Goal: Task Accomplishment & Management: Use online tool/utility

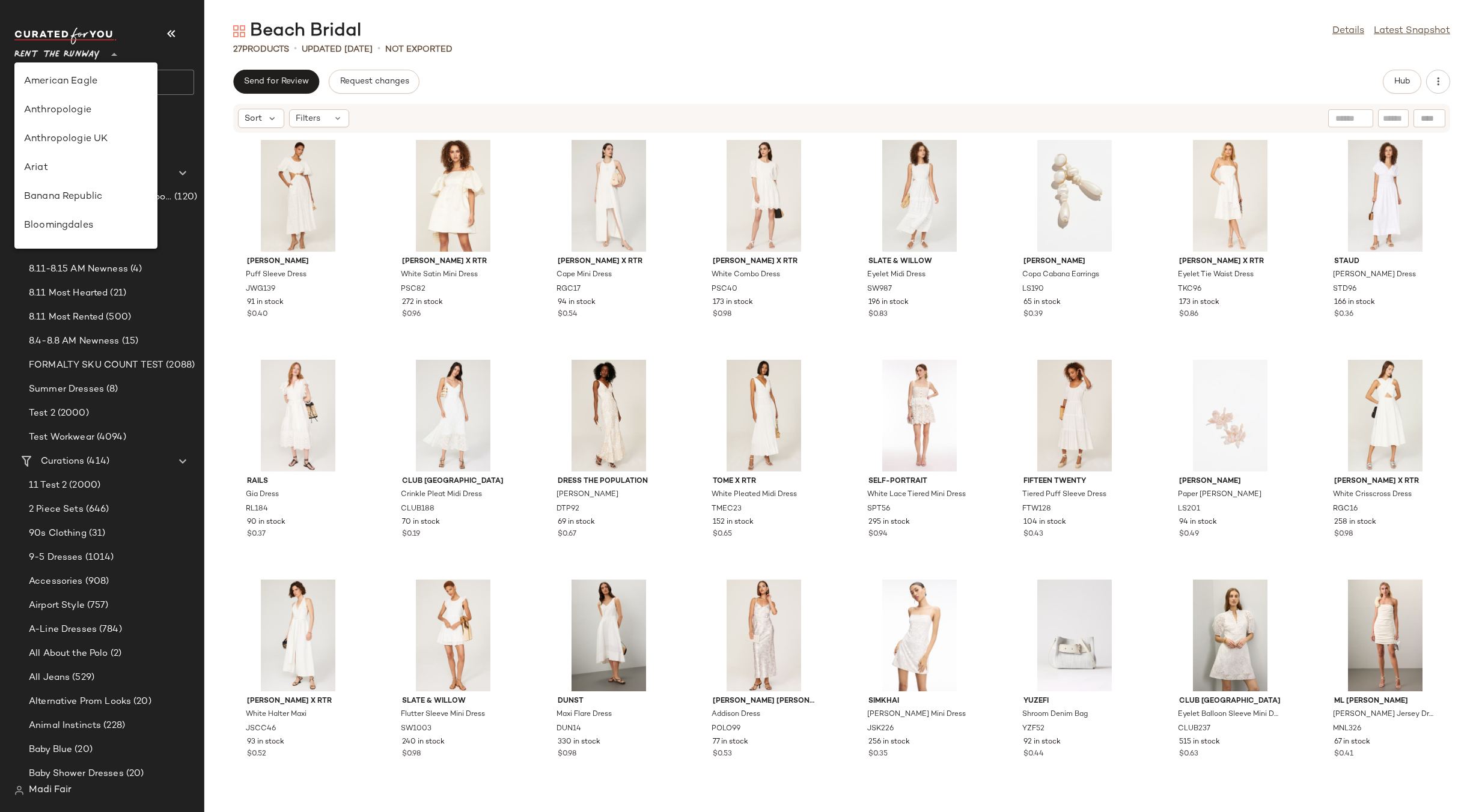
scroll to position [548, 0]
click at [80, 168] on div "Saks OFF 5TH" at bounding box center [86, 168] width 124 height 15
type input "**"
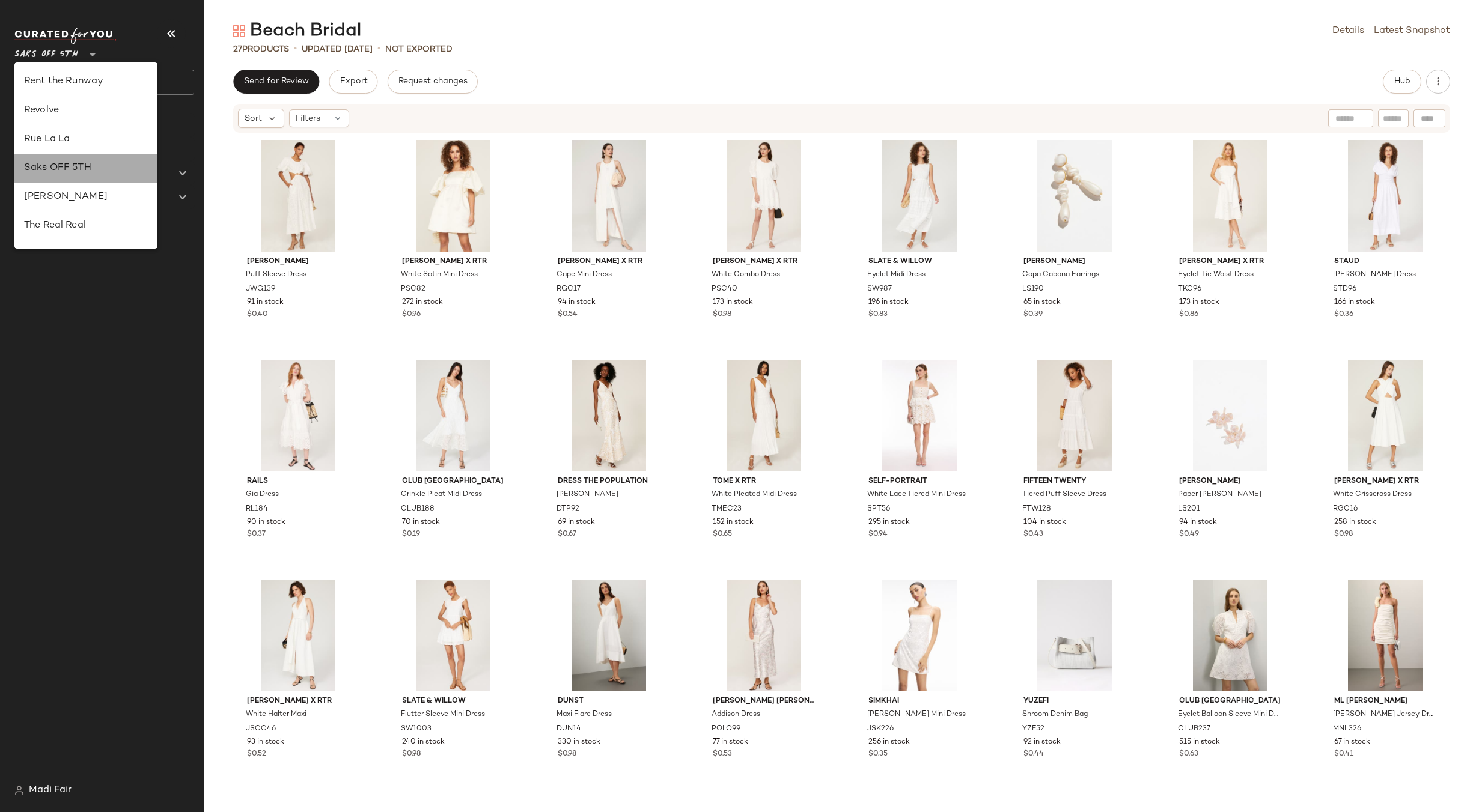
scroll to position [0, 0]
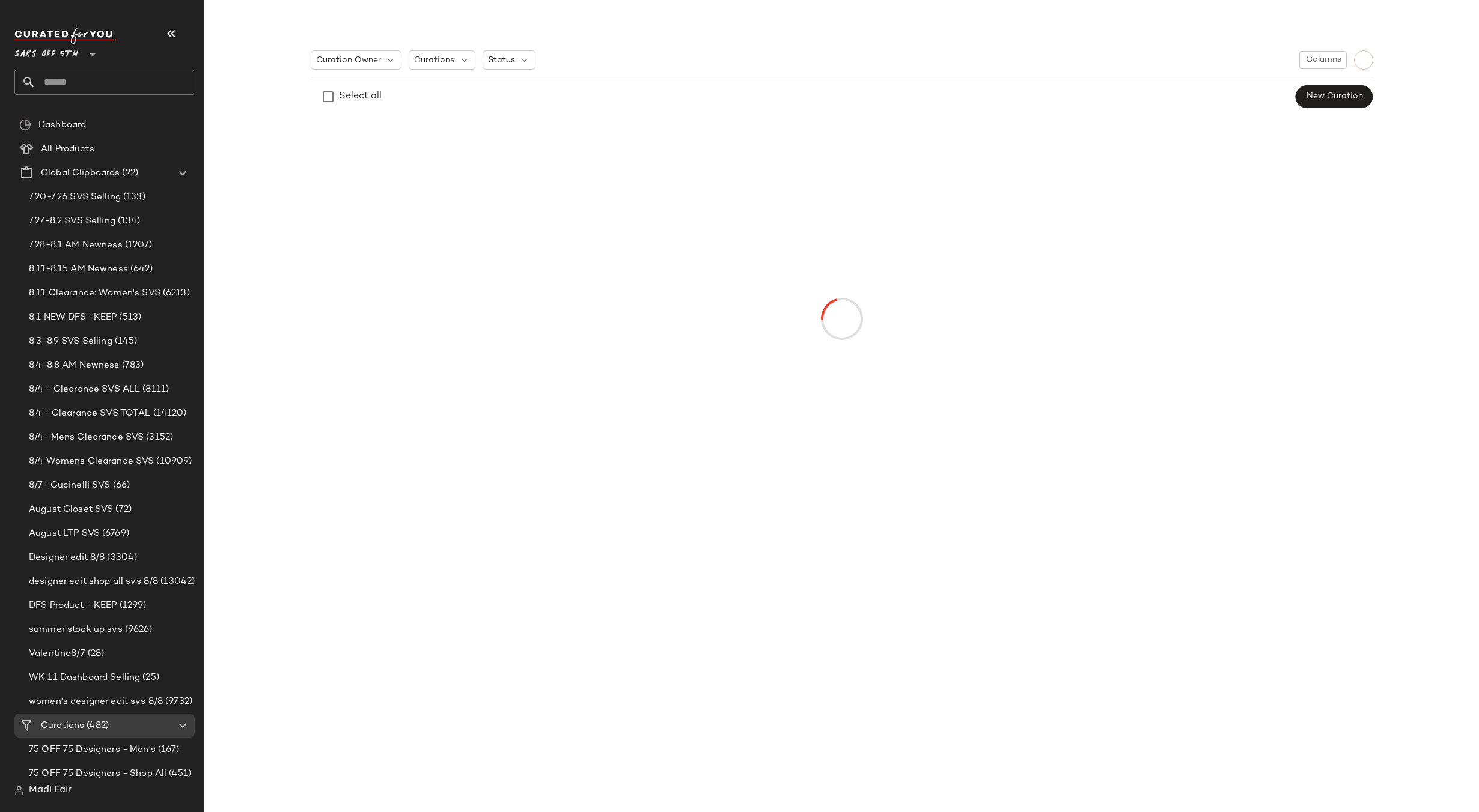
click at [59, 82] on input "text" at bounding box center [115, 81] width 158 height 25
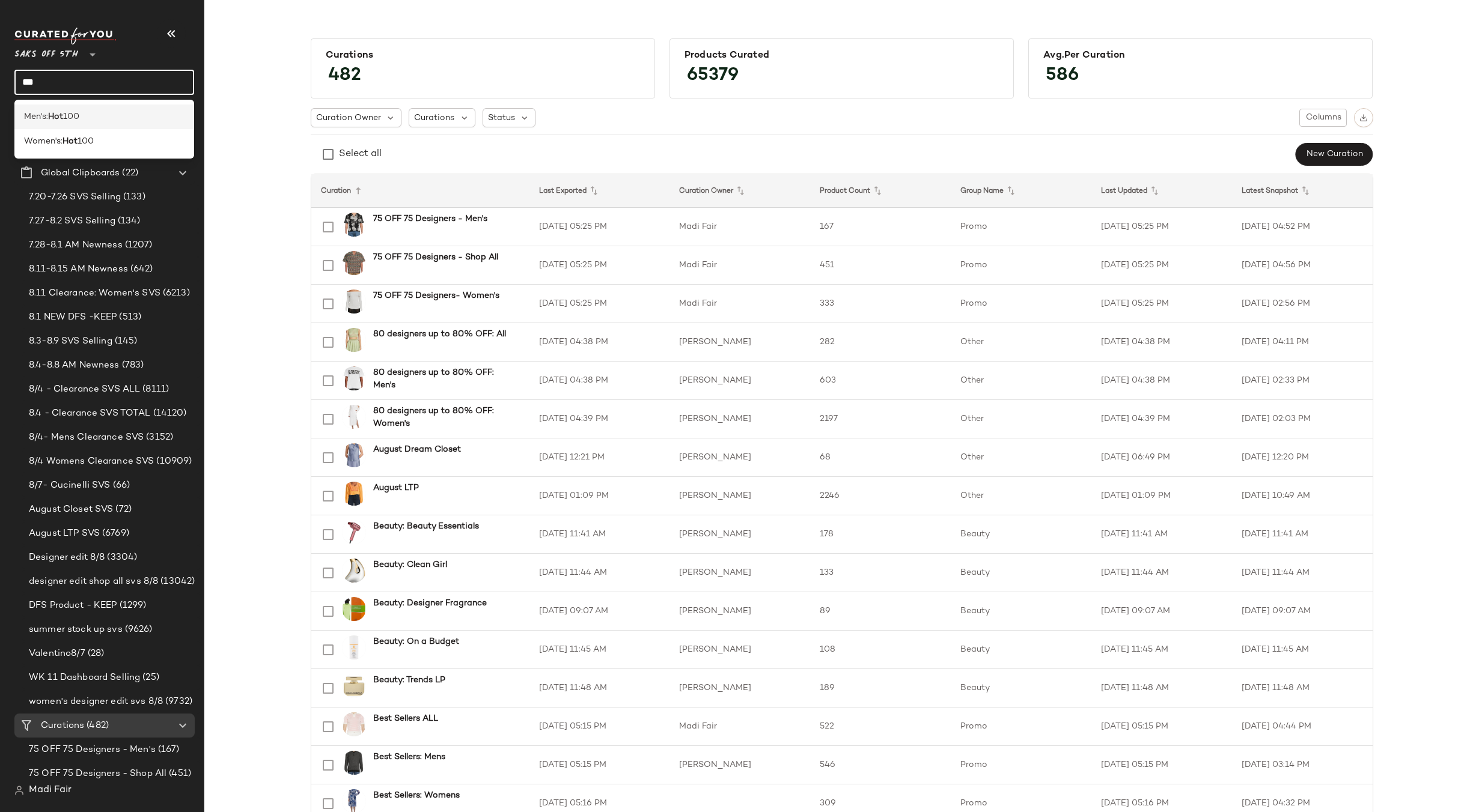
type input "***"
click at [62, 112] on b "Hot" at bounding box center [55, 117] width 15 height 13
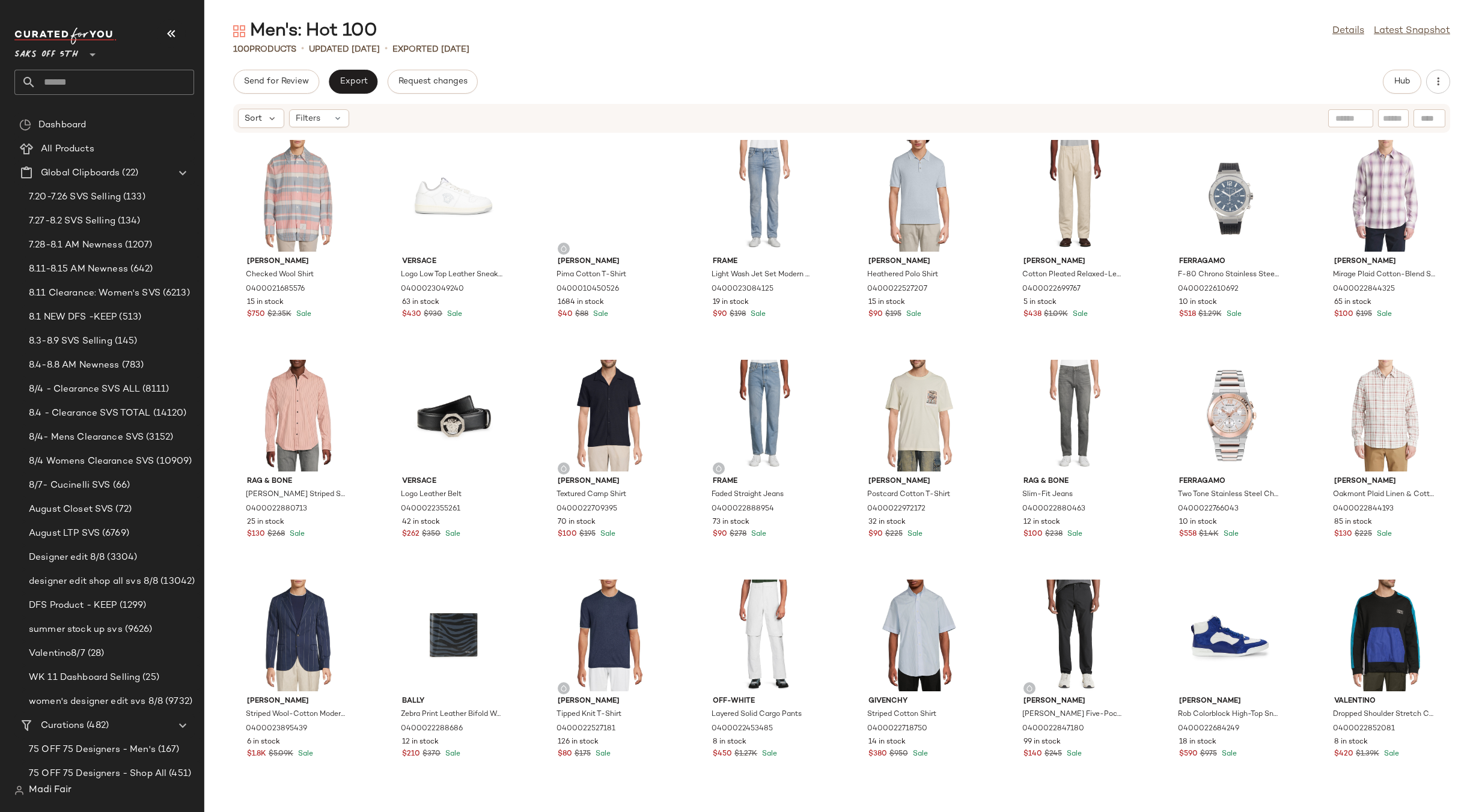
drag, startPoint x: 539, startPoint y: 68, endPoint x: 520, endPoint y: 77, distance: 21.0
click at [539, 68] on div "Men's: Hot 100 Details Latest Snapshot 100 Products • updated Aug 12th • Export…" at bounding box center [842, 416] width 1275 height 794
click at [316, 116] on span "Filters" at bounding box center [308, 119] width 25 height 13
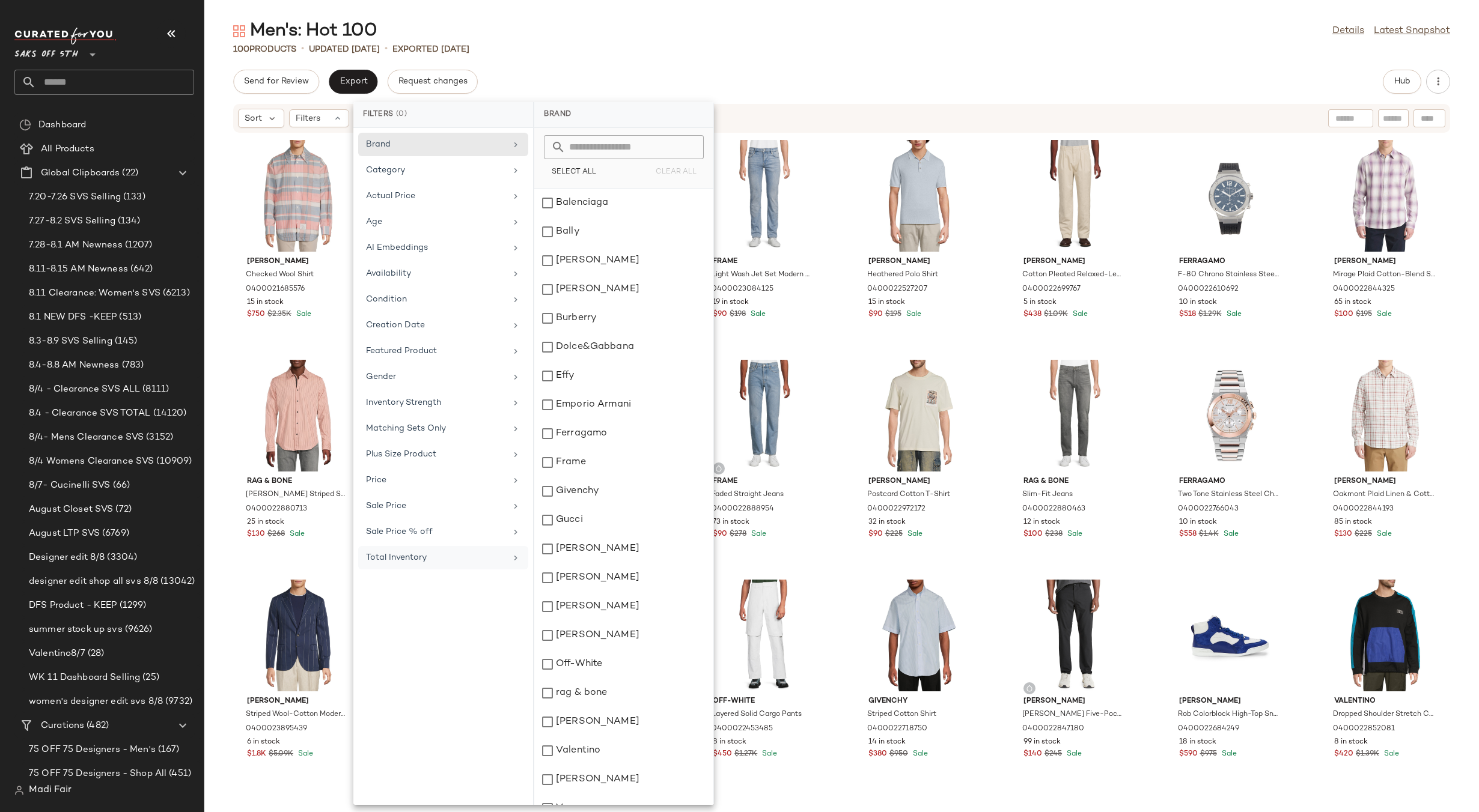
click at [442, 557] on div "Total Inventory" at bounding box center [436, 558] width 140 height 13
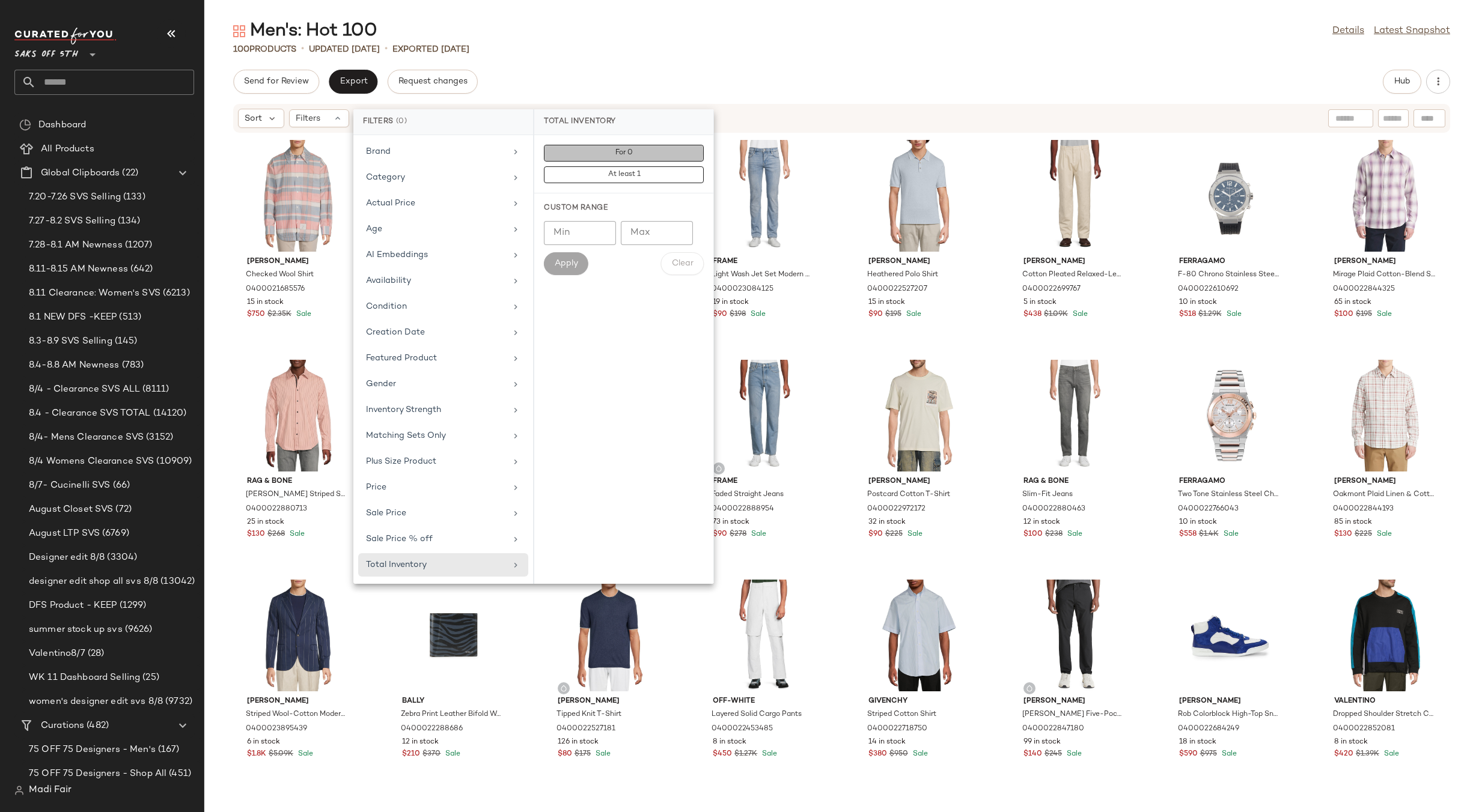
click at [637, 166] on button "For 0" at bounding box center [624, 175] width 160 height 17
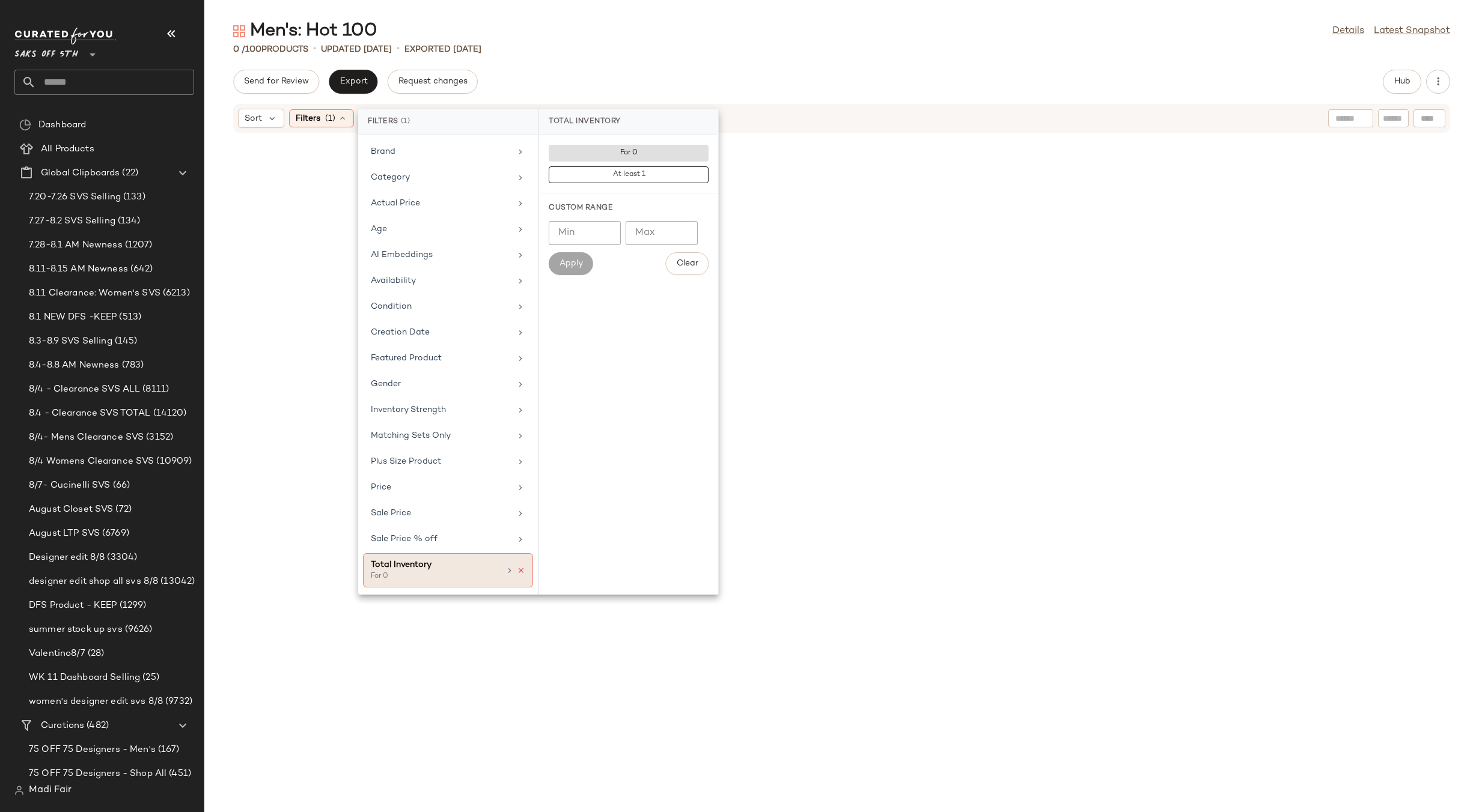
click at [520, 570] on icon at bounding box center [520, 570] width 8 height 8
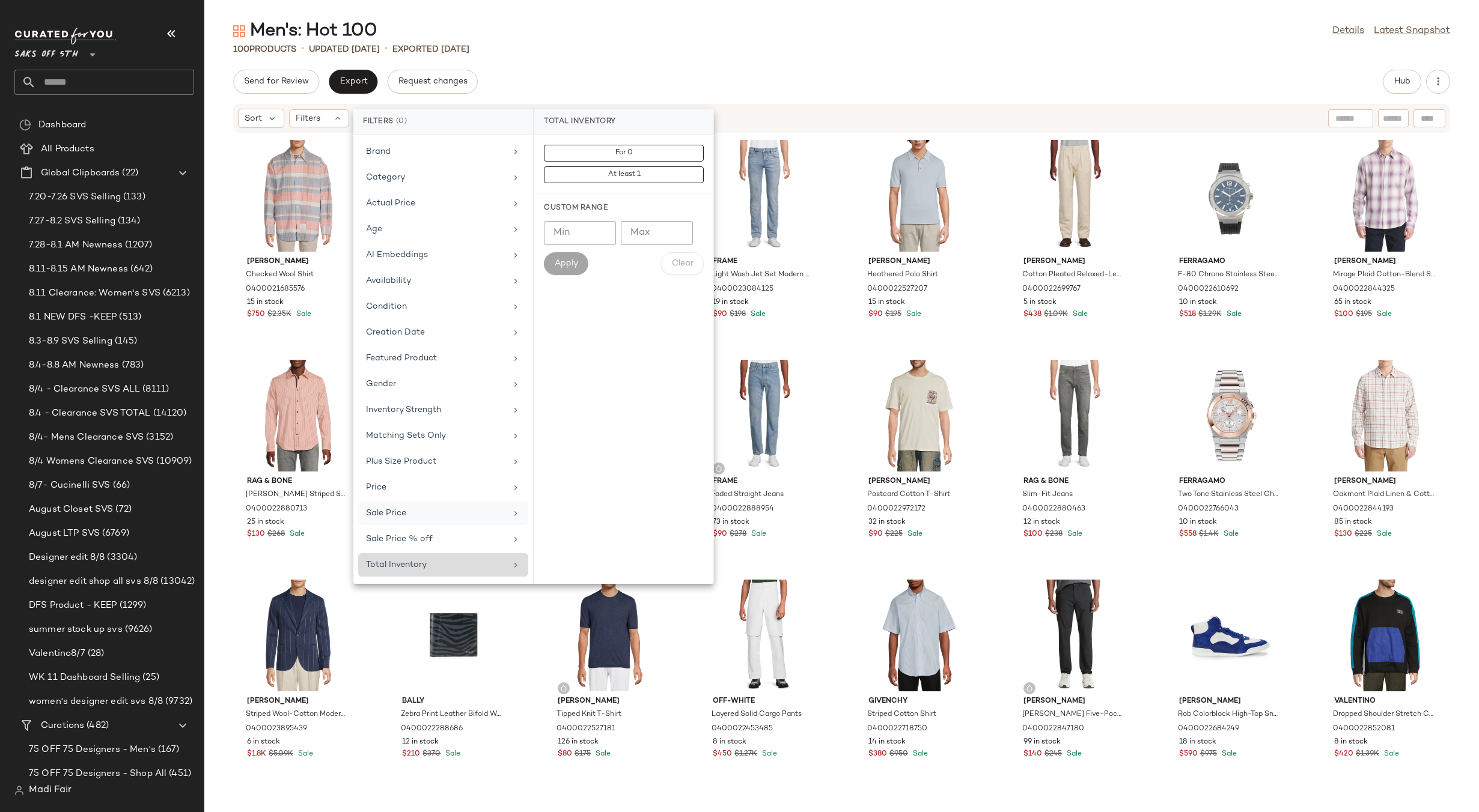
click at [439, 515] on div "Sale Price" at bounding box center [436, 514] width 140 height 13
click at [519, 53] on div "100 Products • updated Aug 12th • Exported Aug 12th" at bounding box center [842, 49] width 1275 height 12
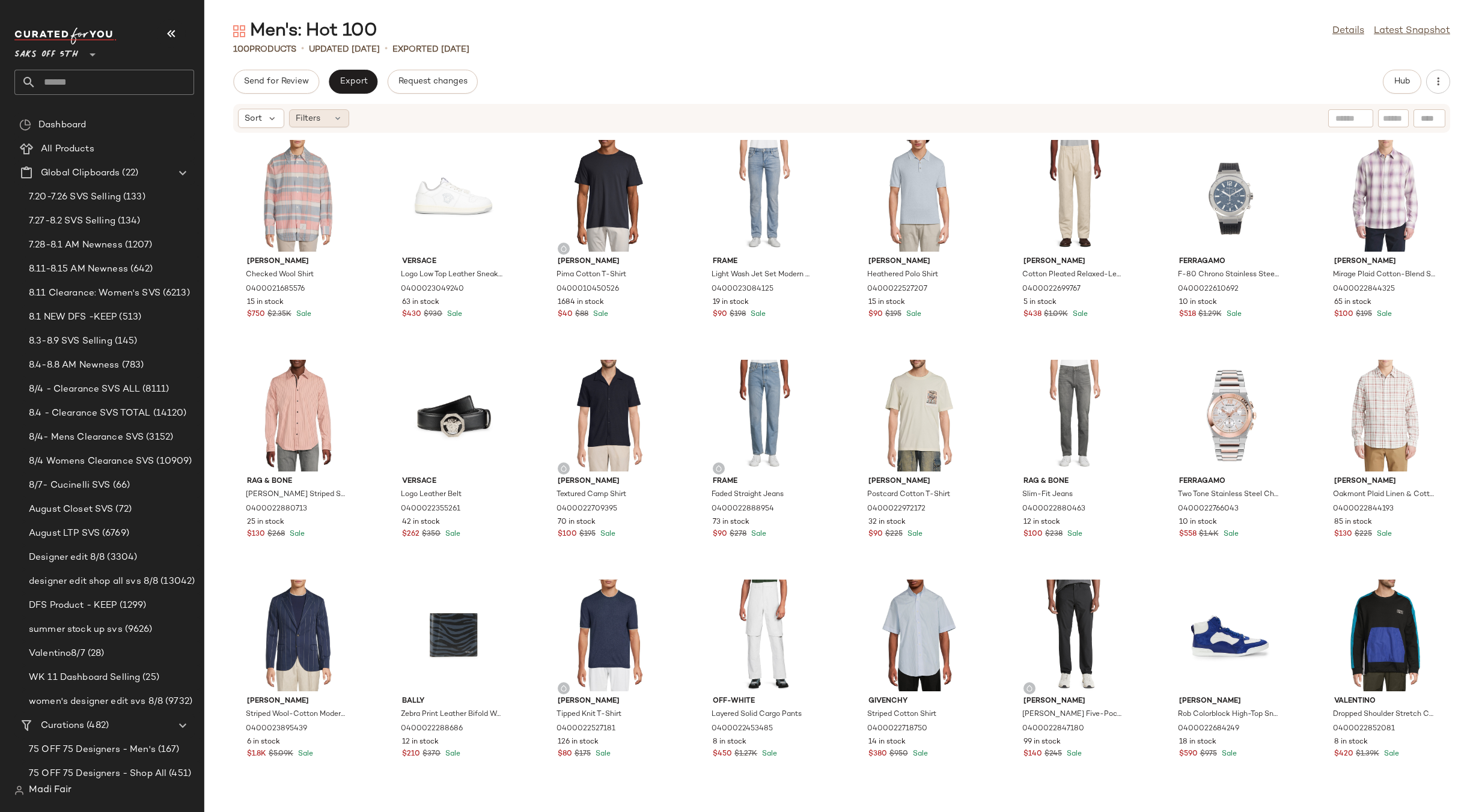
click at [324, 114] on div "Filters" at bounding box center [319, 118] width 60 height 18
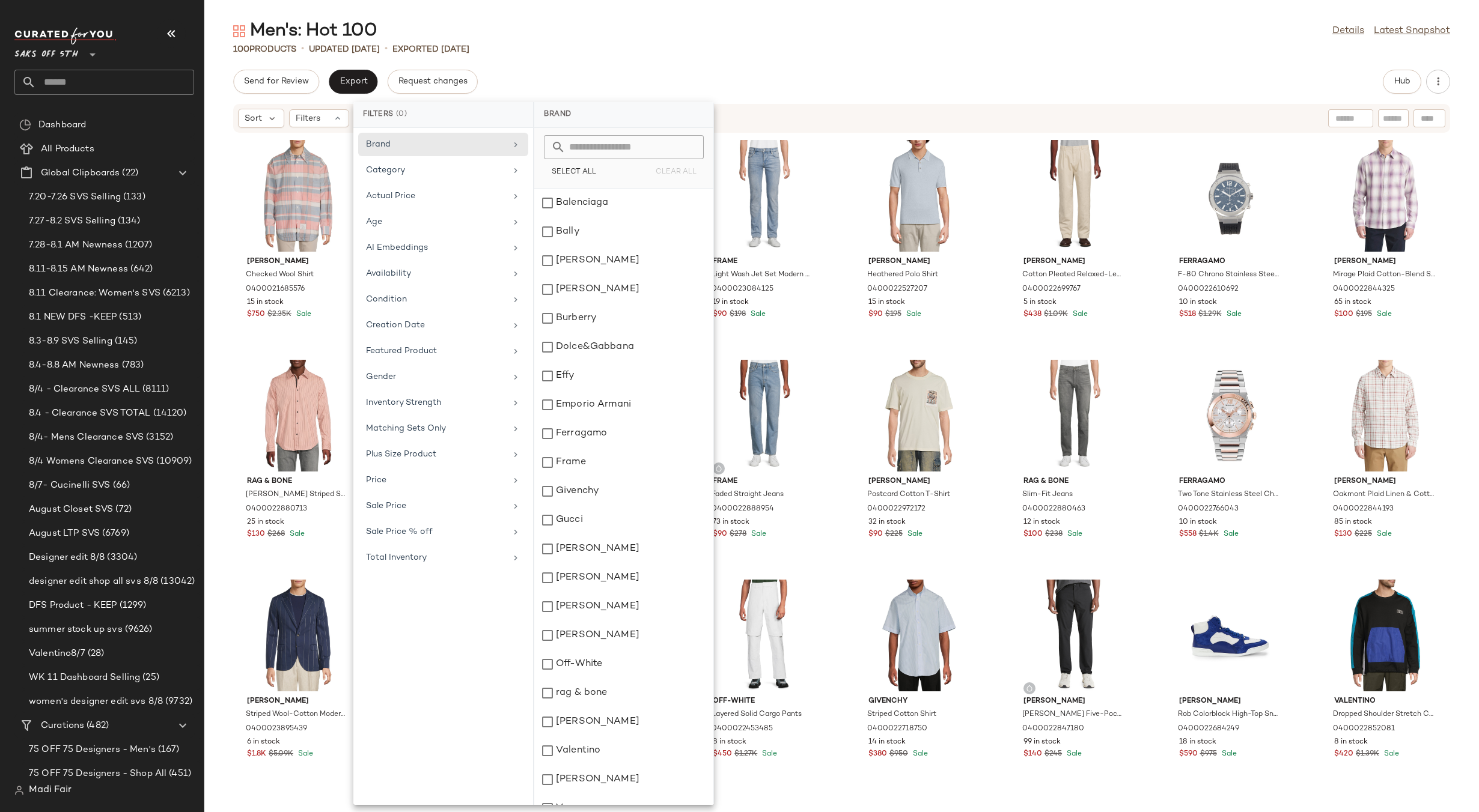
click at [518, 80] on div "Send for Review Export Request changes Hub" at bounding box center [841, 81] width 1217 height 24
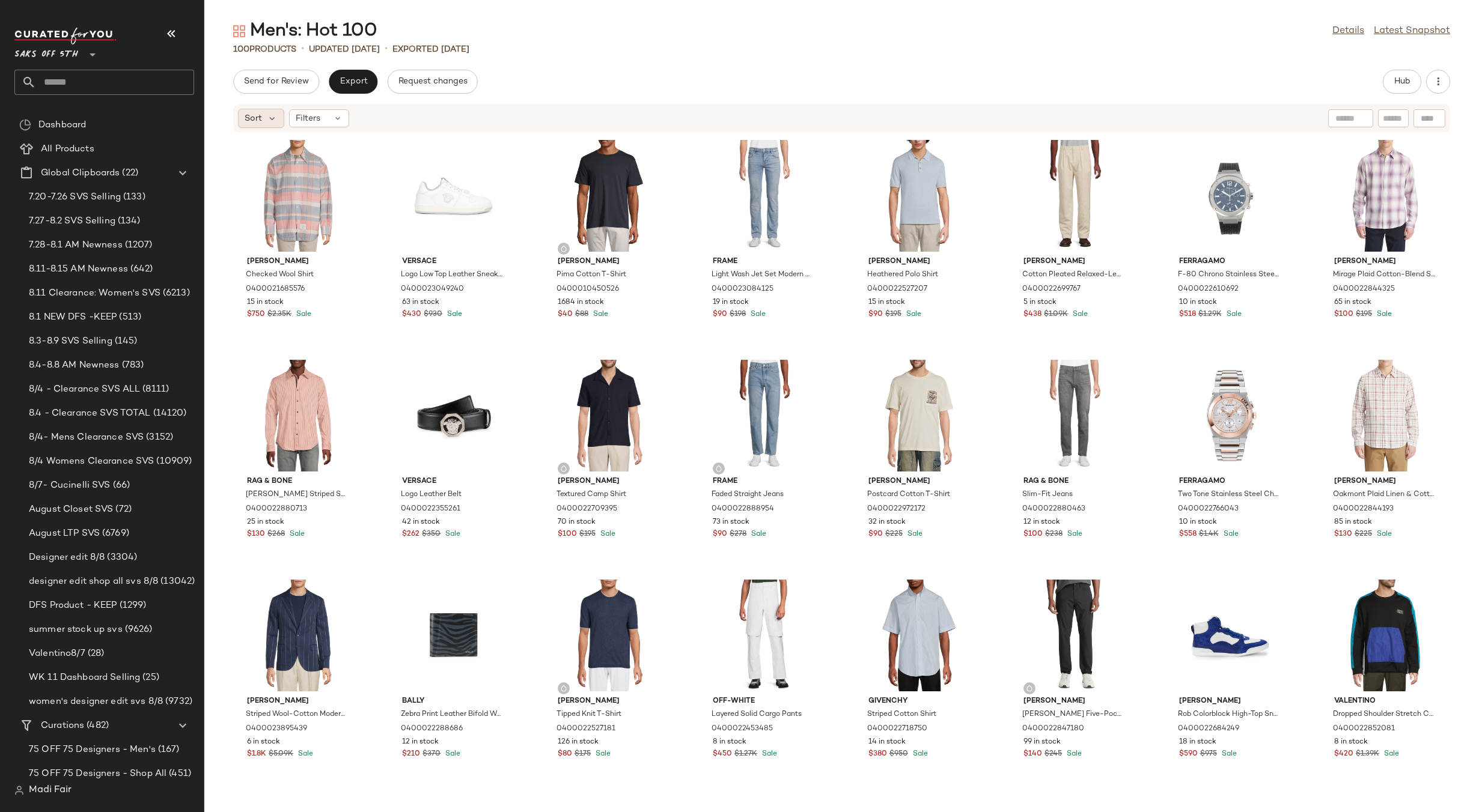
click at [251, 116] on span "Sort" at bounding box center [253, 119] width 18 height 13
click at [419, 119] on div "Sort Filters" at bounding box center [764, 118] width 1051 height 19
click at [312, 119] on span "Filters" at bounding box center [308, 119] width 25 height 13
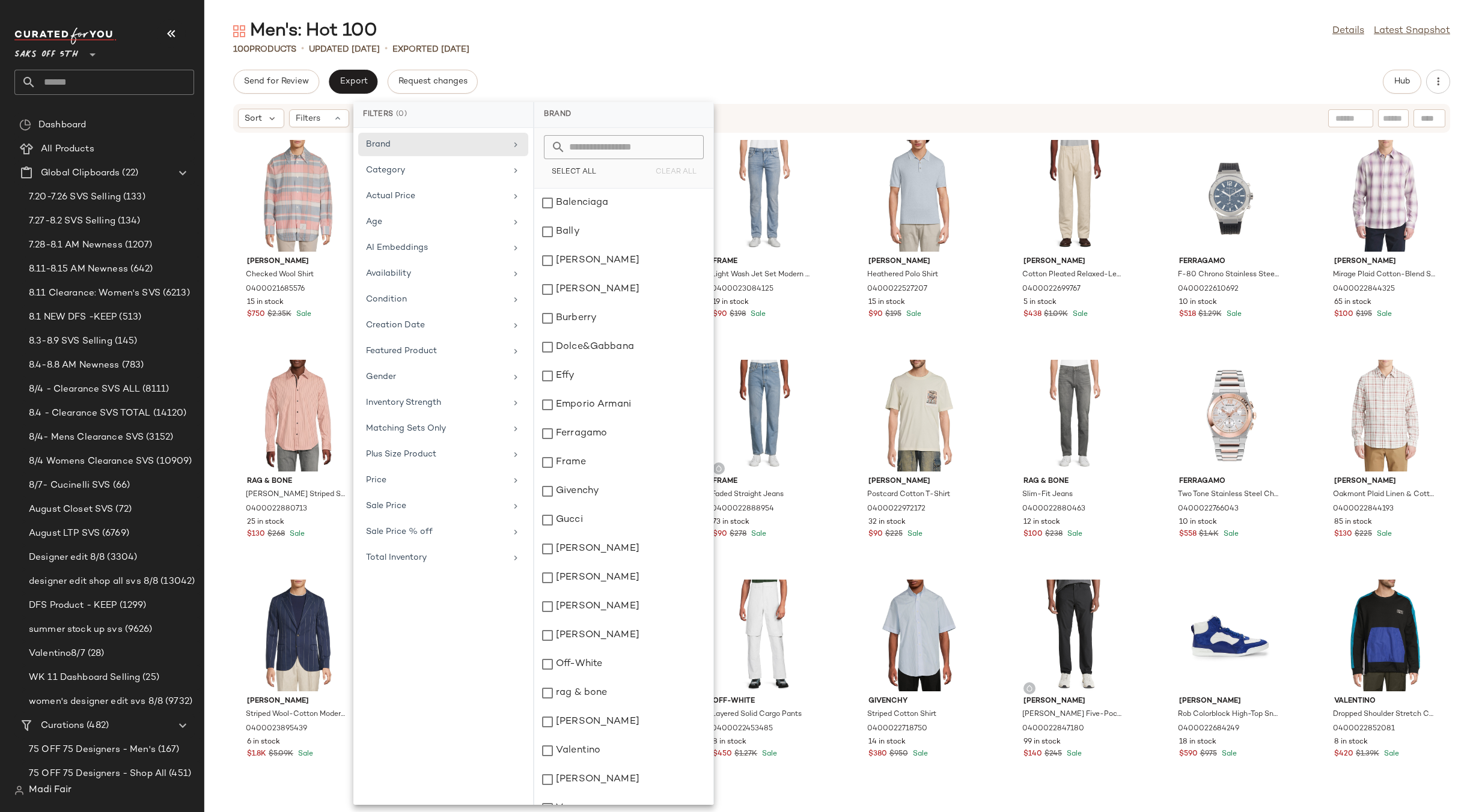
click at [527, 49] on div "100 Products • updated Aug 12th • Exported Aug 12th" at bounding box center [842, 49] width 1275 height 12
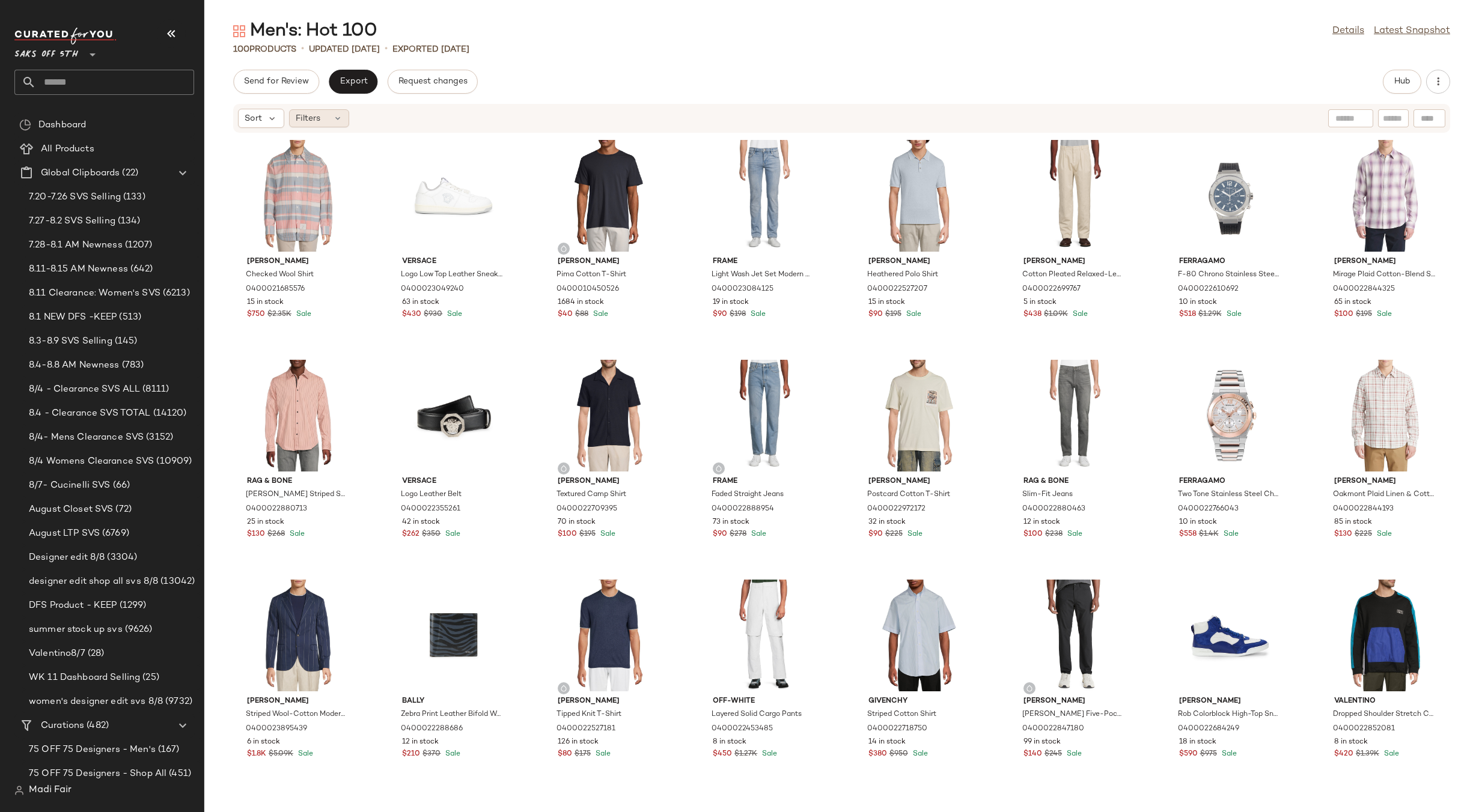
click at [332, 119] on div "Filters" at bounding box center [319, 118] width 60 height 18
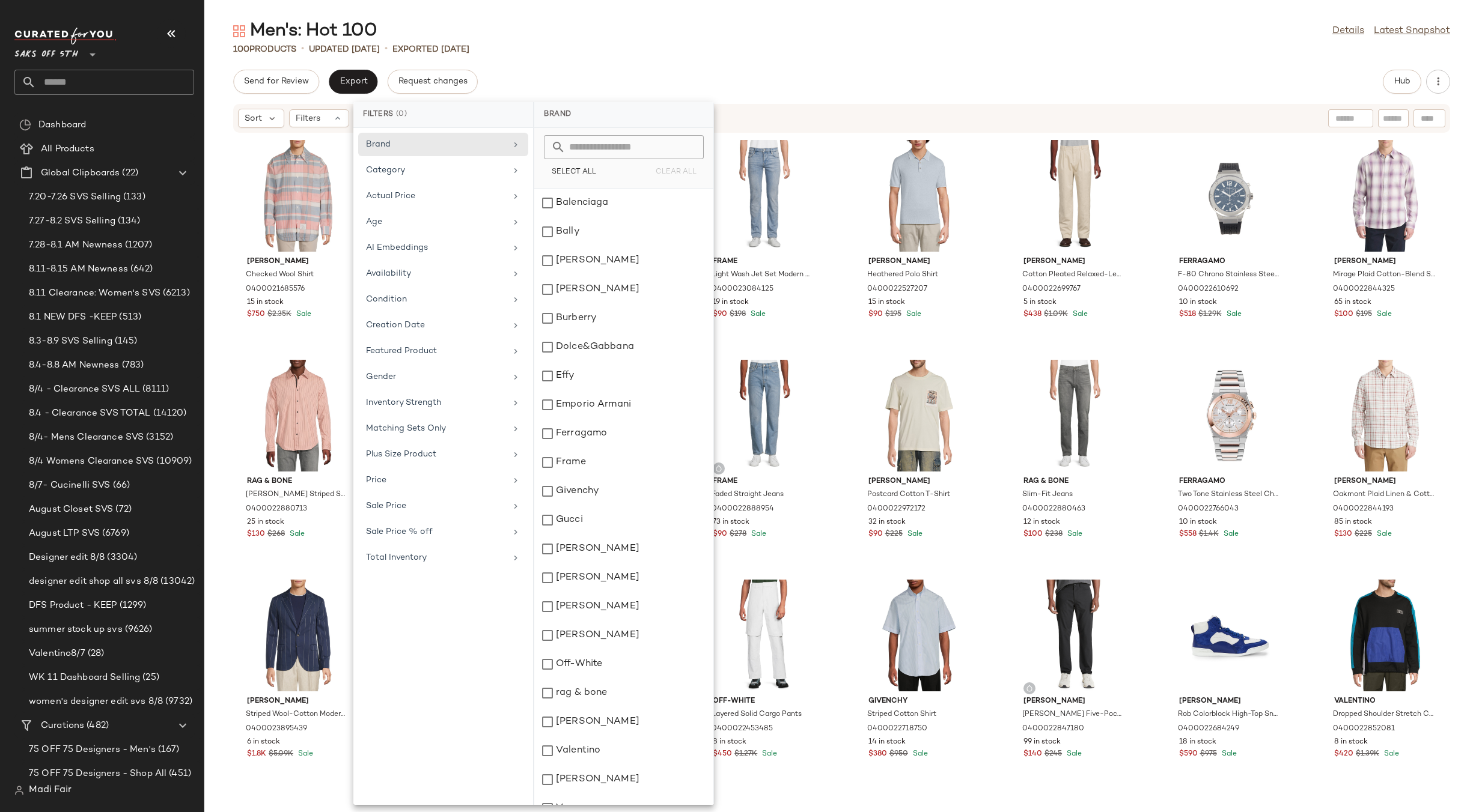
click at [756, 20] on div "Men's: Hot 100 Details Latest Snapshot" at bounding box center [842, 31] width 1275 height 24
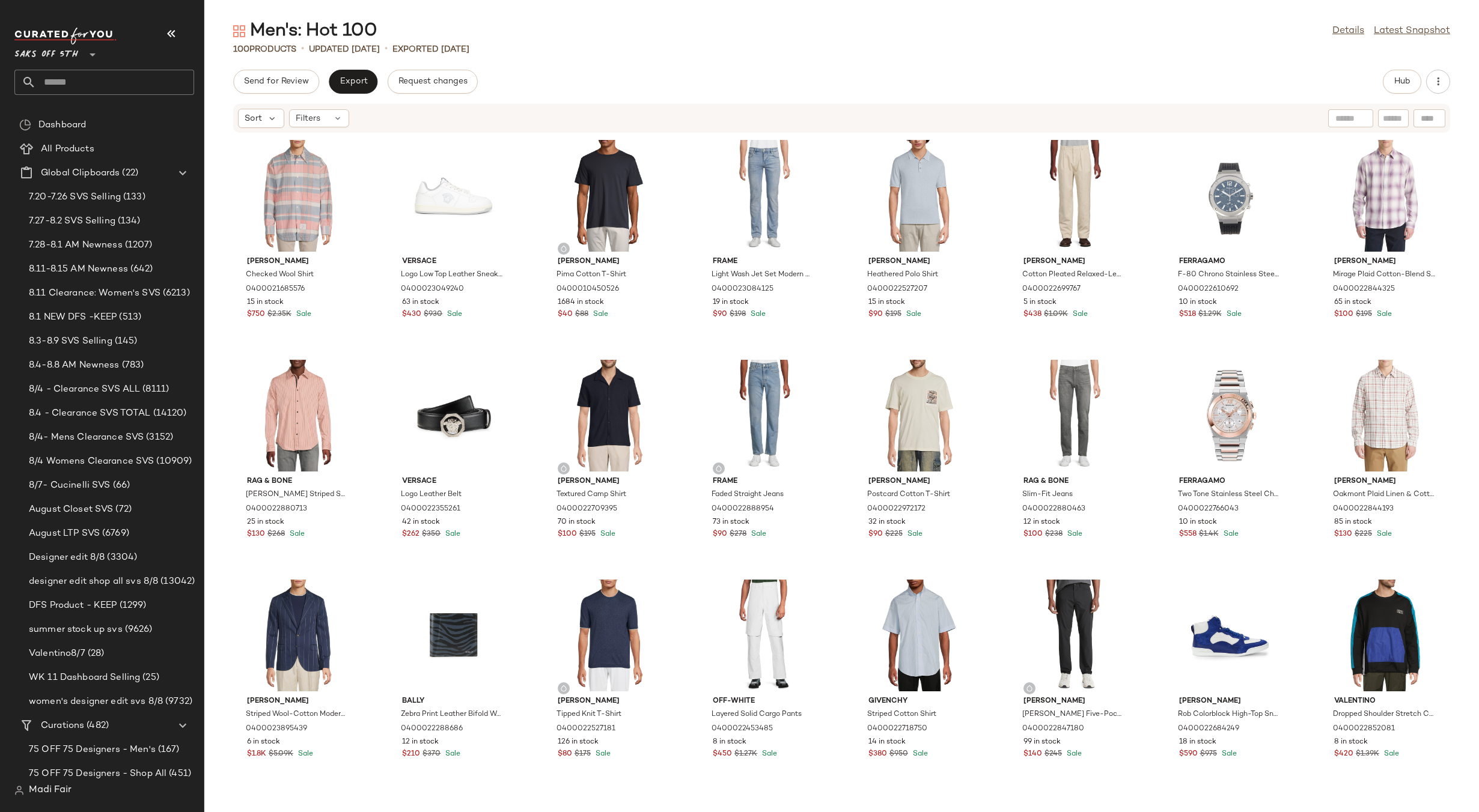
click at [496, 64] on div "Men's: Hot 100 Details Latest Snapshot 100 Products • updated Aug 12th • Export…" at bounding box center [842, 416] width 1275 height 794
click at [1402, 77] on button "Hub" at bounding box center [1402, 81] width 39 height 24
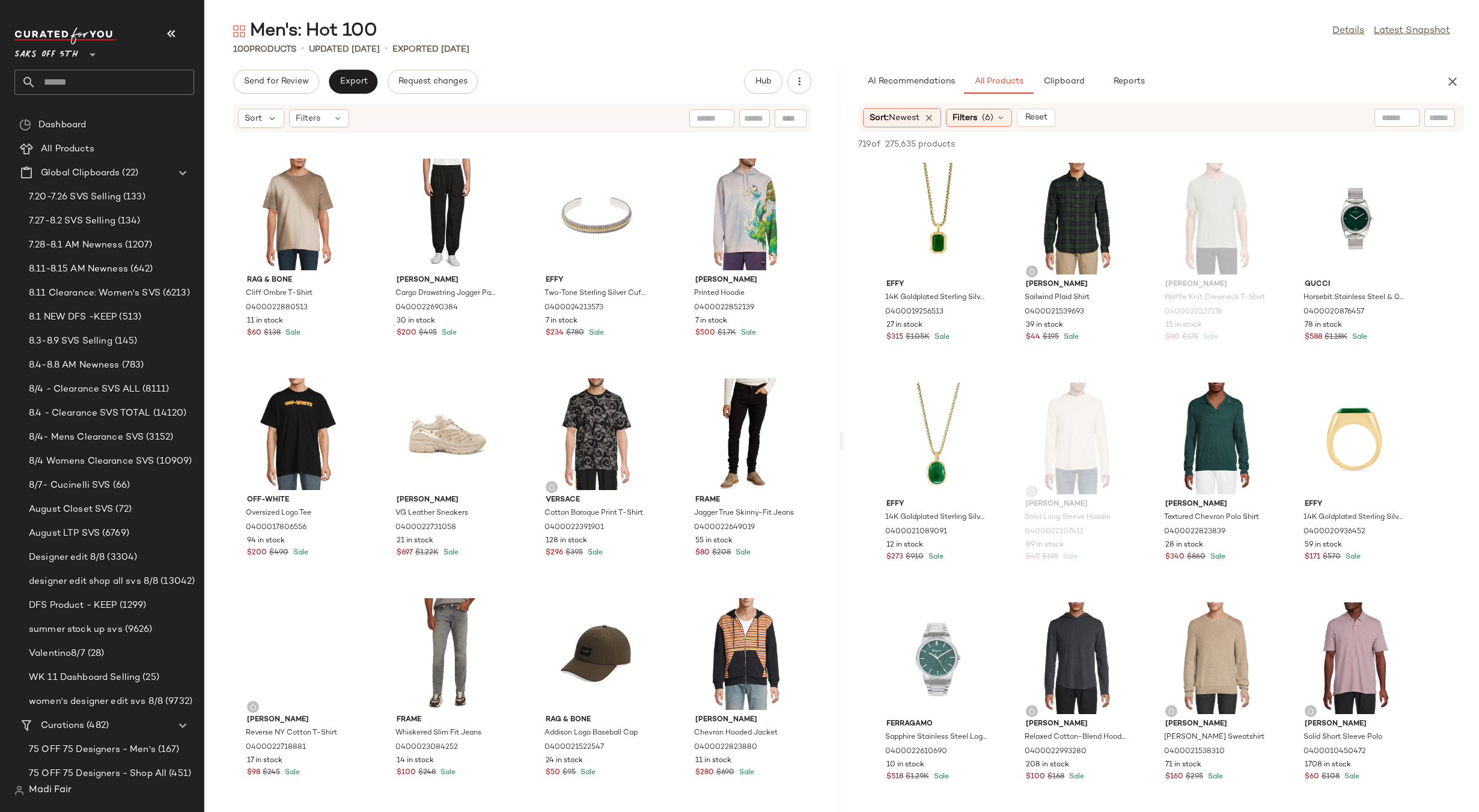
scroll to position [3735, 0]
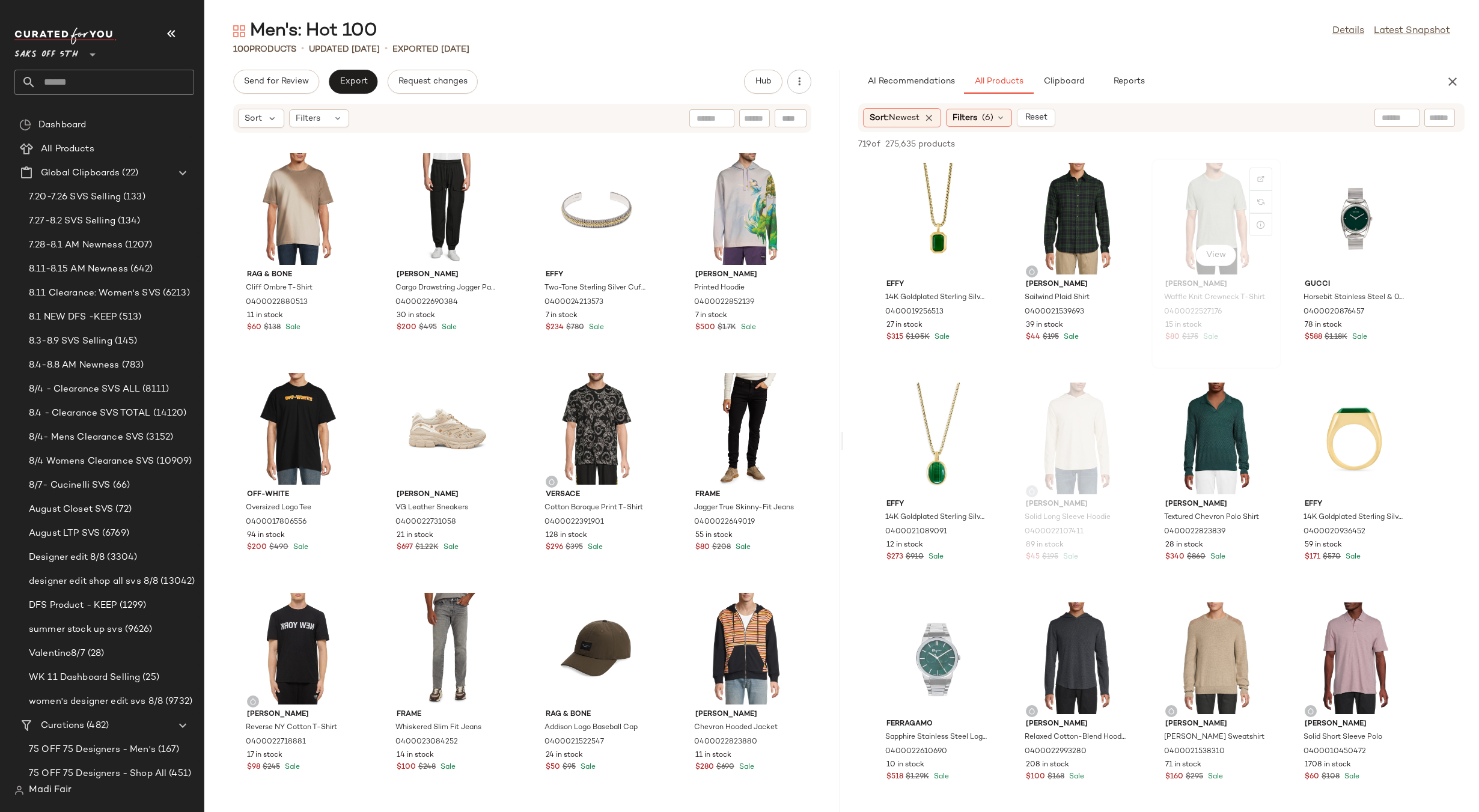
click at [1153, 357] on div "View Bruno Magli Waffle Knit Crewneck T-Shirt 0400022527176 15 in stock $80 $17…" at bounding box center [1216, 263] width 127 height 208
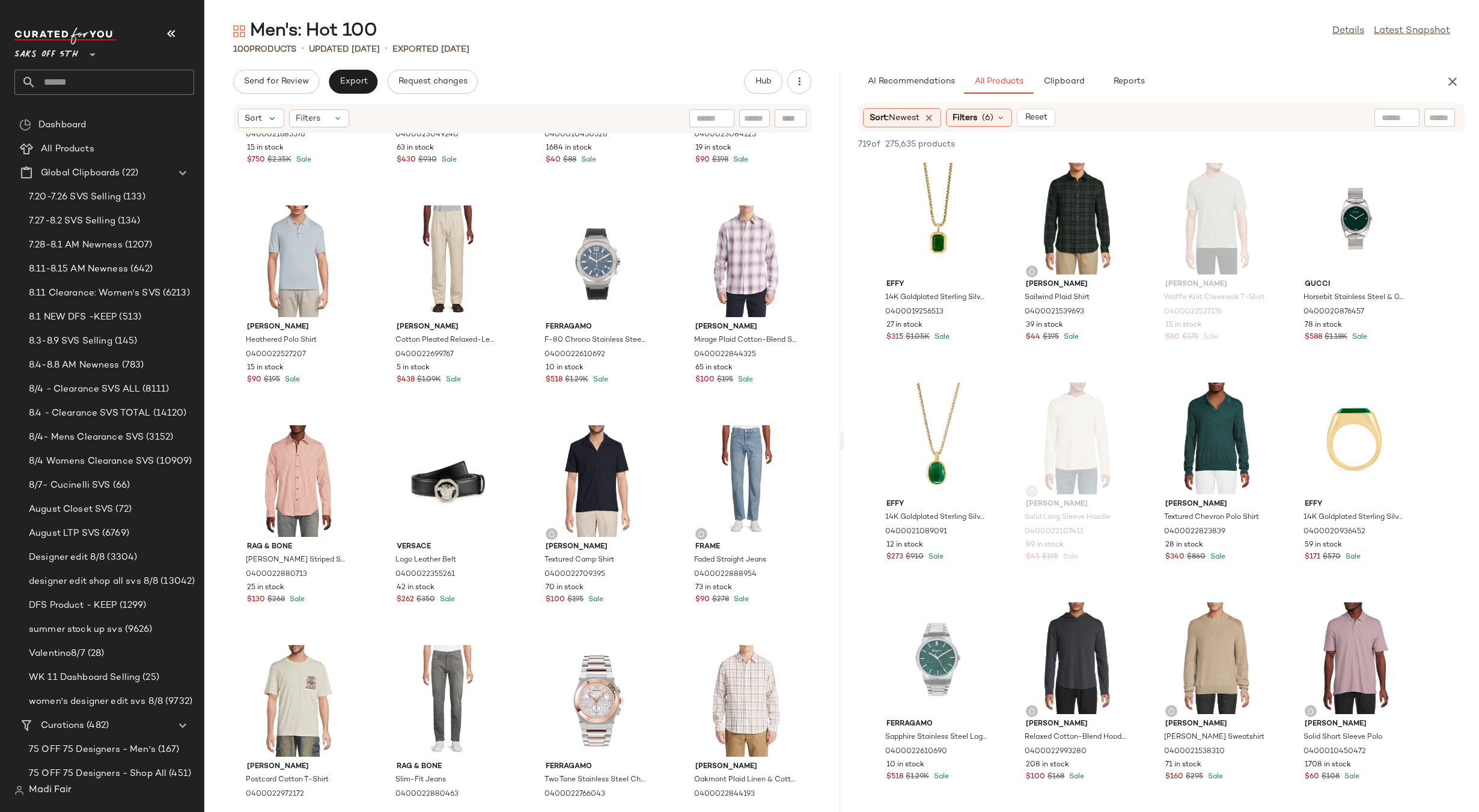
scroll to position [0, 0]
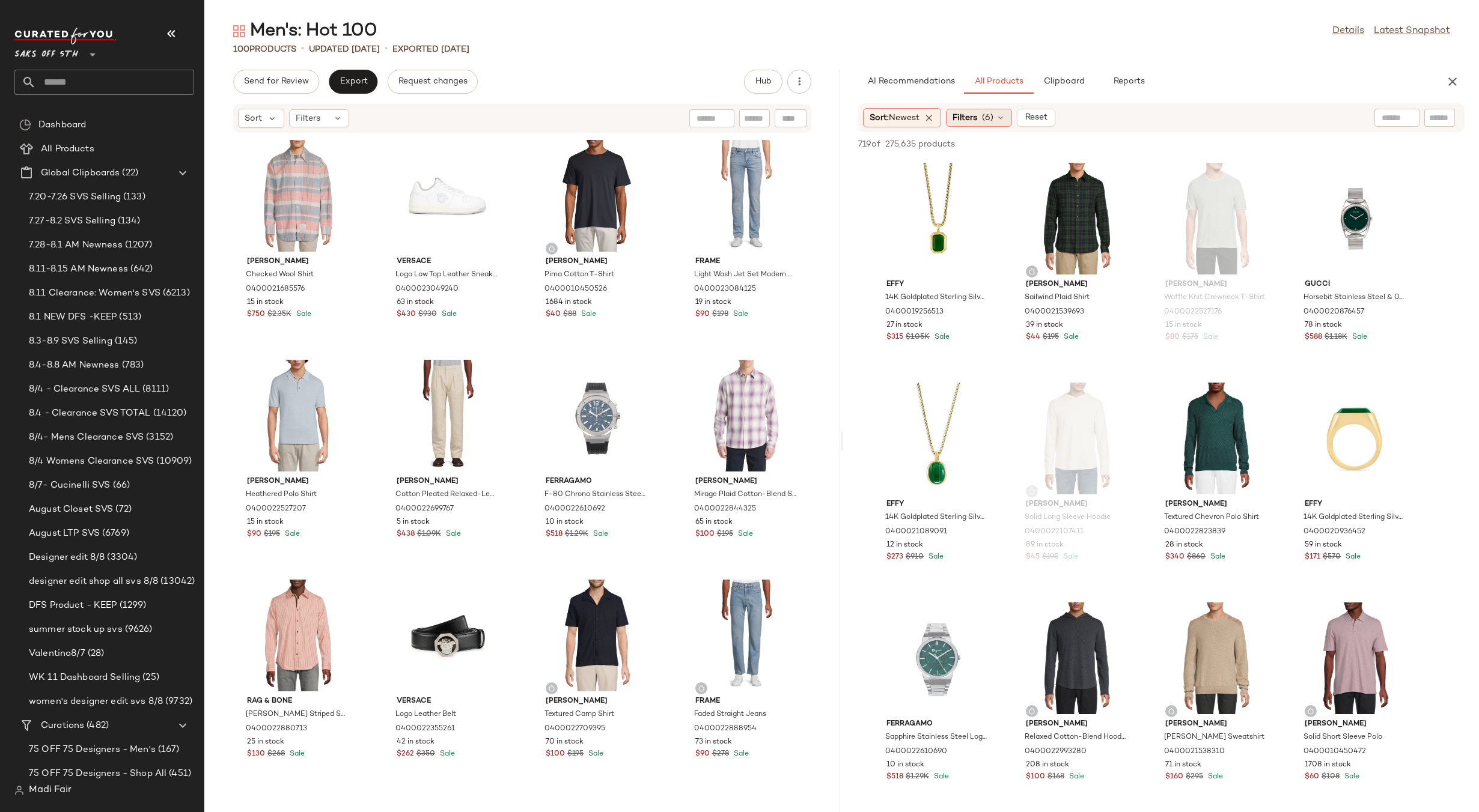
click at [977, 116] on span "Filters" at bounding box center [964, 118] width 25 height 13
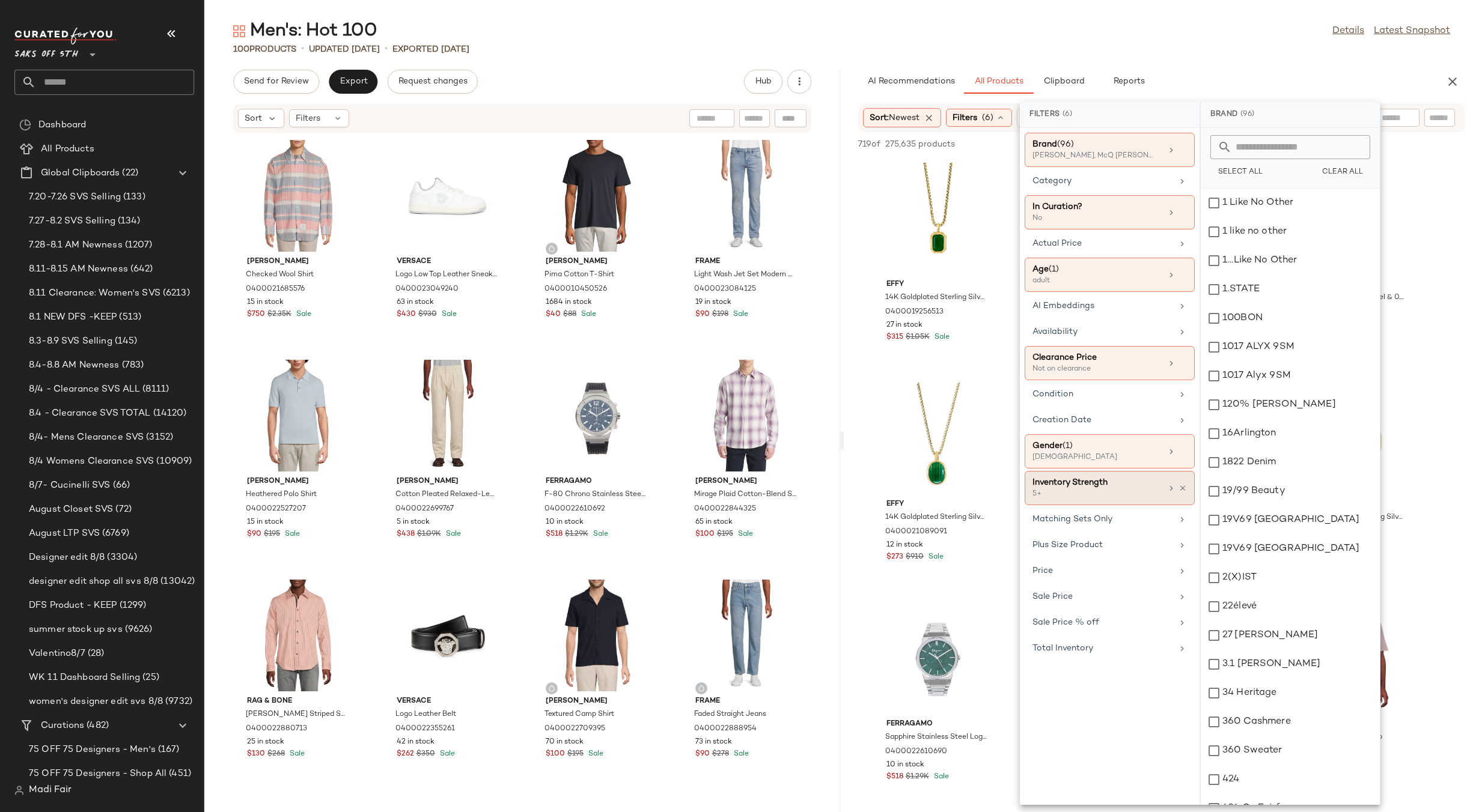
click at [1141, 489] on div "5+" at bounding box center [1092, 494] width 120 height 11
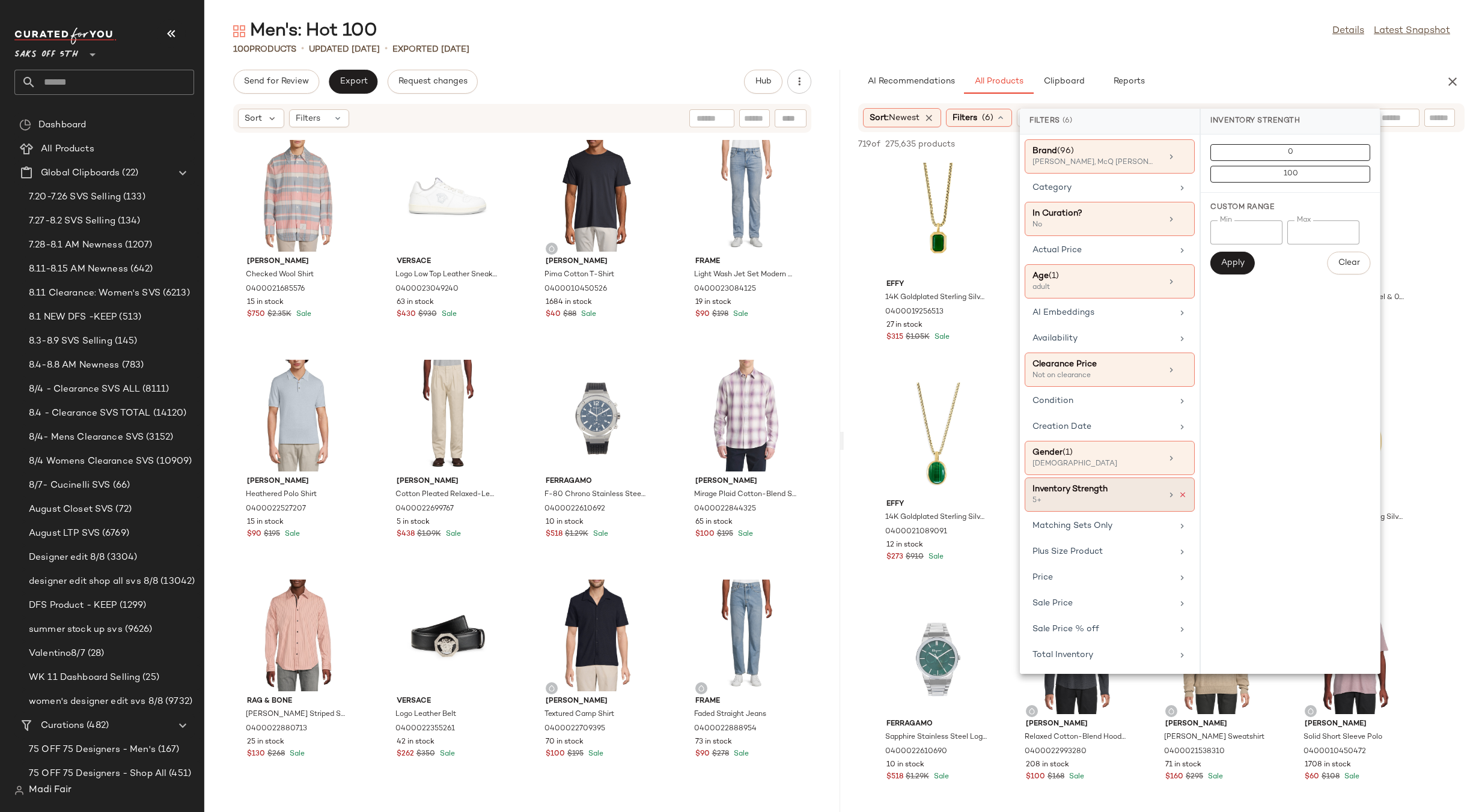
click at [1182, 494] on icon at bounding box center [1182, 494] width 8 height 8
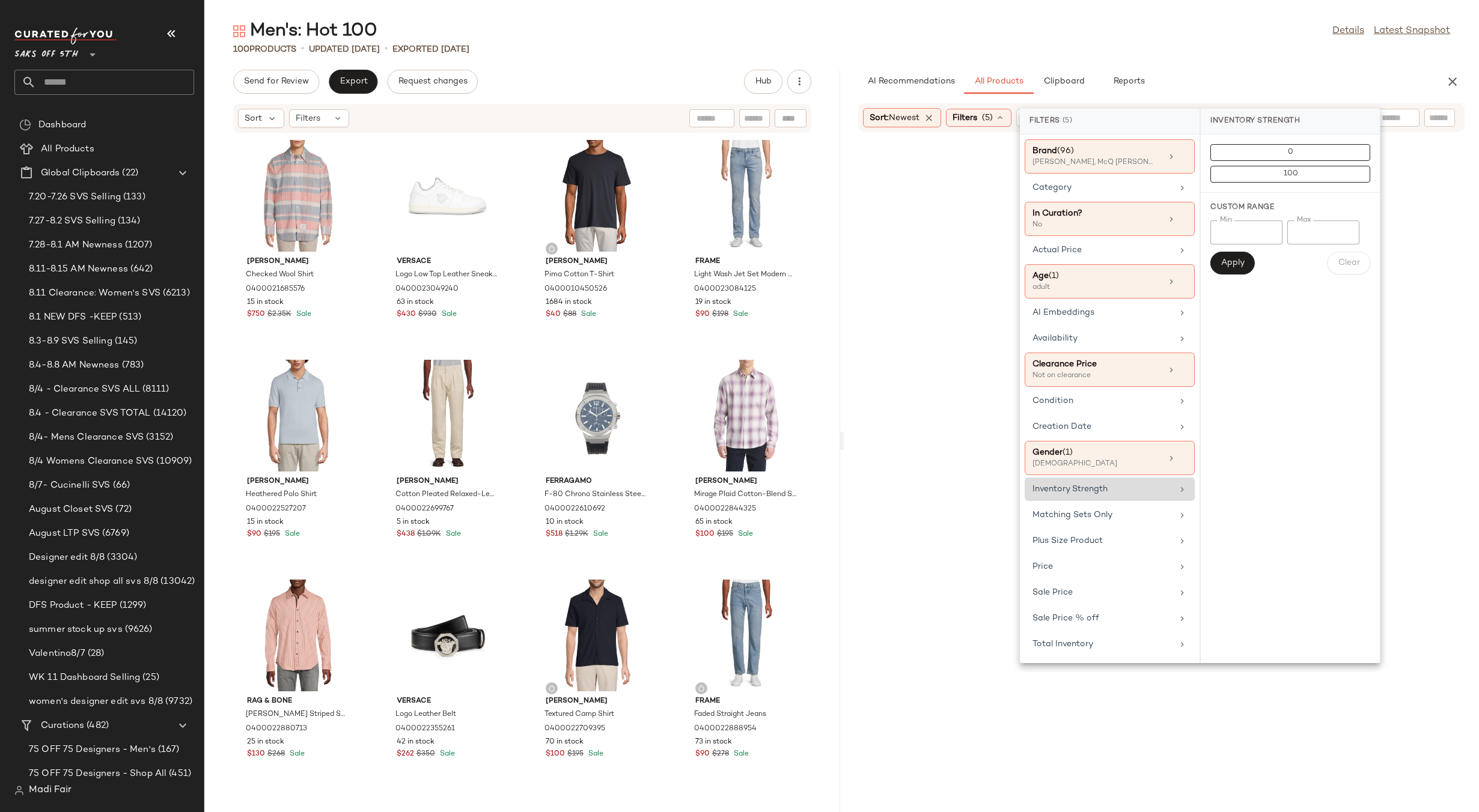
click at [1148, 489] on div "Inventory Strength" at bounding box center [1102, 490] width 140 height 13
click at [1238, 230] on input "Min" at bounding box center [1246, 233] width 72 height 24
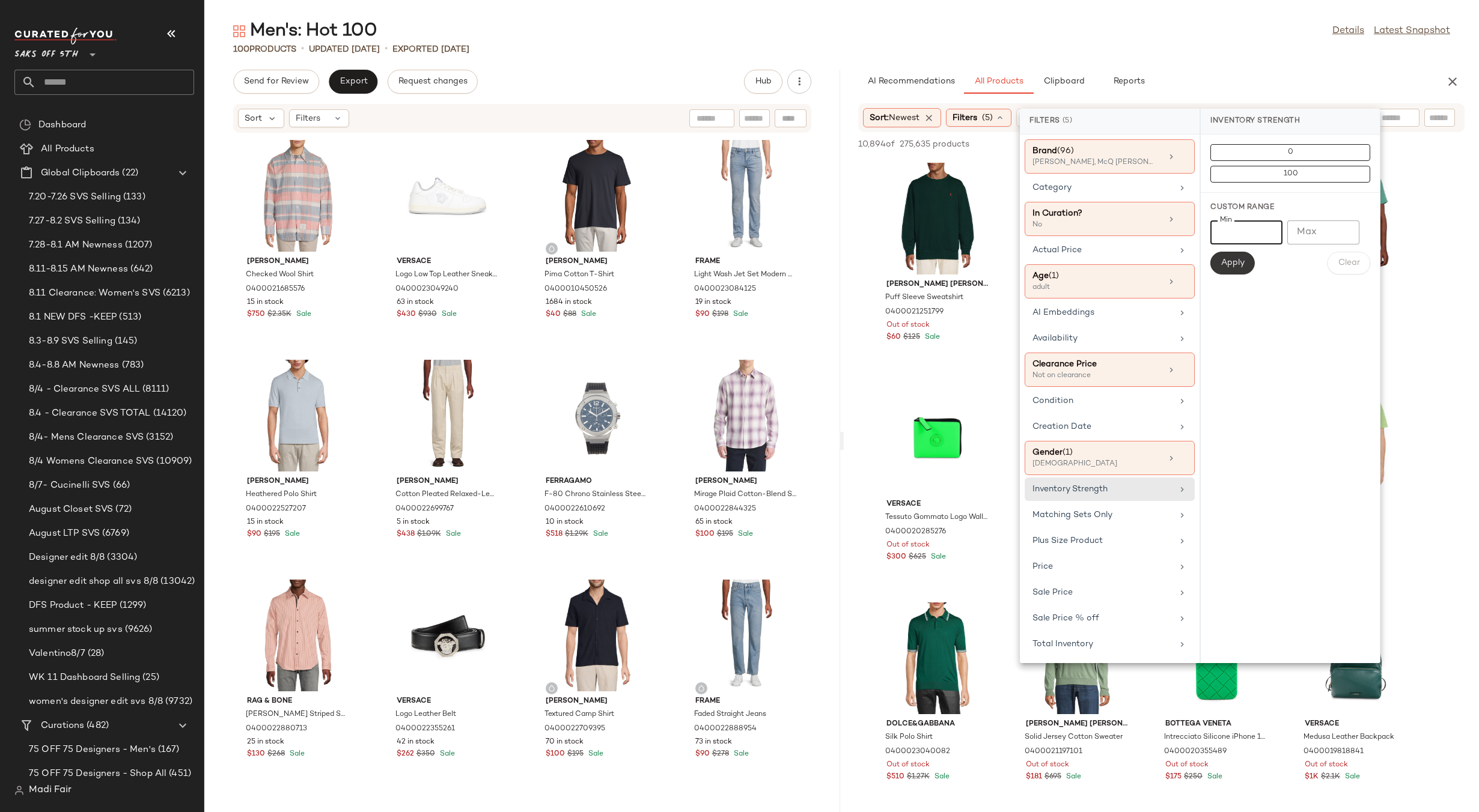
type input "*"
click at [1244, 268] on span "Apply" at bounding box center [1232, 263] width 24 height 9
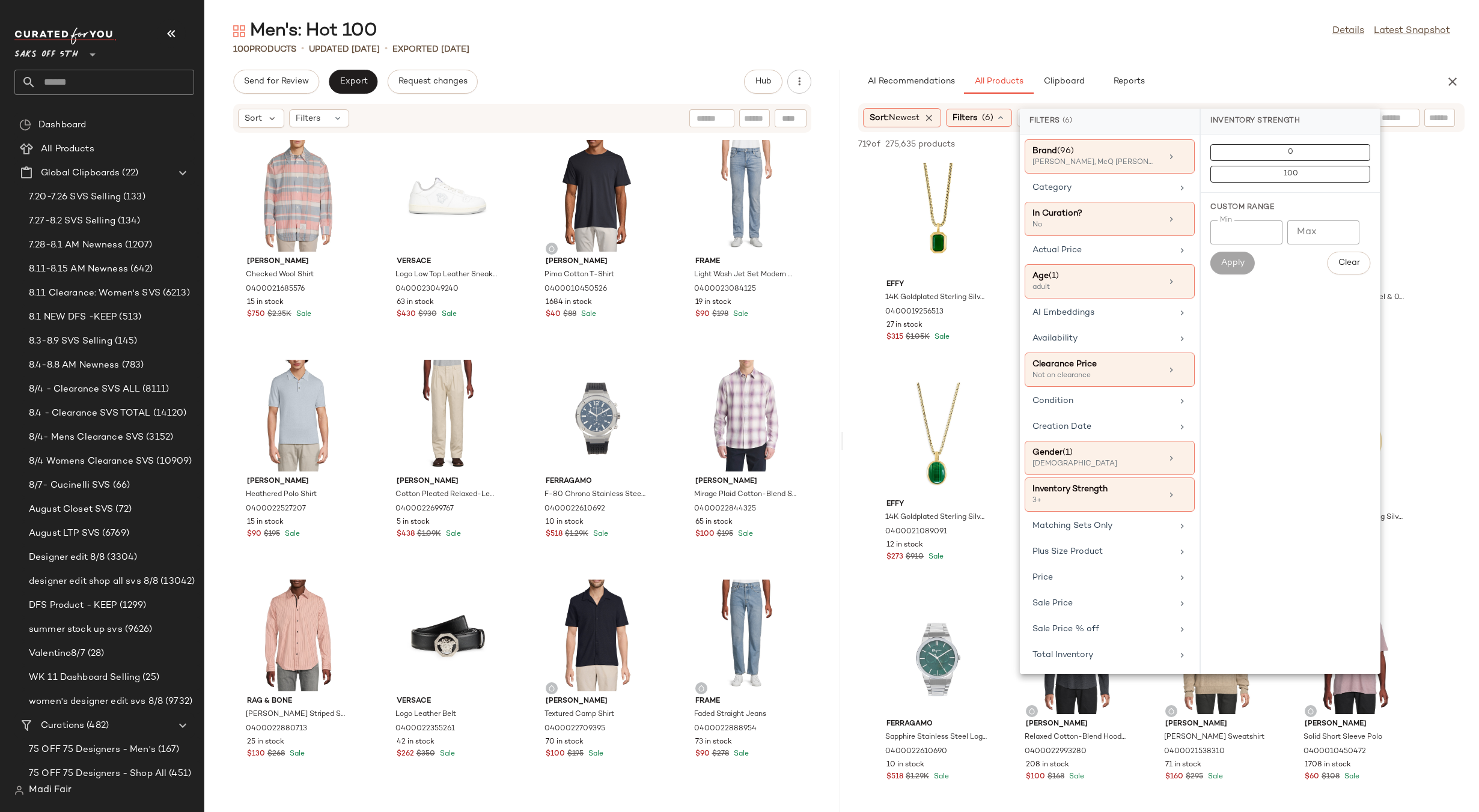
click at [1234, 37] on div "Men's: Hot 100 Details Latest Snapshot" at bounding box center [842, 31] width 1275 height 24
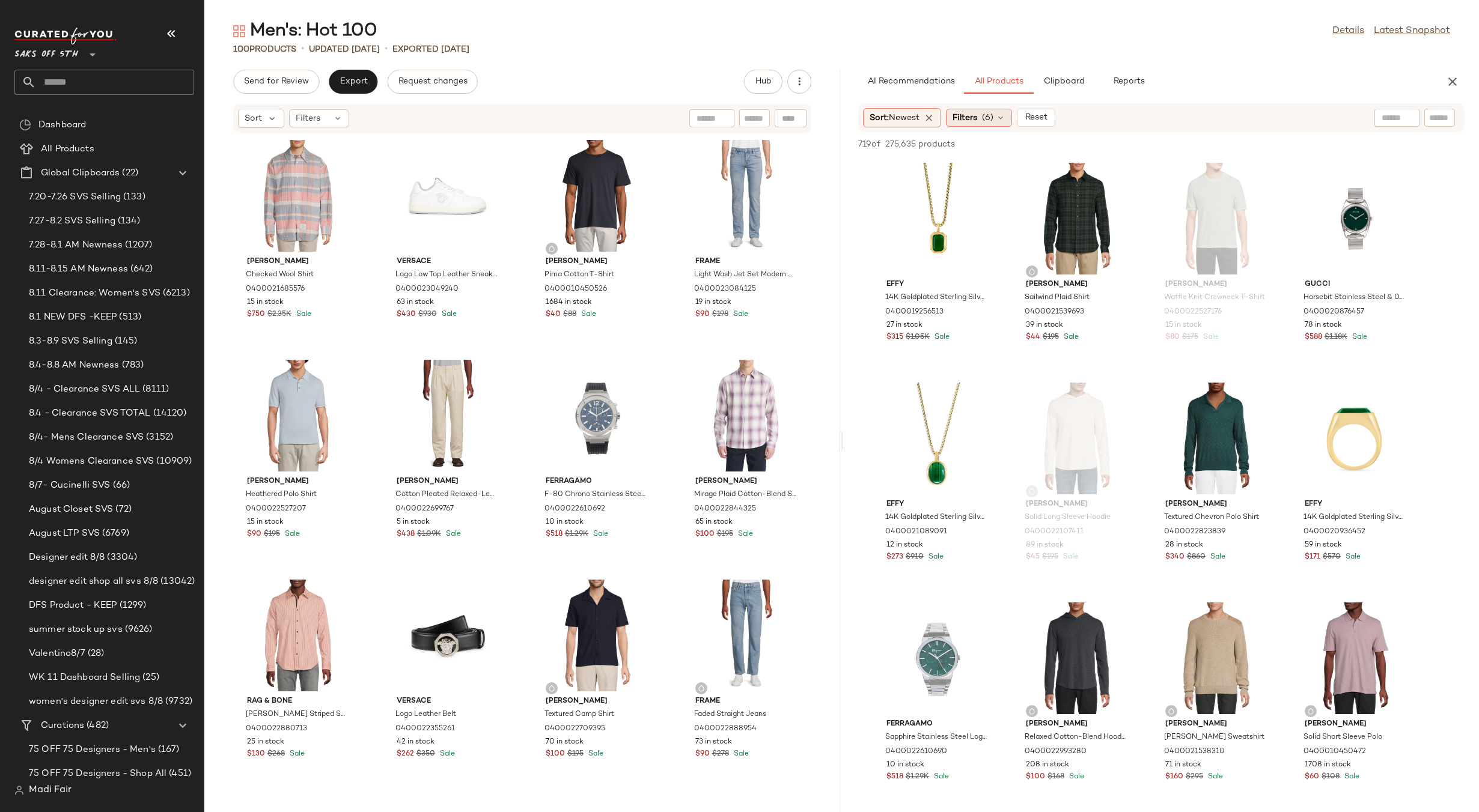
click at [976, 117] on span "Filters" at bounding box center [964, 118] width 25 height 13
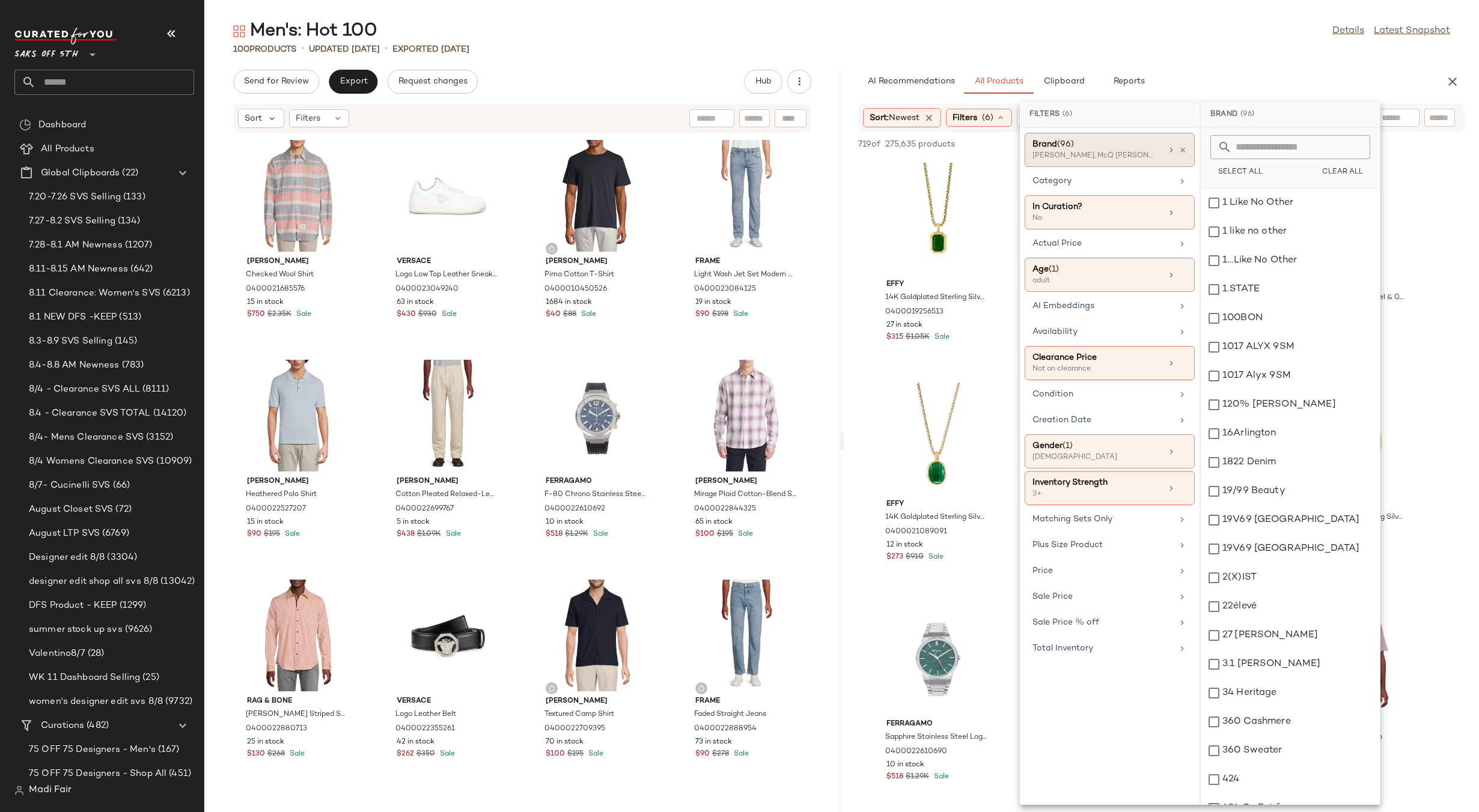
click at [1127, 155] on div "Alexander McQueen, McQ Alexander McQueen, Amiri +93 more" at bounding box center [1092, 156] width 120 height 11
click at [1181, 214] on icon at bounding box center [1182, 212] width 8 height 8
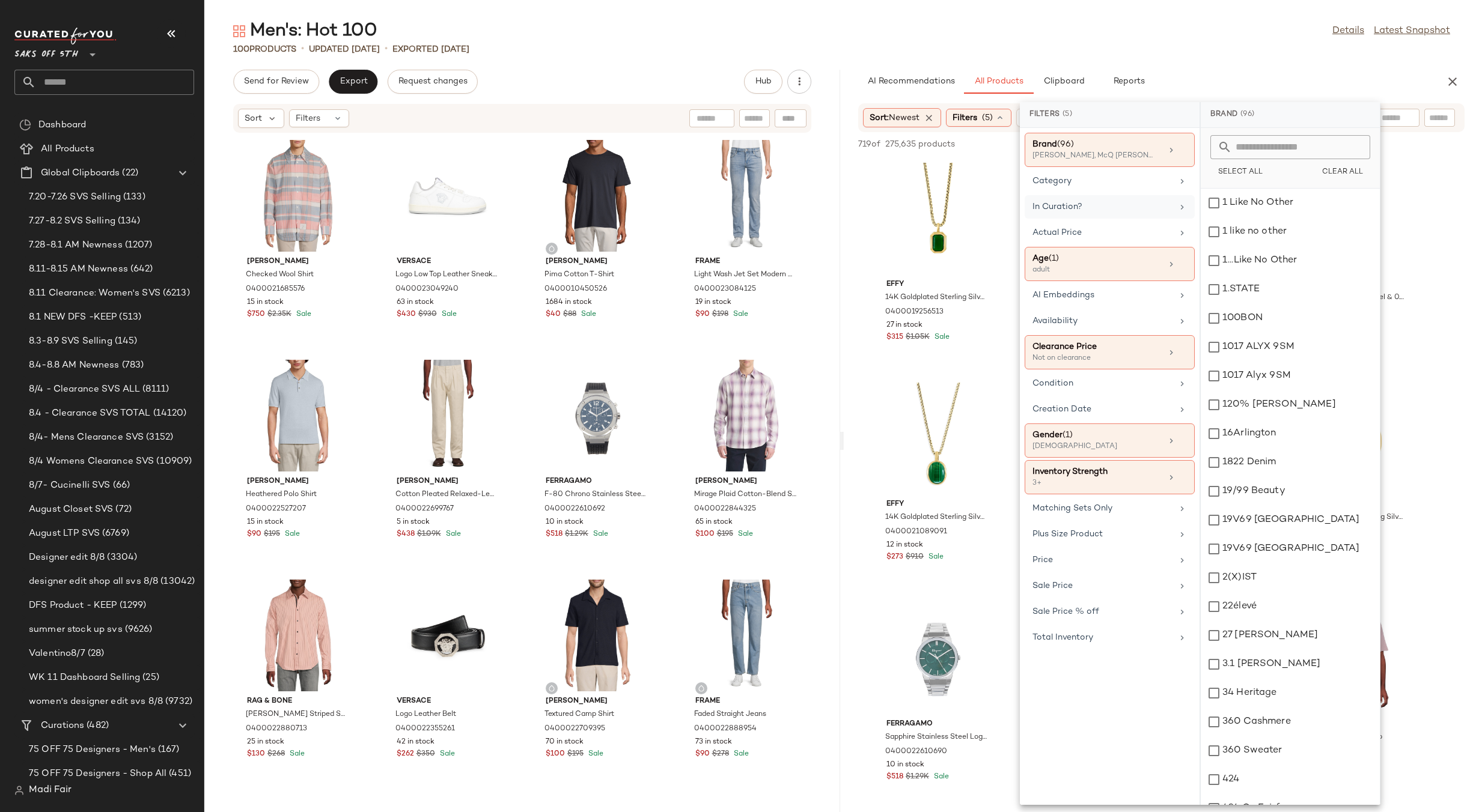
click at [1147, 221] on div "In Curation?" at bounding box center [1109, 232] width 170 height 23
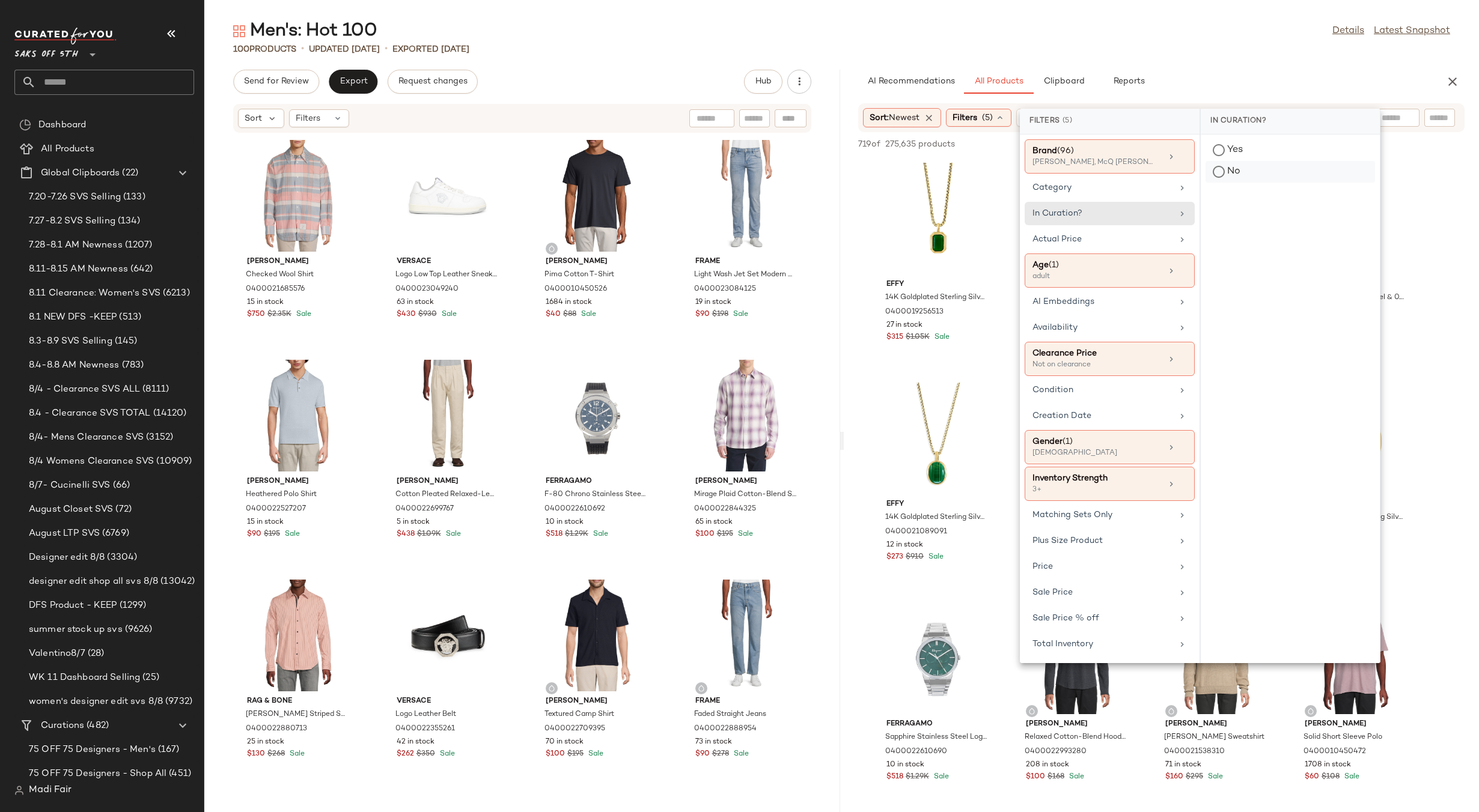
click at [1219, 173] on div "No" at bounding box center [1290, 171] width 169 height 21
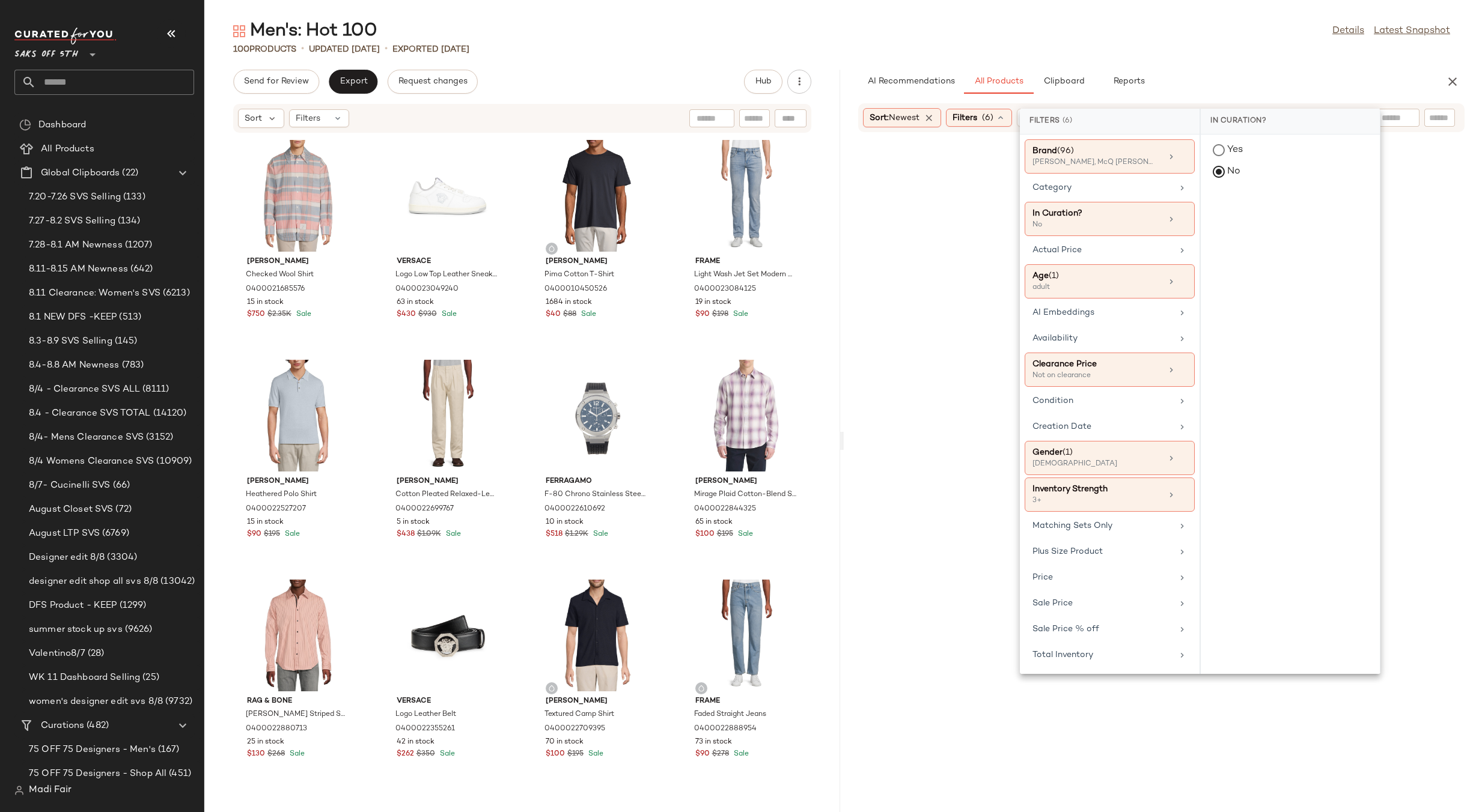
click at [1226, 68] on div "Men's: Hot 100 Details Latest Snapshot 100 Products • updated Aug 12th • Export…" at bounding box center [842, 416] width 1275 height 794
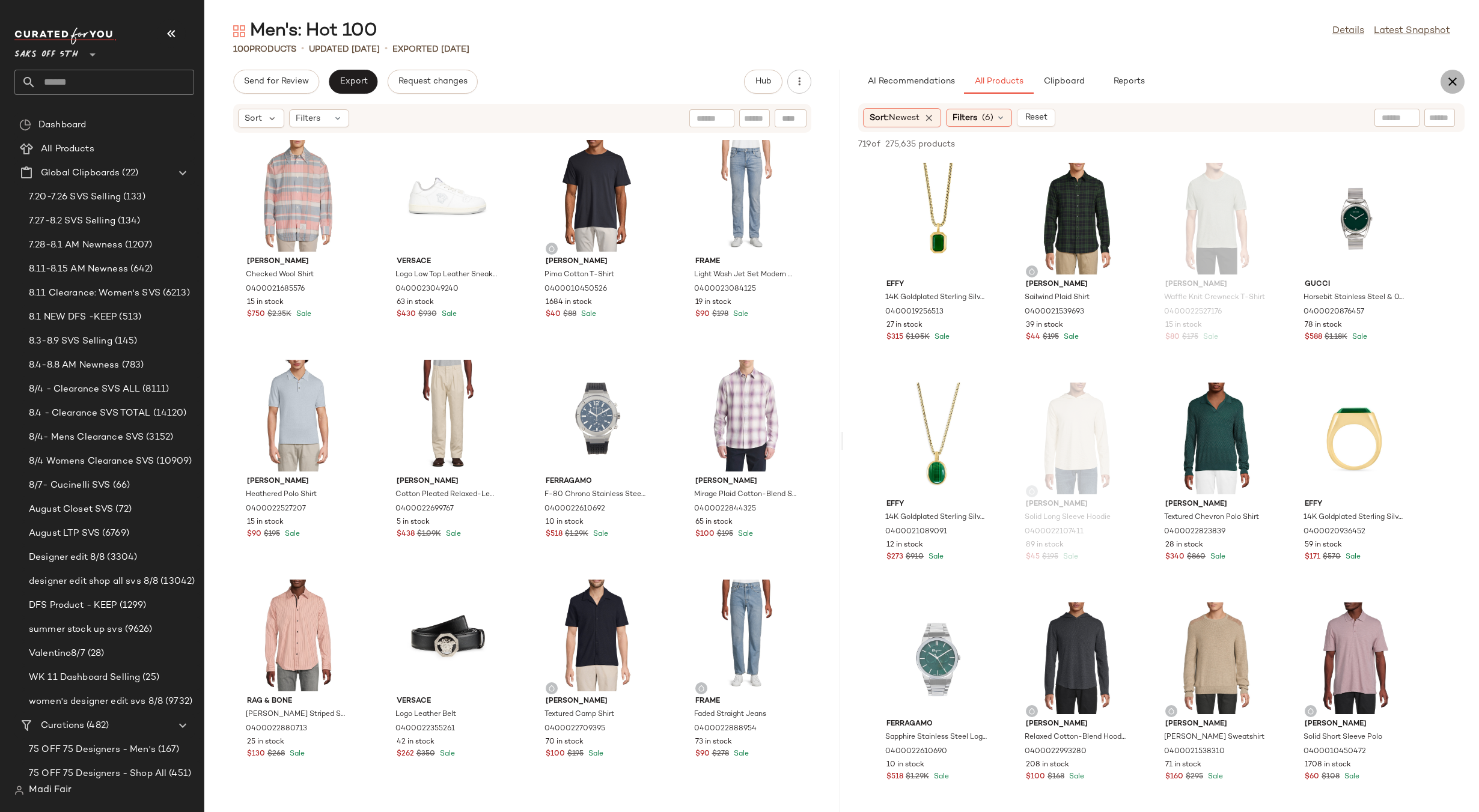
click at [1445, 81] on button "button" at bounding box center [1452, 81] width 24 height 24
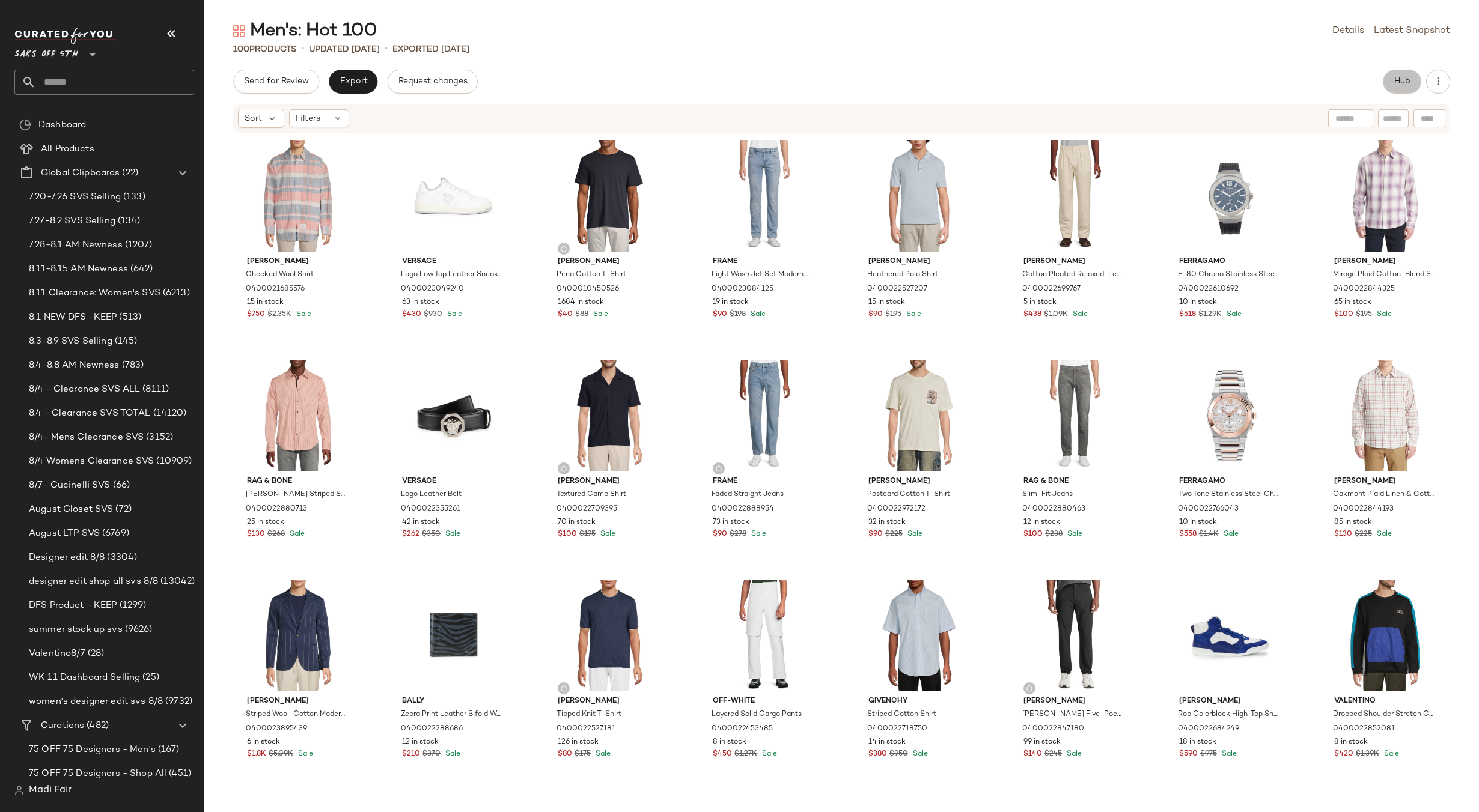
click at [1392, 85] on button "Hub" at bounding box center [1402, 81] width 39 height 24
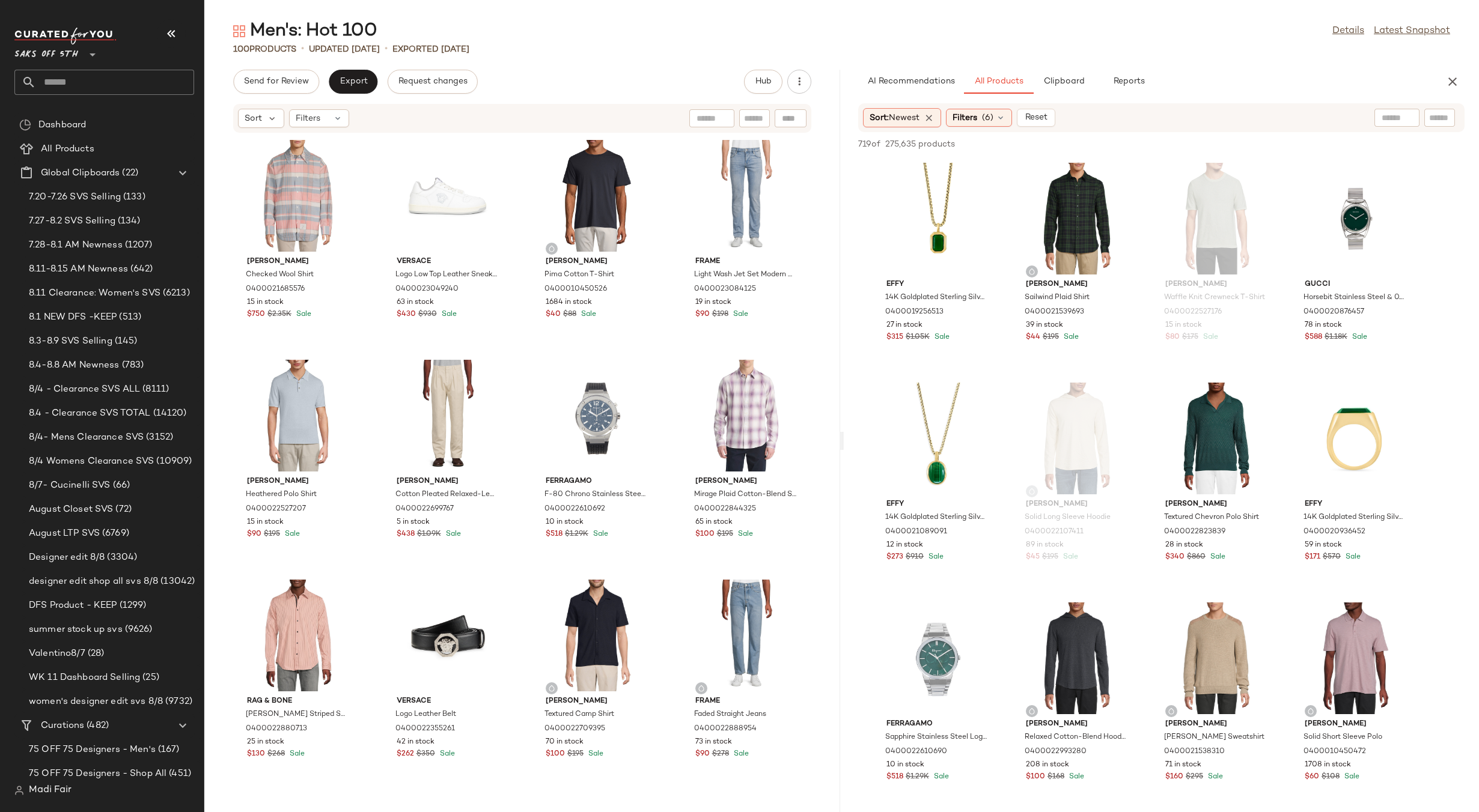
click at [1017, 37] on div "Men's: Hot 100 Details Latest Snapshot" at bounding box center [842, 31] width 1275 height 24
click at [929, 116] on icon at bounding box center [929, 118] width 11 height 11
click at [891, 111] on div "Sort" at bounding box center [886, 117] width 46 height 19
click at [992, 116] on span "(6)" at bounding box center [988, 118] width 11 height 13
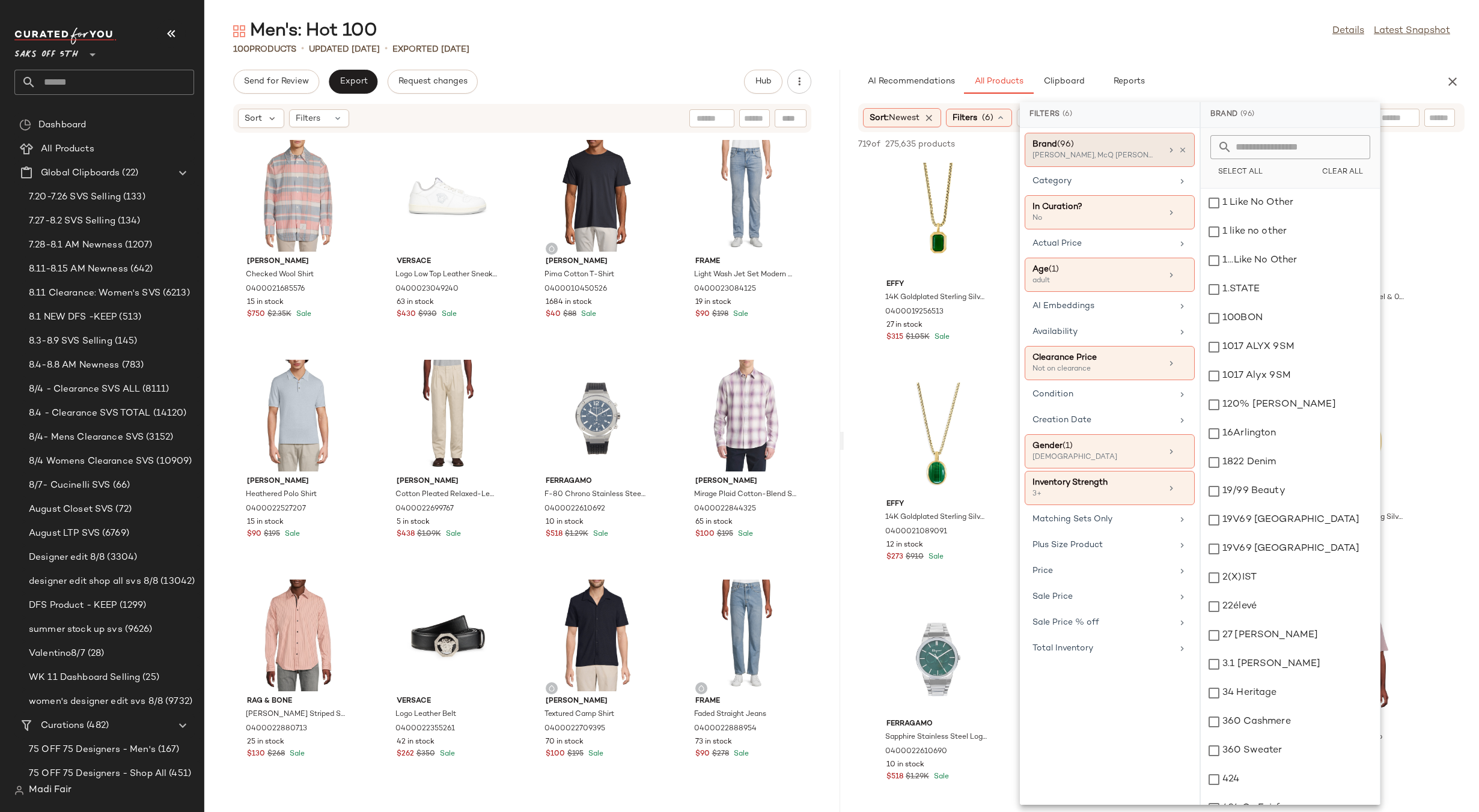
click at [1140, 145] on div "Brand (96)" at bounding box center [1097, 145] width 129 height 13
click at [1182, 452] on icon at bounding box center [1182, 452] width 8 height 8
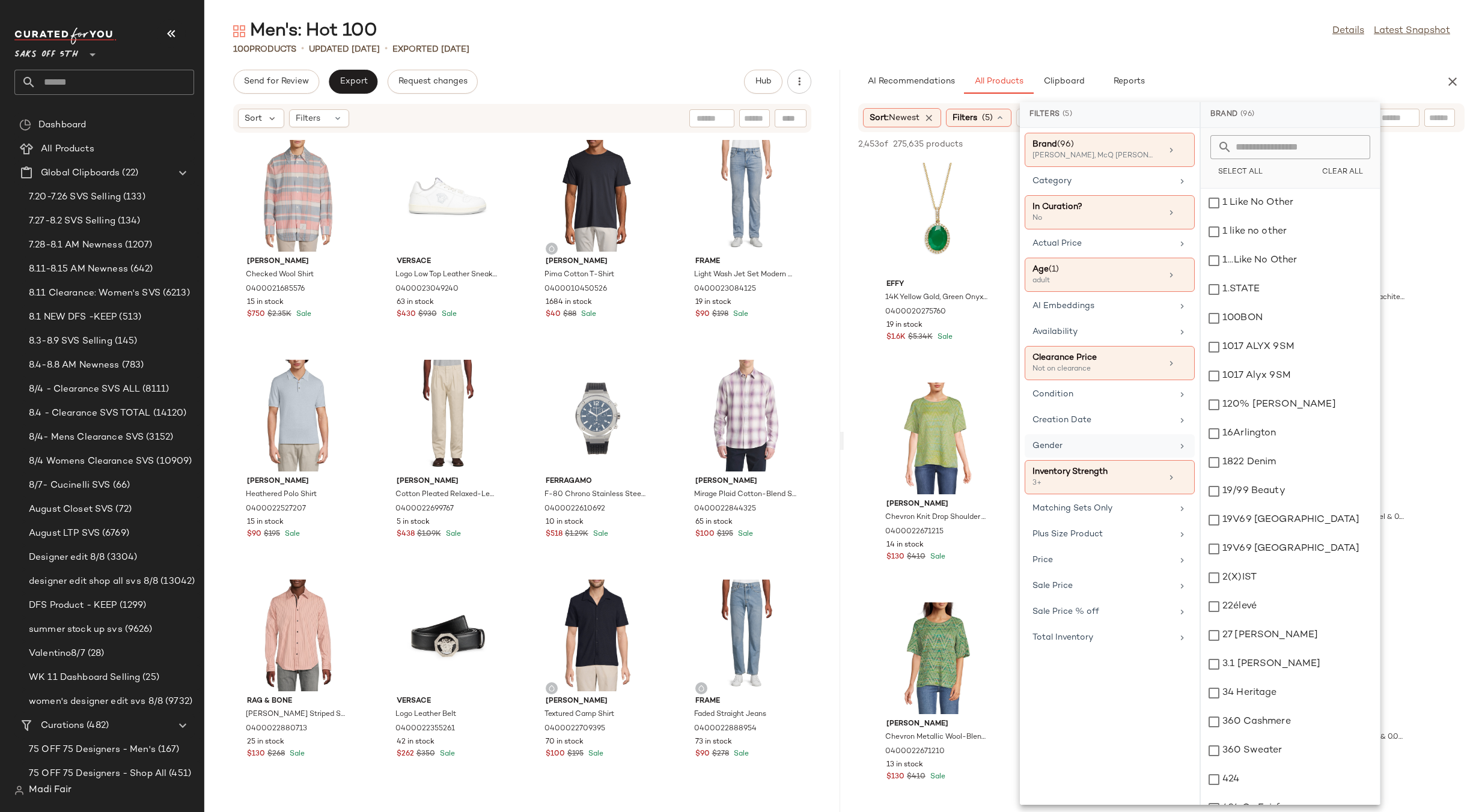
click at [1125, 451] on div "Gender" at bounding box center [1102, 446] width 140 height 13
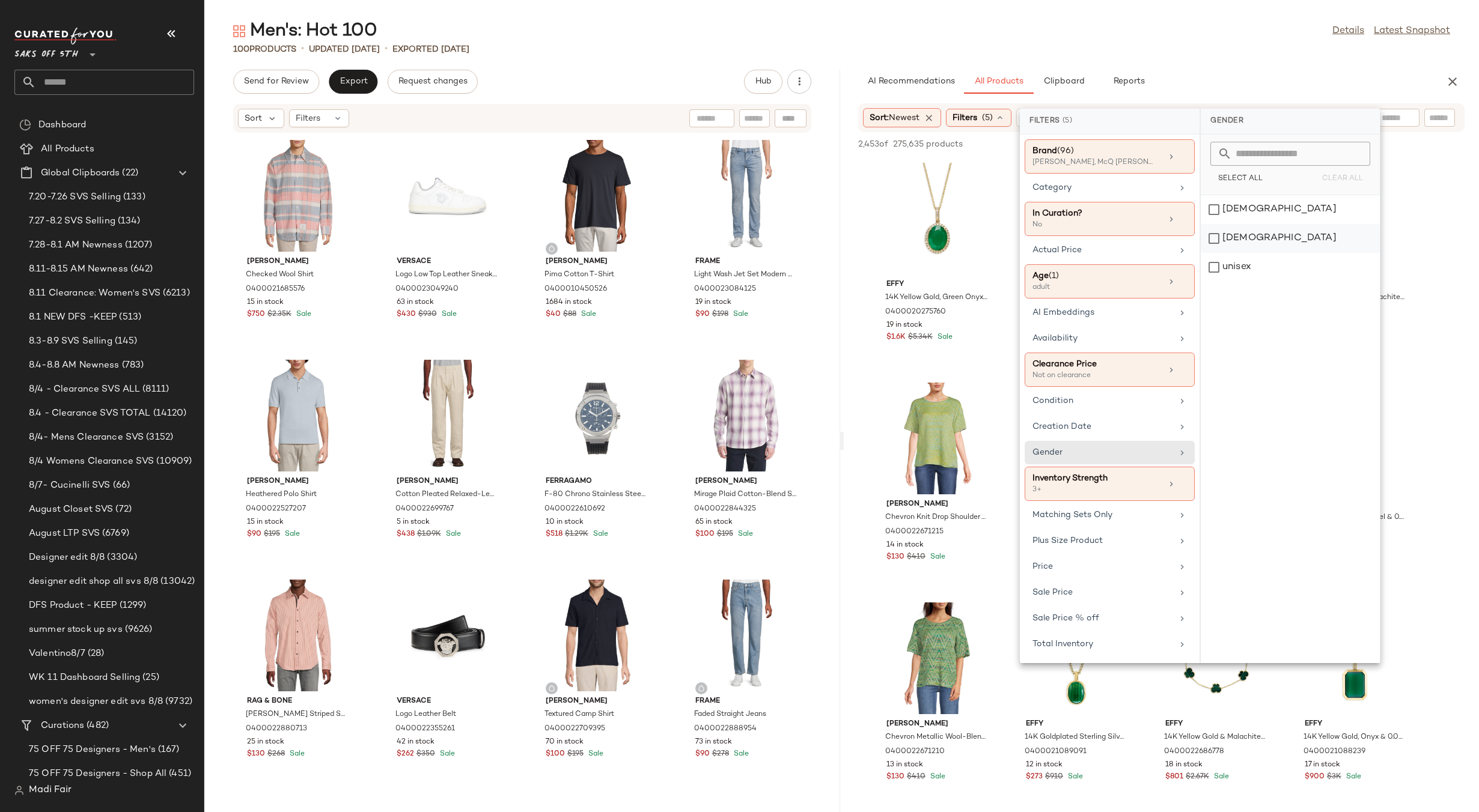
click at [1219, 253] on div "male" at bounding box center [1291, 267] width 179 height 29
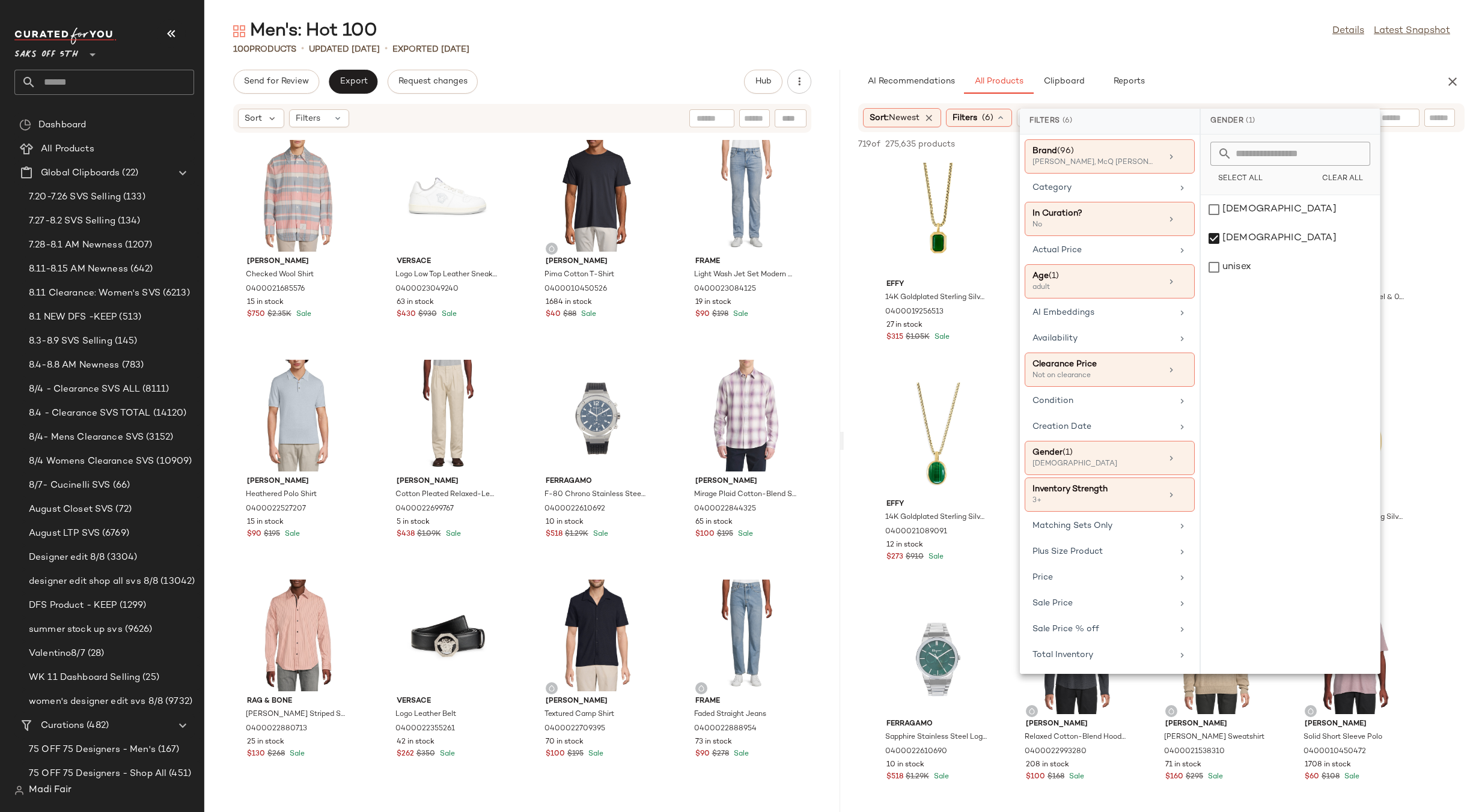
click at [1193, 32] on div "Men's: Hot 100 Details Latest Snapshot" at bounding box center [842, 31] width 1275 height 24
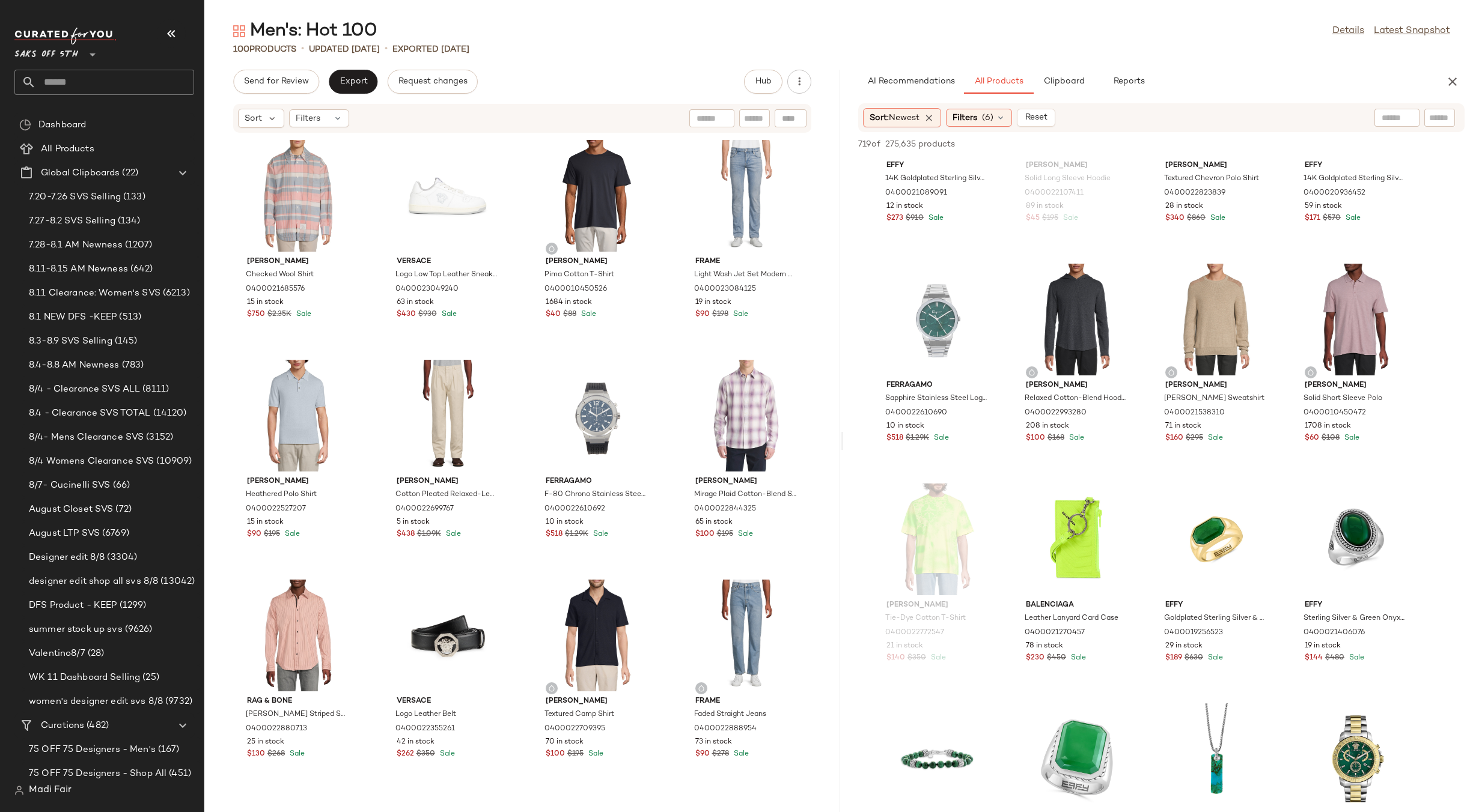
scroll to position [360, 0]
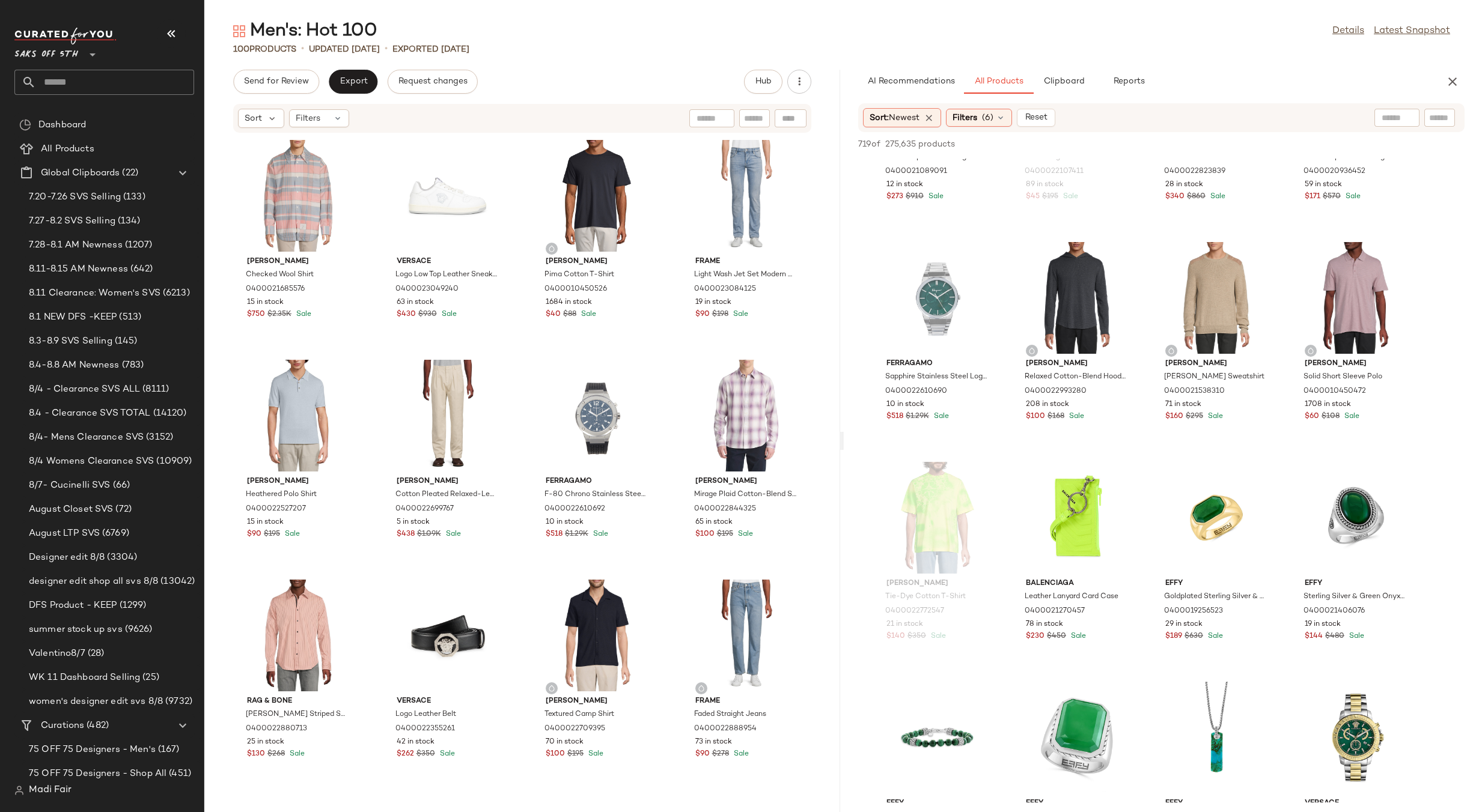
click at [932, 67] on div "Men's: Hot 100 Details Latest Snapshot 100 Products • updated Aug 12th • Export…" at bounding box center [842, 416] width 1275 height 794
click at [930, 79] on span "AI Recommendations" at bounding box center [910, 81] width 88 height 9
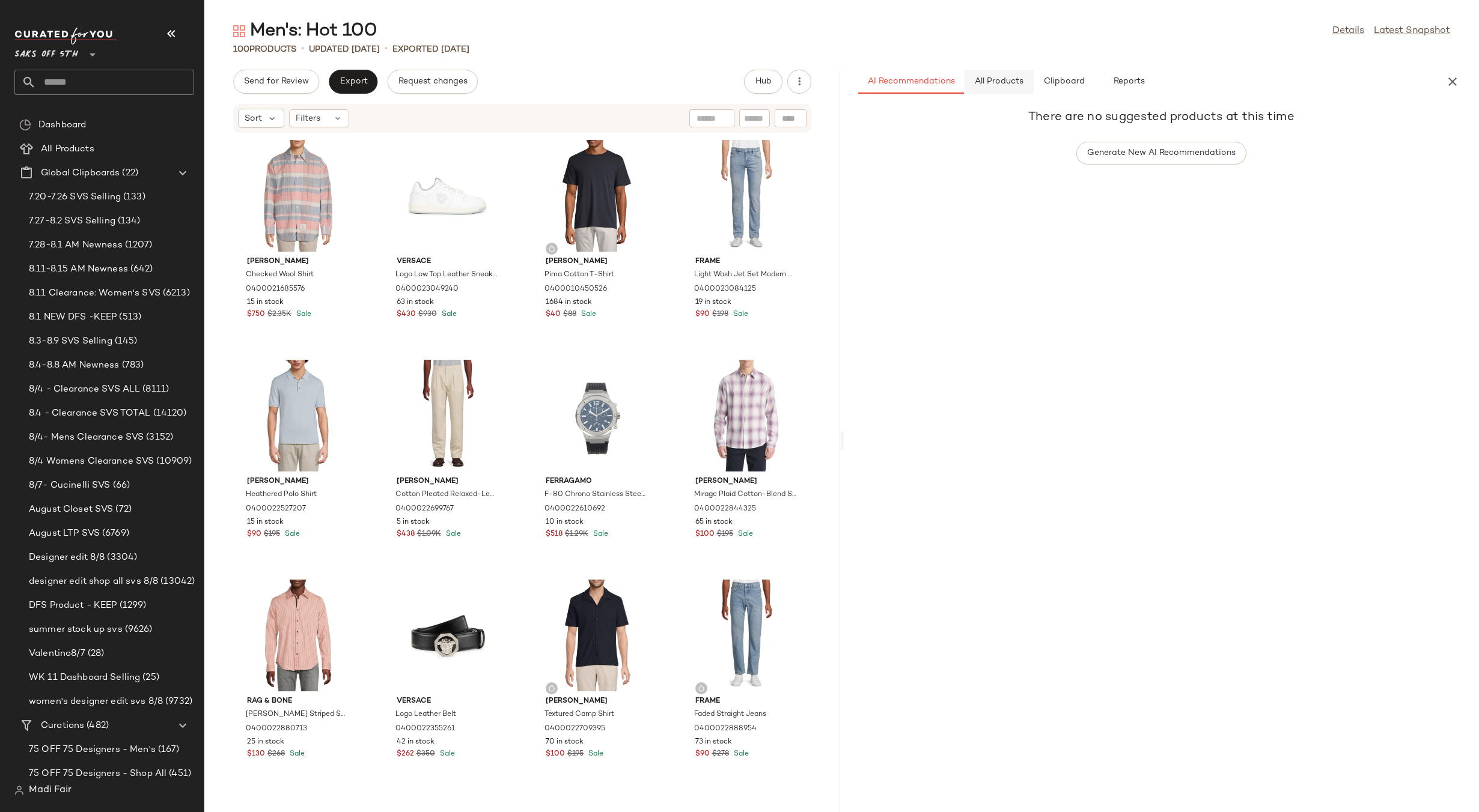
click at [998, 75] on button "All Products" at bounding box center [998, 81] width 69 height 24
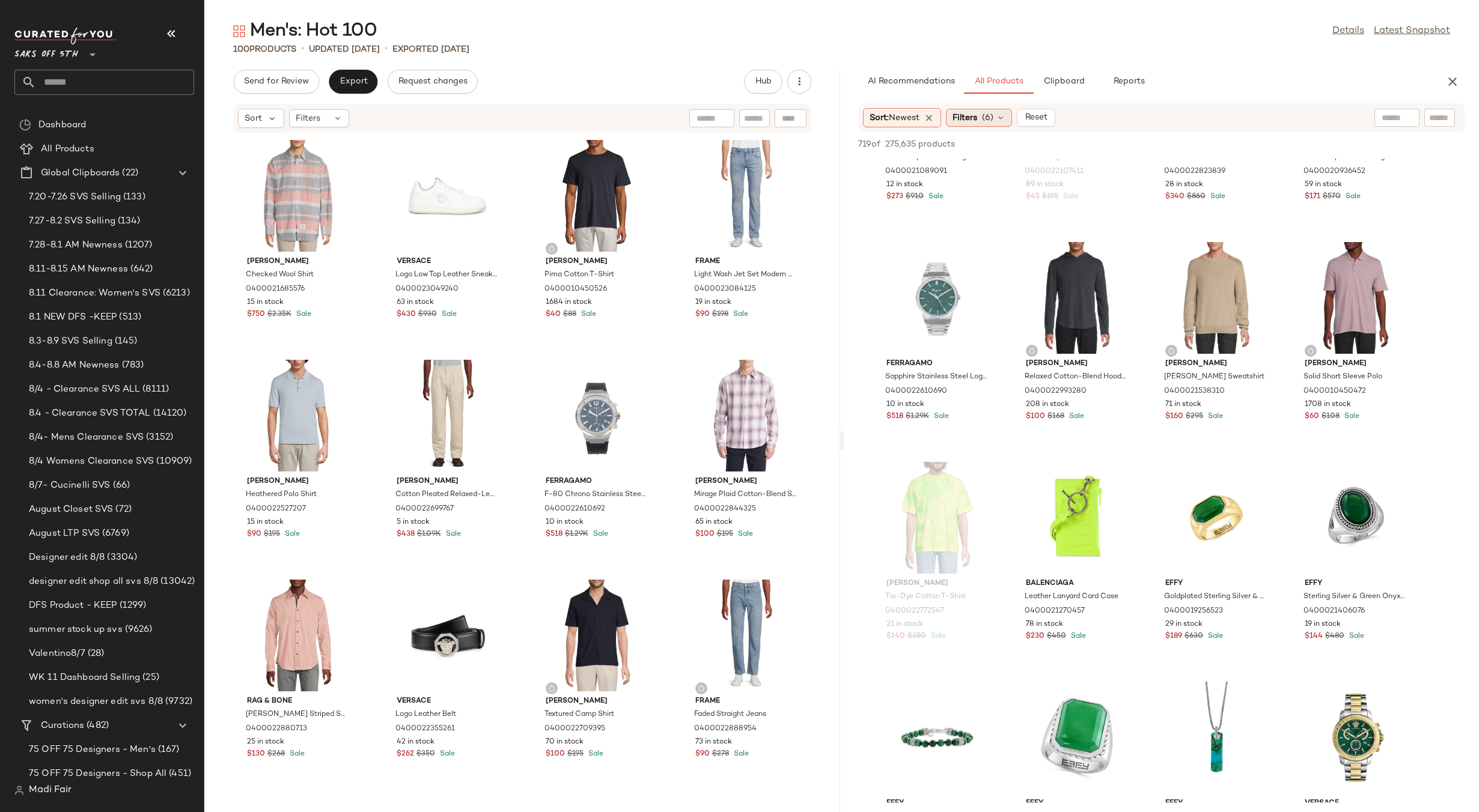
click at [993, 115] on span "(6)" at bounding box center [988, 118] width 11 height 13
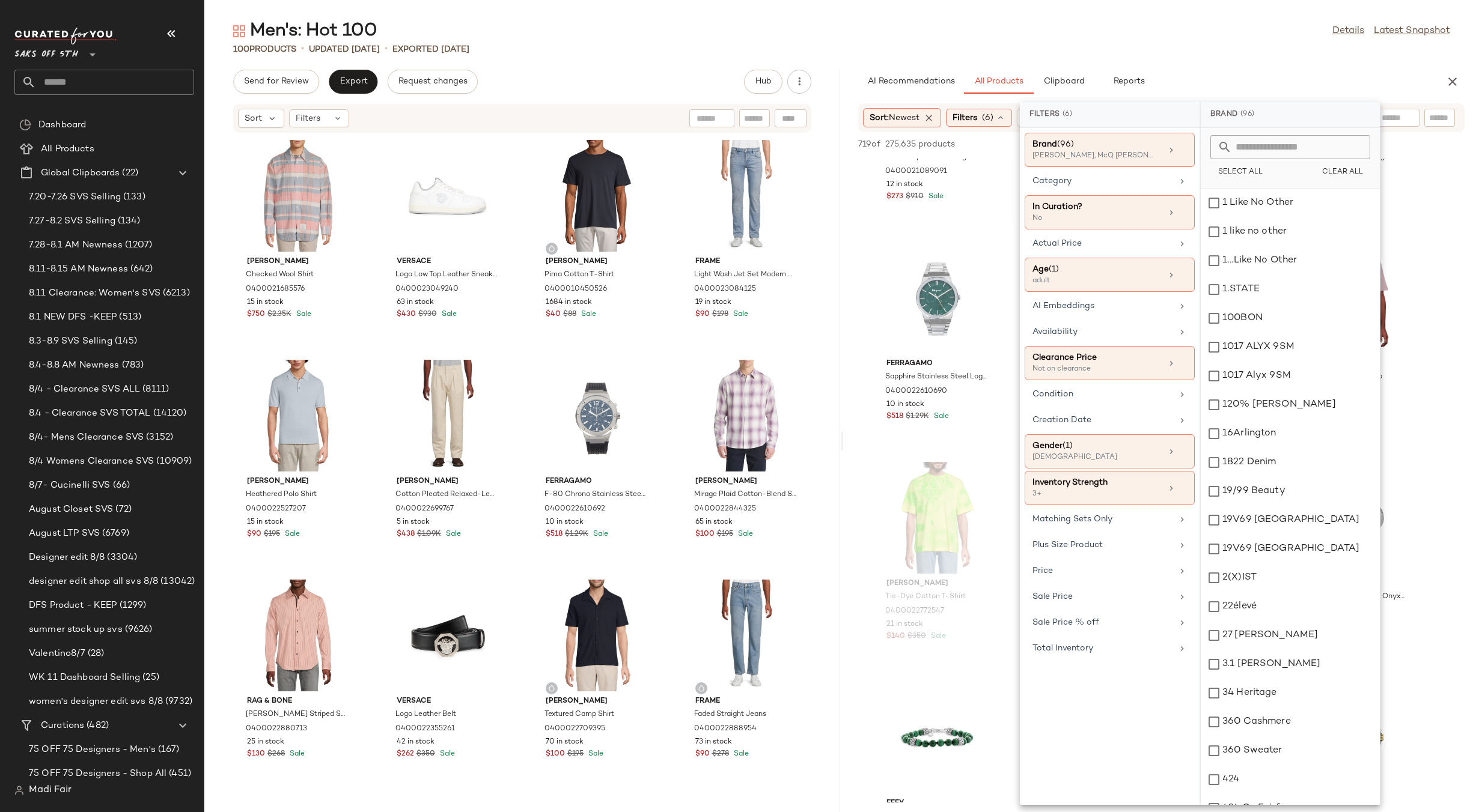
scroll to position [60, 0]
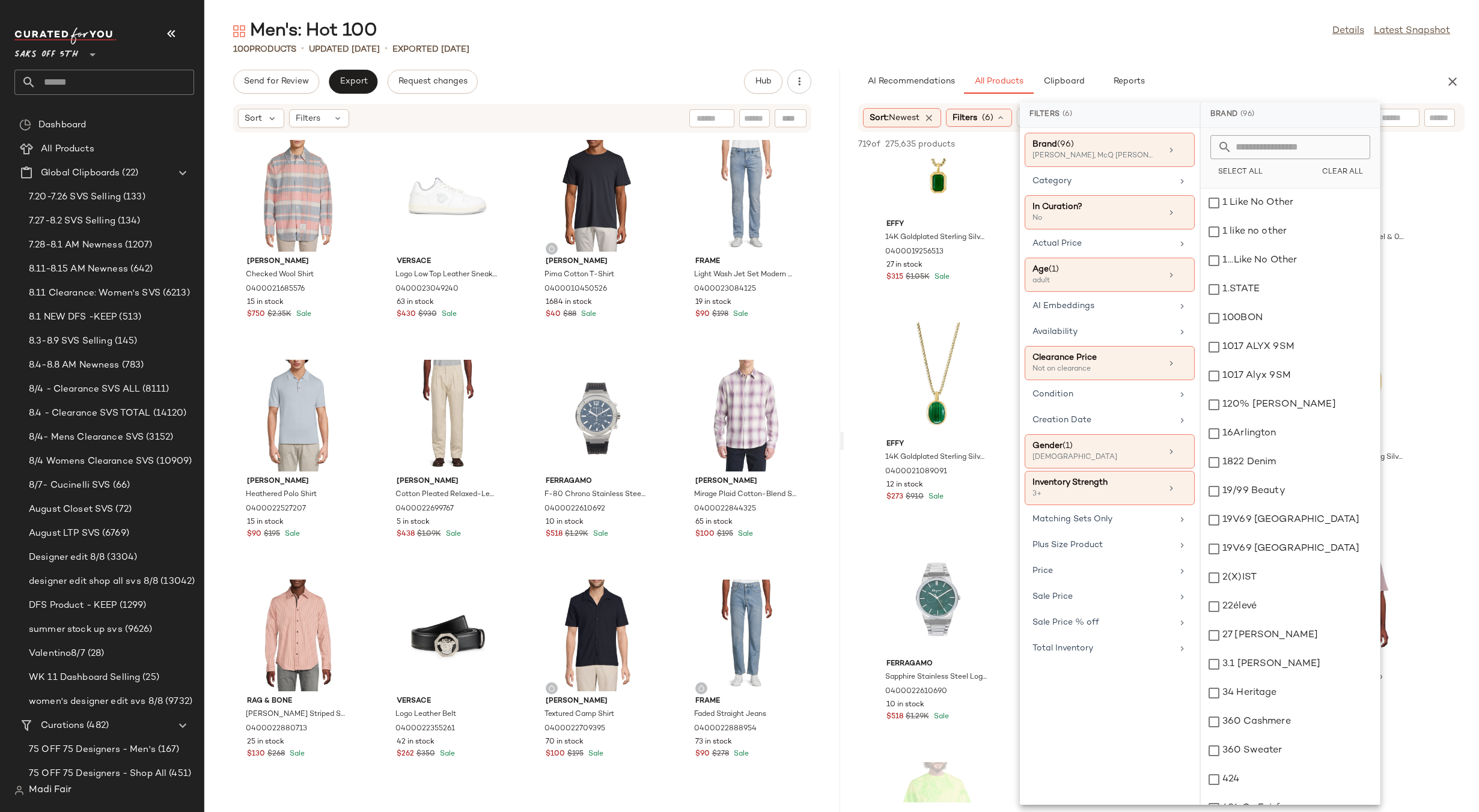
click at [1111, 26] on div "Men's: Hot 100 Details Latest Snapshot" at bounding box center [842, 31] width 1275 height 24
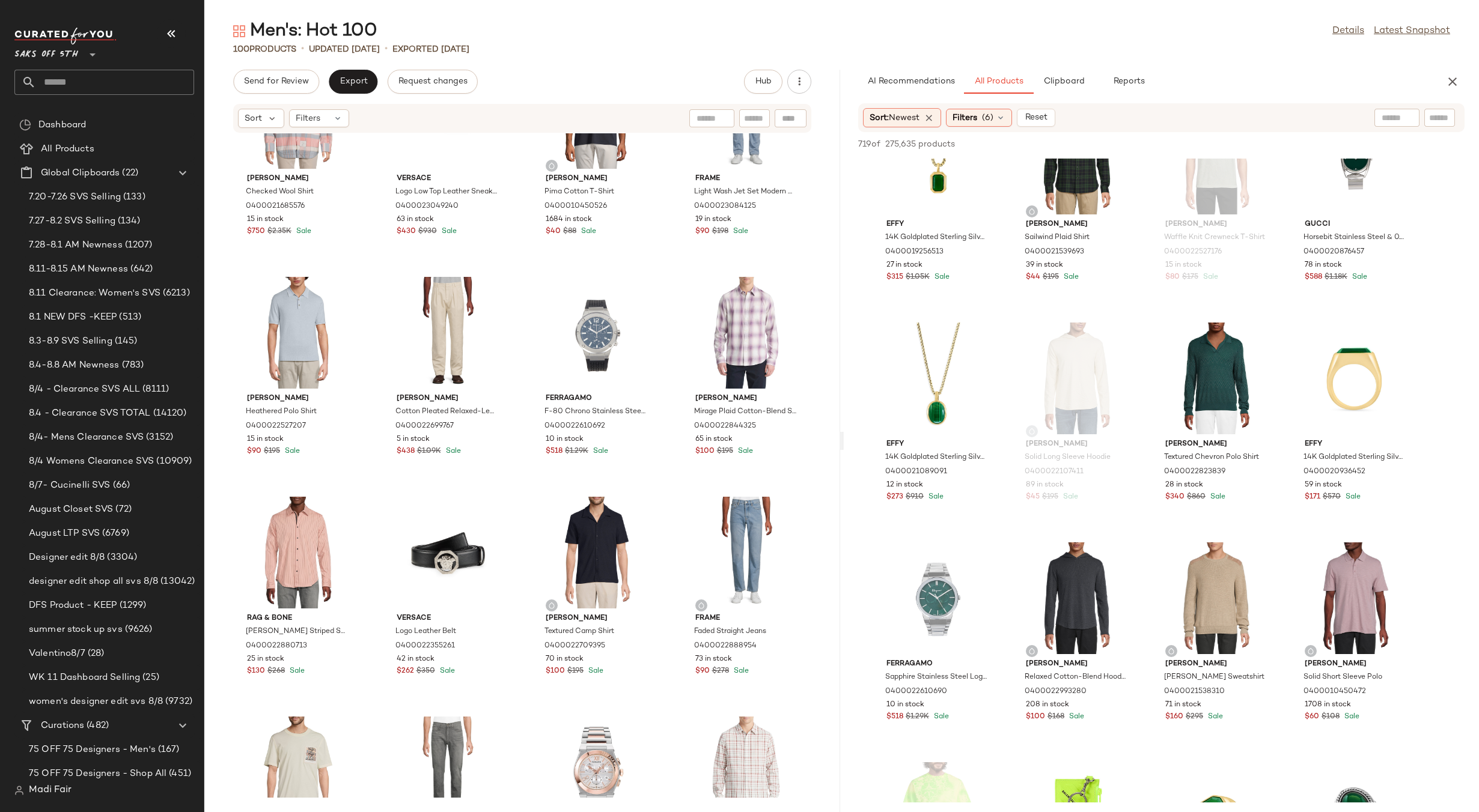
scroll to position [0, 0]
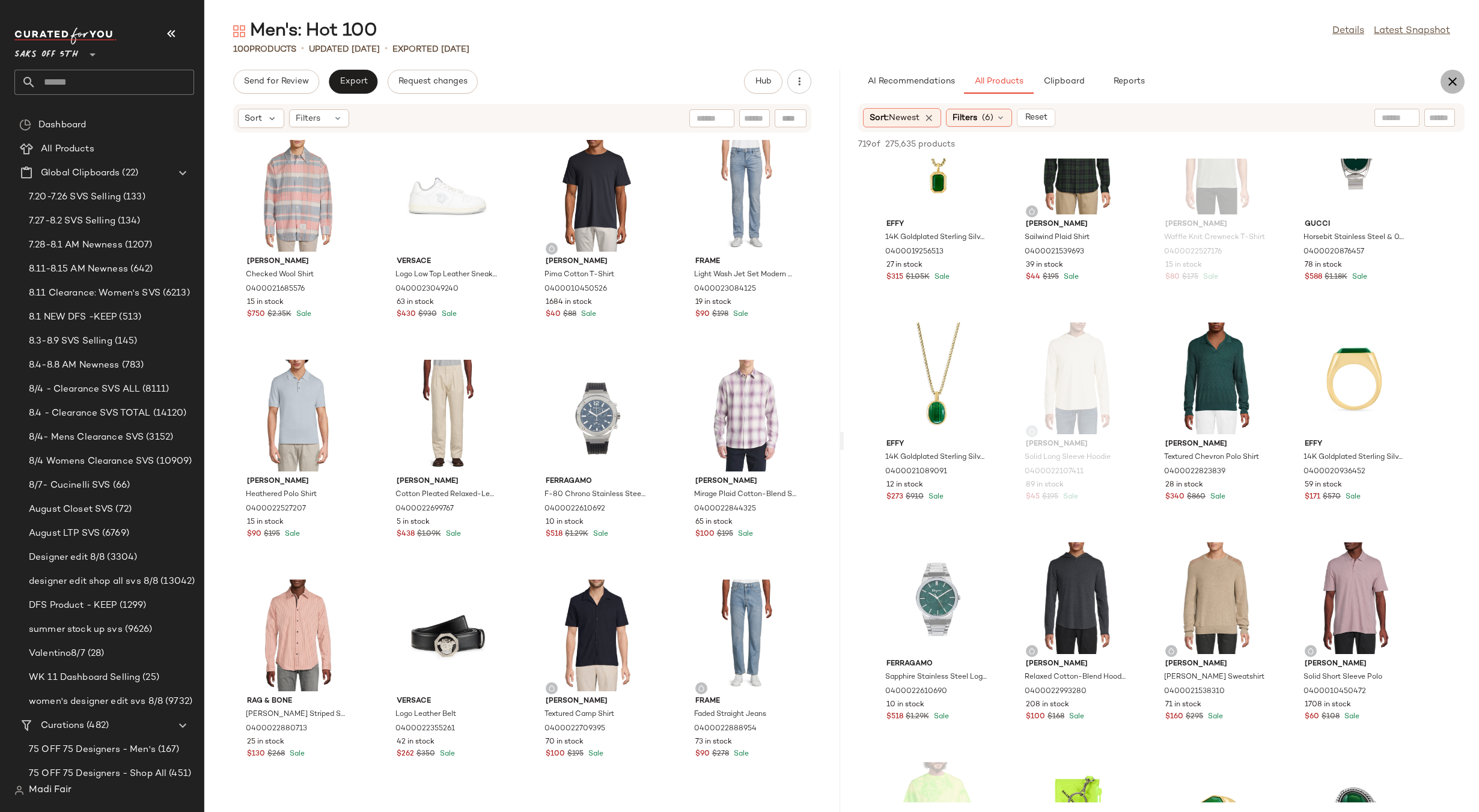
click at [1457, 85] on icon "button" at bounding box center [1452, 82] width 15 height 15
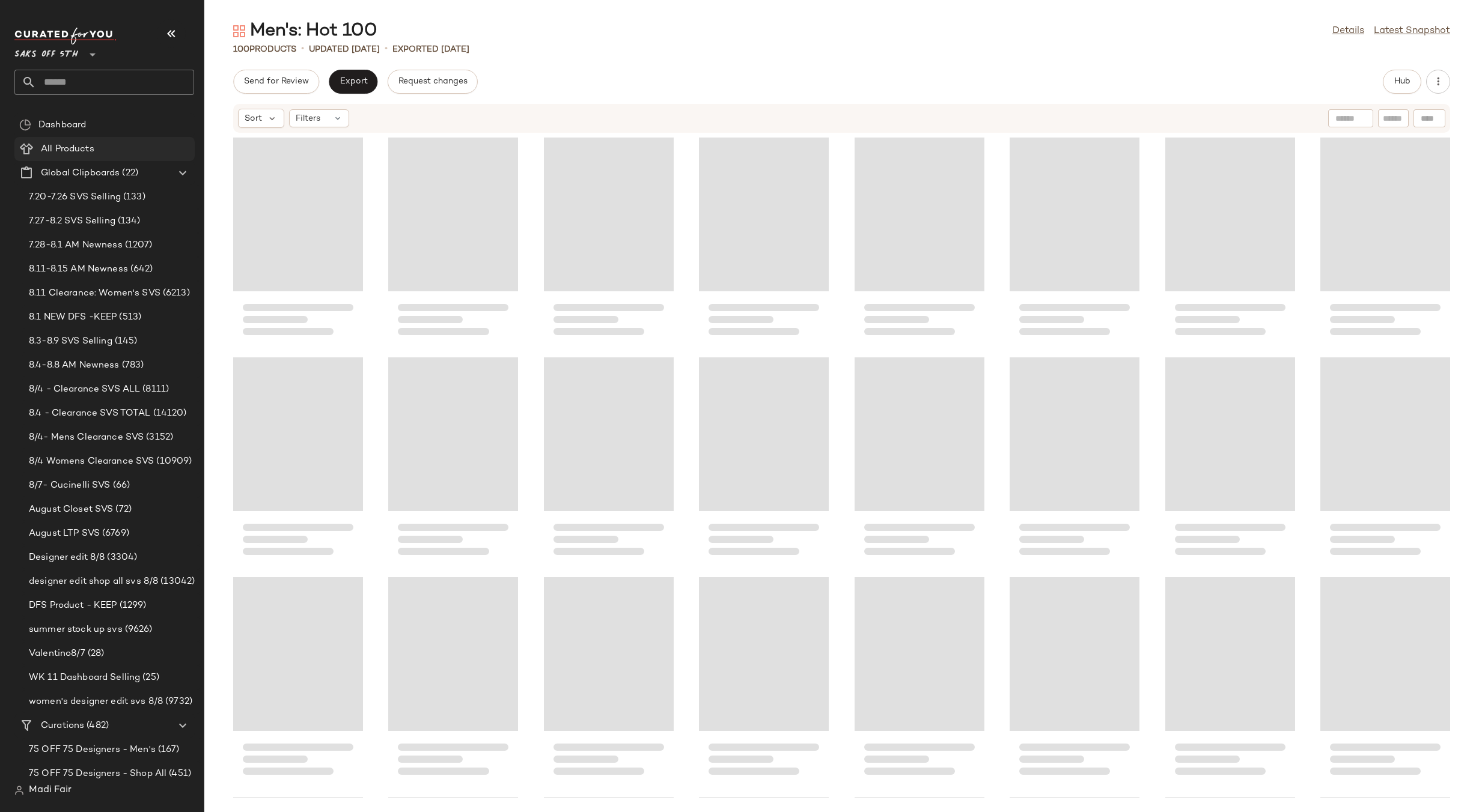
click at [115, 152] on div "All Products" at bounding box center [113, 149] width 152 height 14
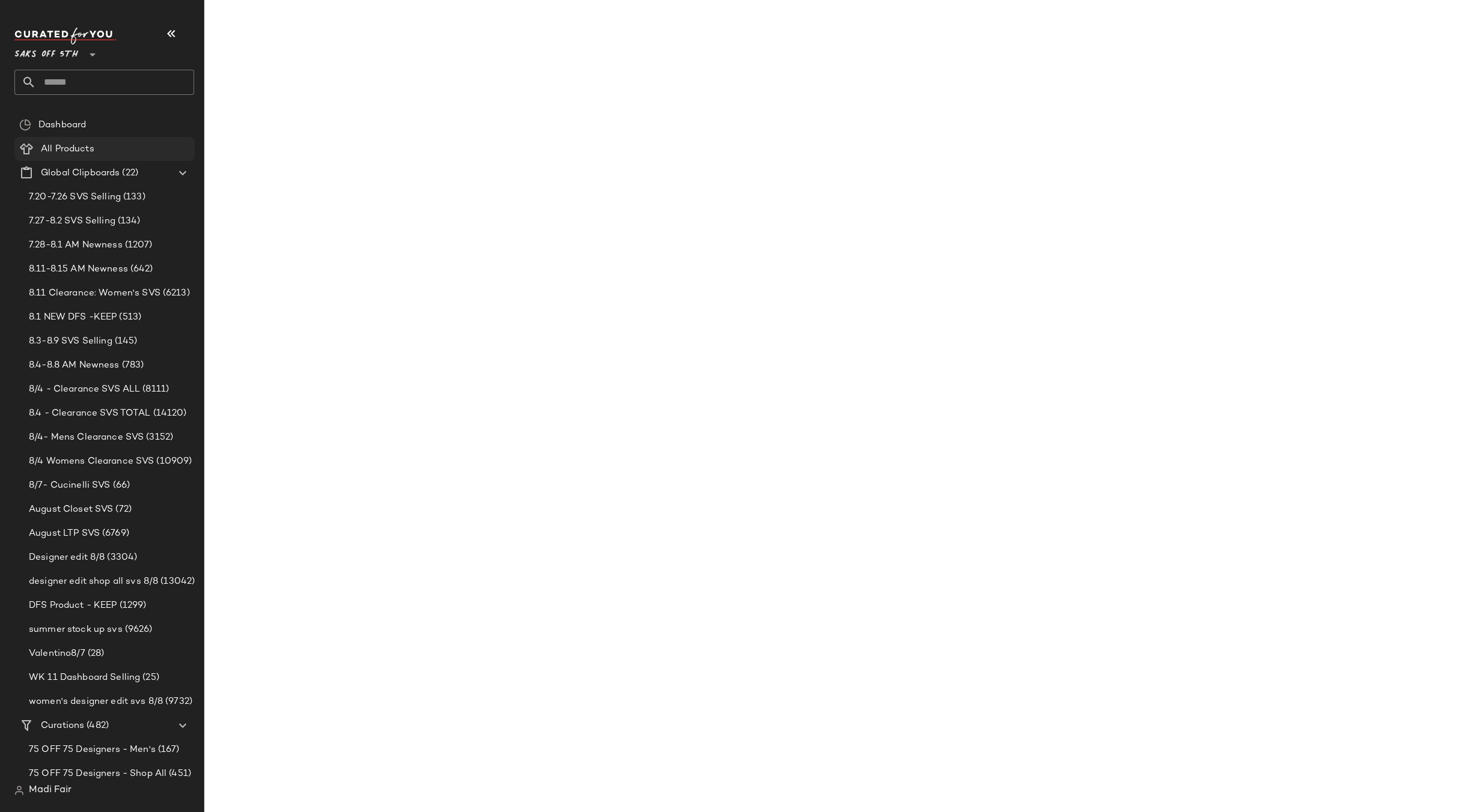
click at [115, 152] on div "All Products" at bounding box center [113, 149] width 152 height 14
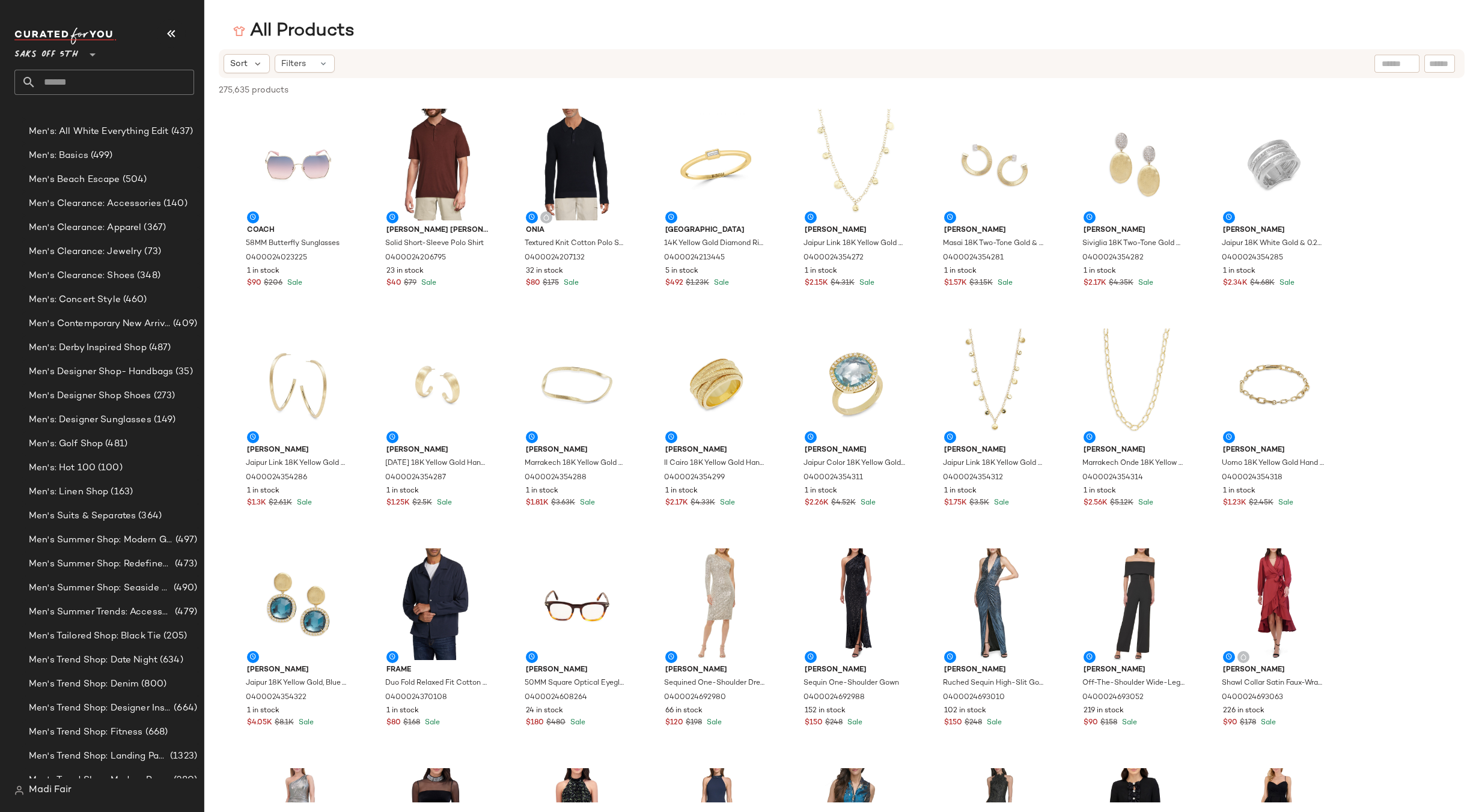
scroll to position [6985, 0]
click at [413, 11] on main "All Products Sort Filters 275,635 products • 0 selected Deselect All Coach 58MM…" at bounding box center [739, 406] width 1479 height 812
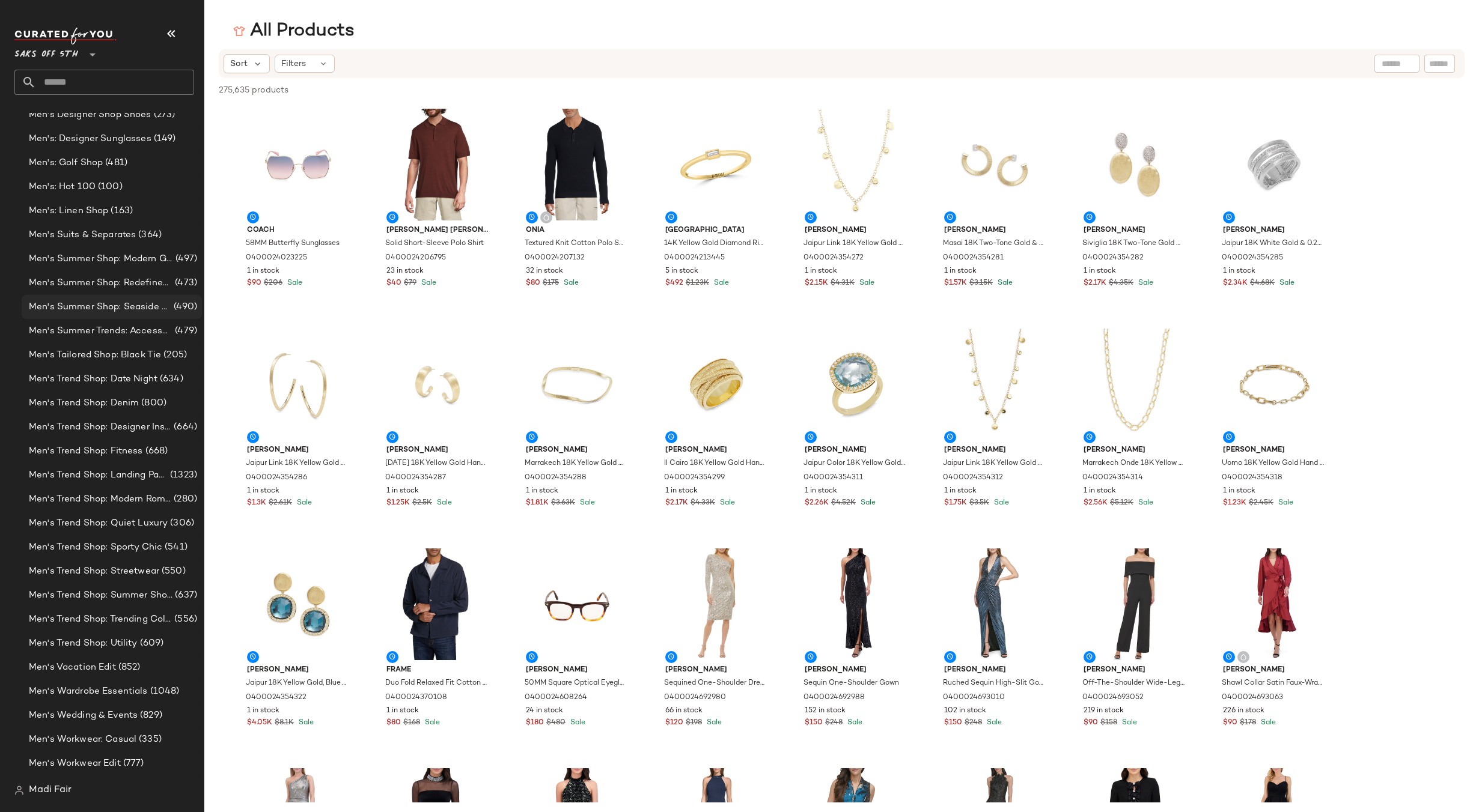
scroll to position [7219, 0]
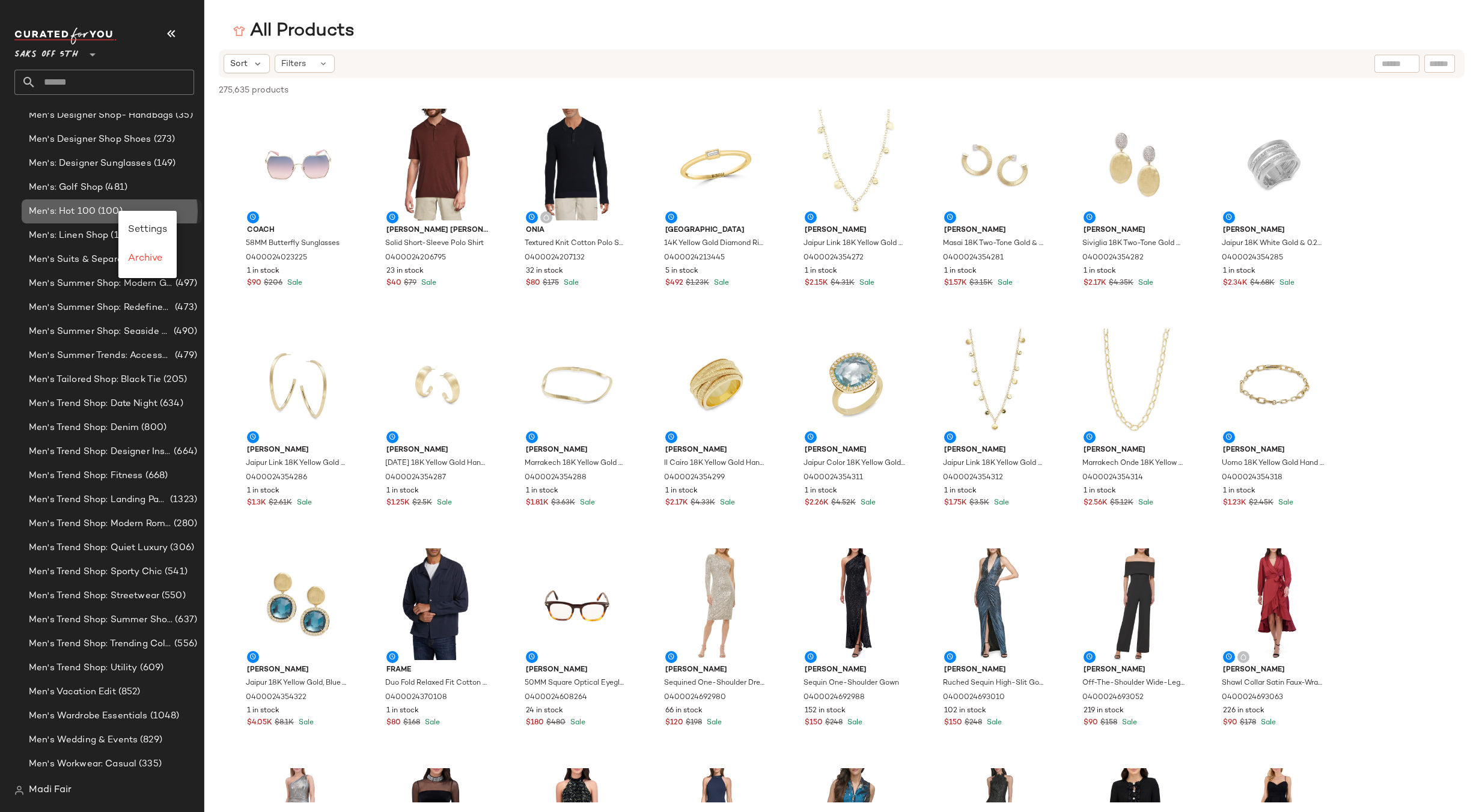
click at [101, 207] on span "(100)" at bounding box center [108, 212] width 27 height 14
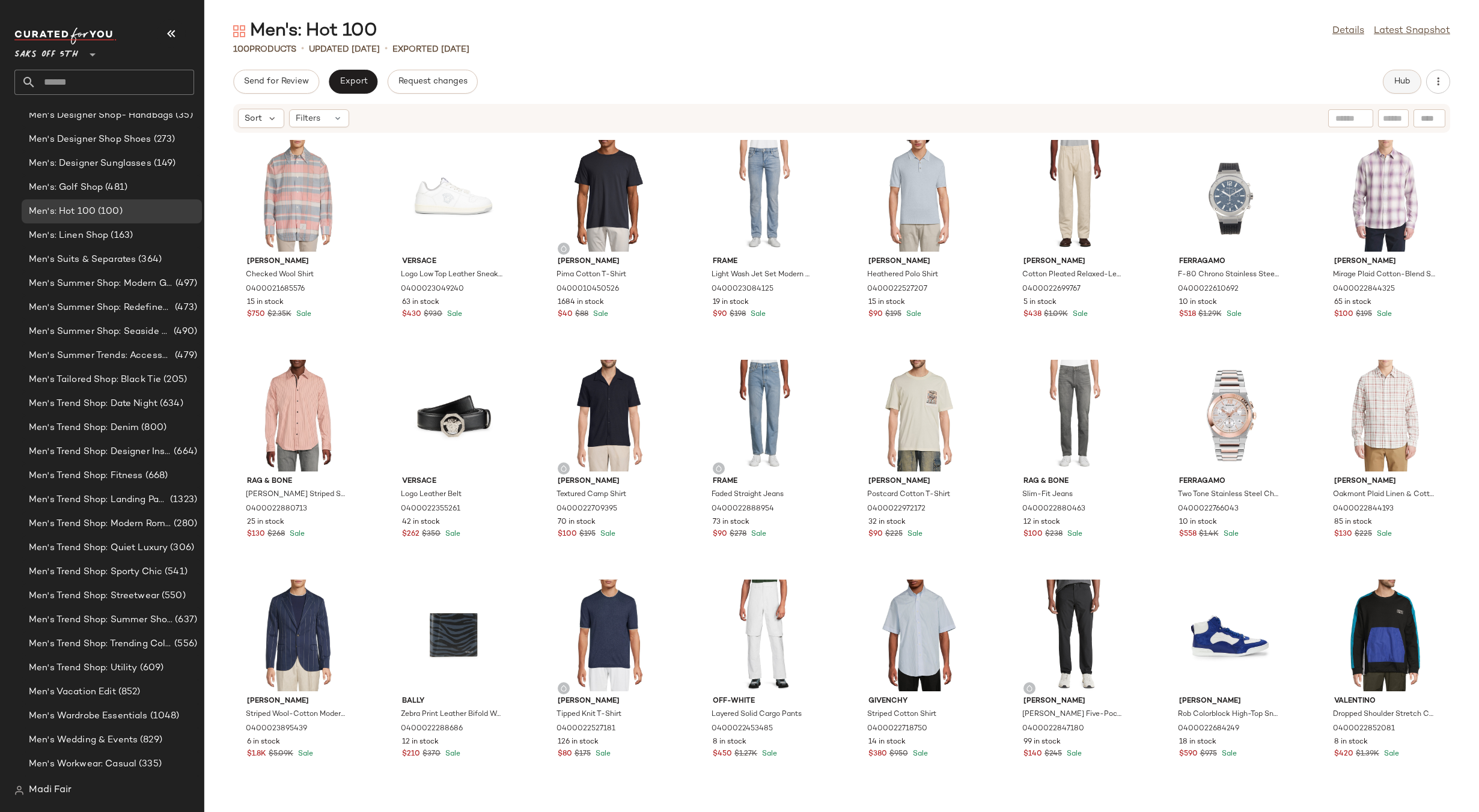
click at [1398, 80] on span "Hub" at bounding box center [1401, 81] width 17 height 9
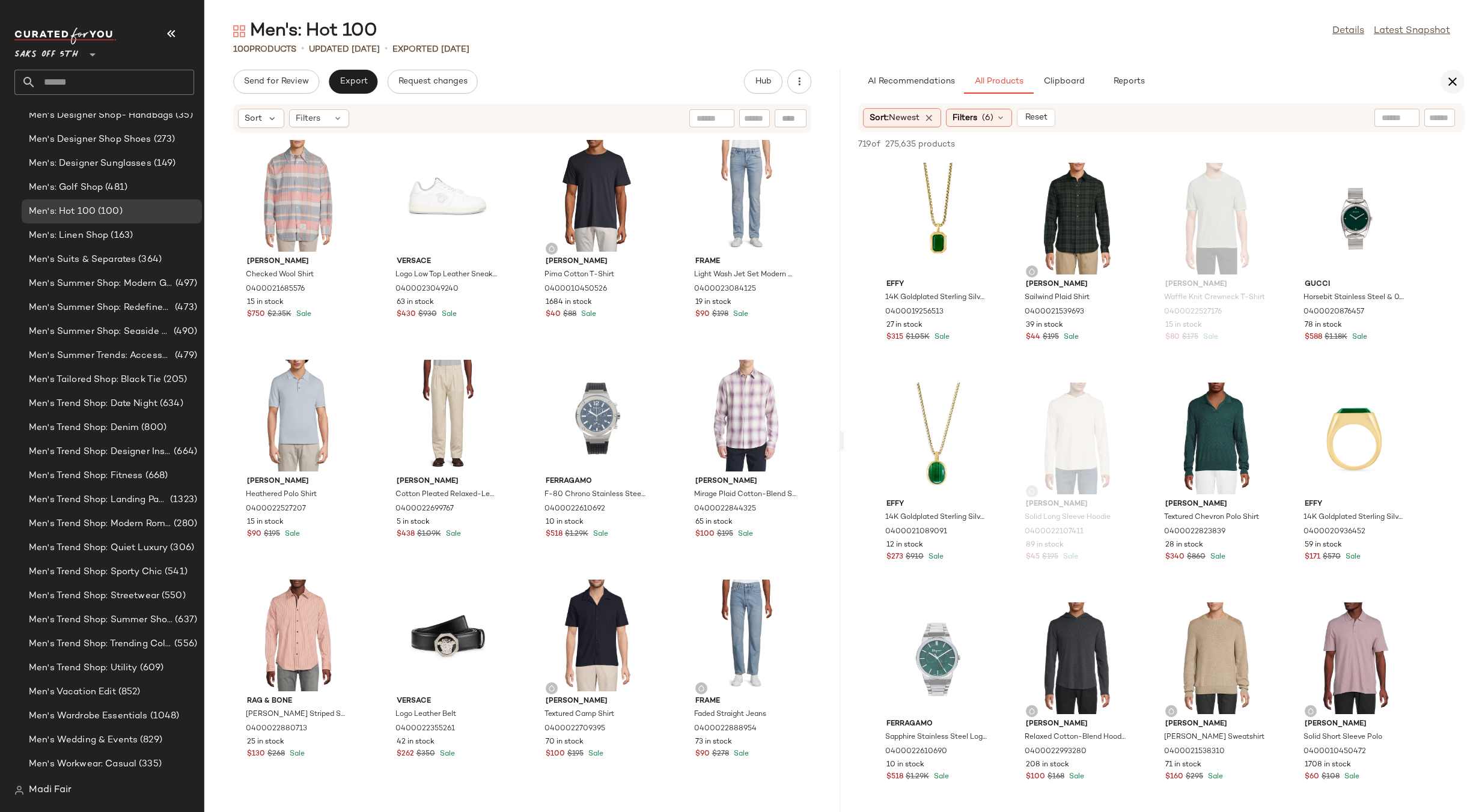
click at [1452, 75] on icon "button" at bounding box center [1452, 82] width 15 height 15
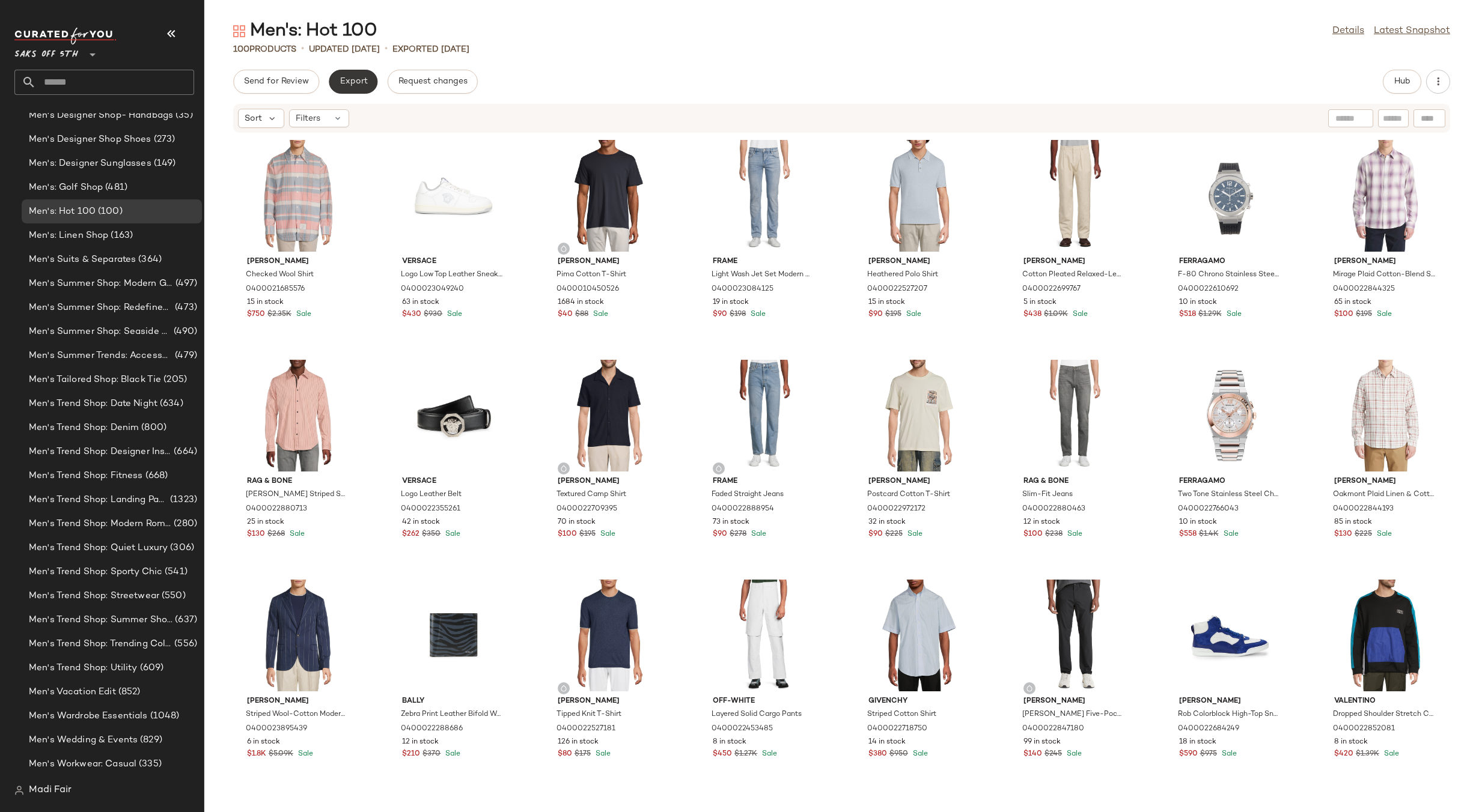
click at [353, 90] on button "Export" at bounding box center [353, 81] width 49 height 24
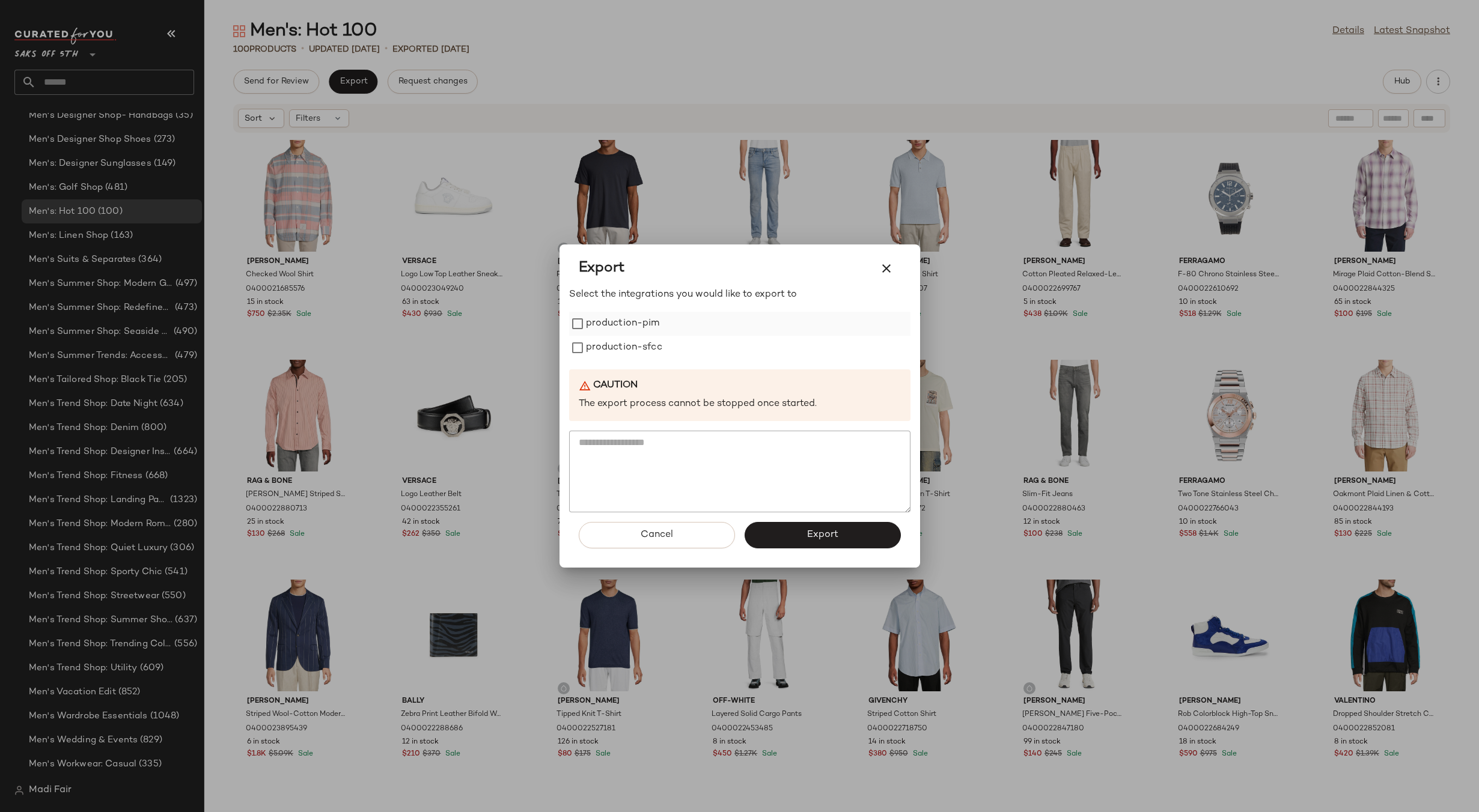
click at [624, 331] on label "production-pim" at bounding box center [623, 324] width 74 height 24
click at [629, 351] on label "production-sfcc" at bounding box center [624, 348] width 77 height 24
click at [842, 539] on button "Export" at bounding box center [822, 535] width 156 height 27
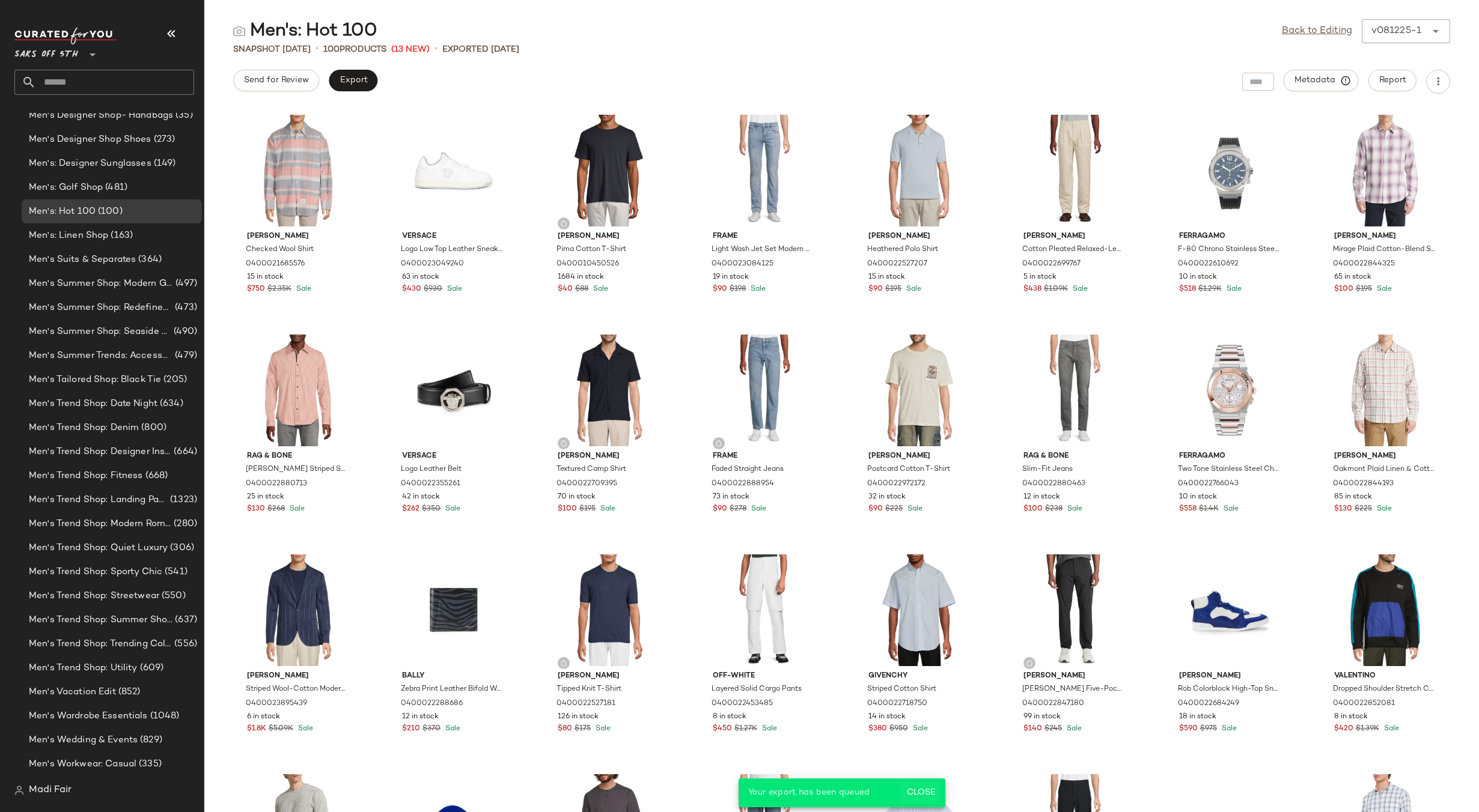
click at [929, 794] on span "Close" at bounding box center [920, 793] width 30 height 9
drag, startPoint x: 1305, startPoint y: 31, endPoint x: 1275, endPoint y: 31, distance: 30.0
click at [1305, 31] on link "Back to Editing" at bounding box center [1316, 31] width 70 height 15
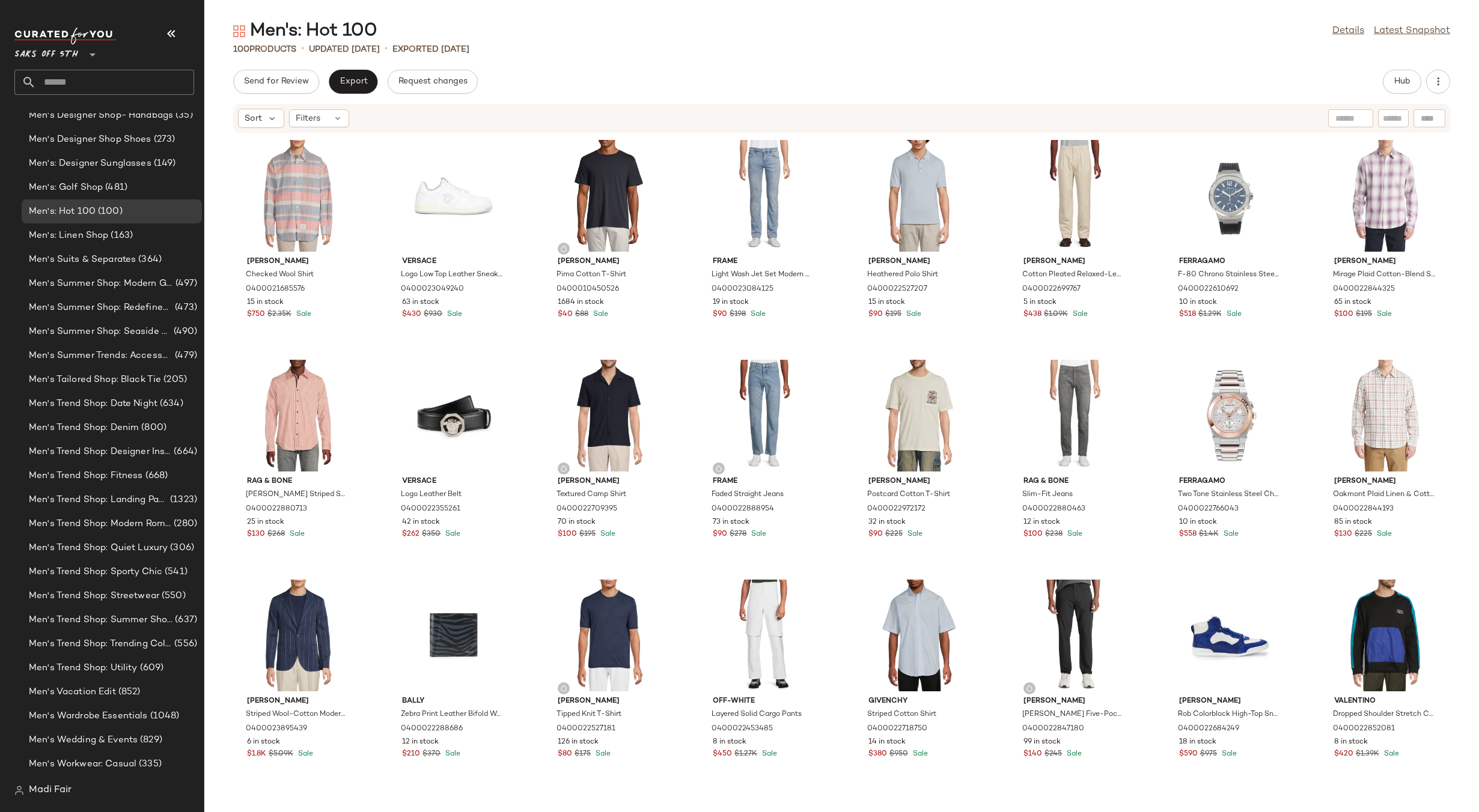
drag, startPoint x: 550, startPoint y: 77, endPoint x: 542, endPoint y: 78, distance: 8.1
click at [550, 77] on div "Send for Review Export Request changes Hub" at bounding box center [841, 81] width 1217 height 24
click at [340, 83] on span "Export" at bounding box center [353, 81] width 29 height 9
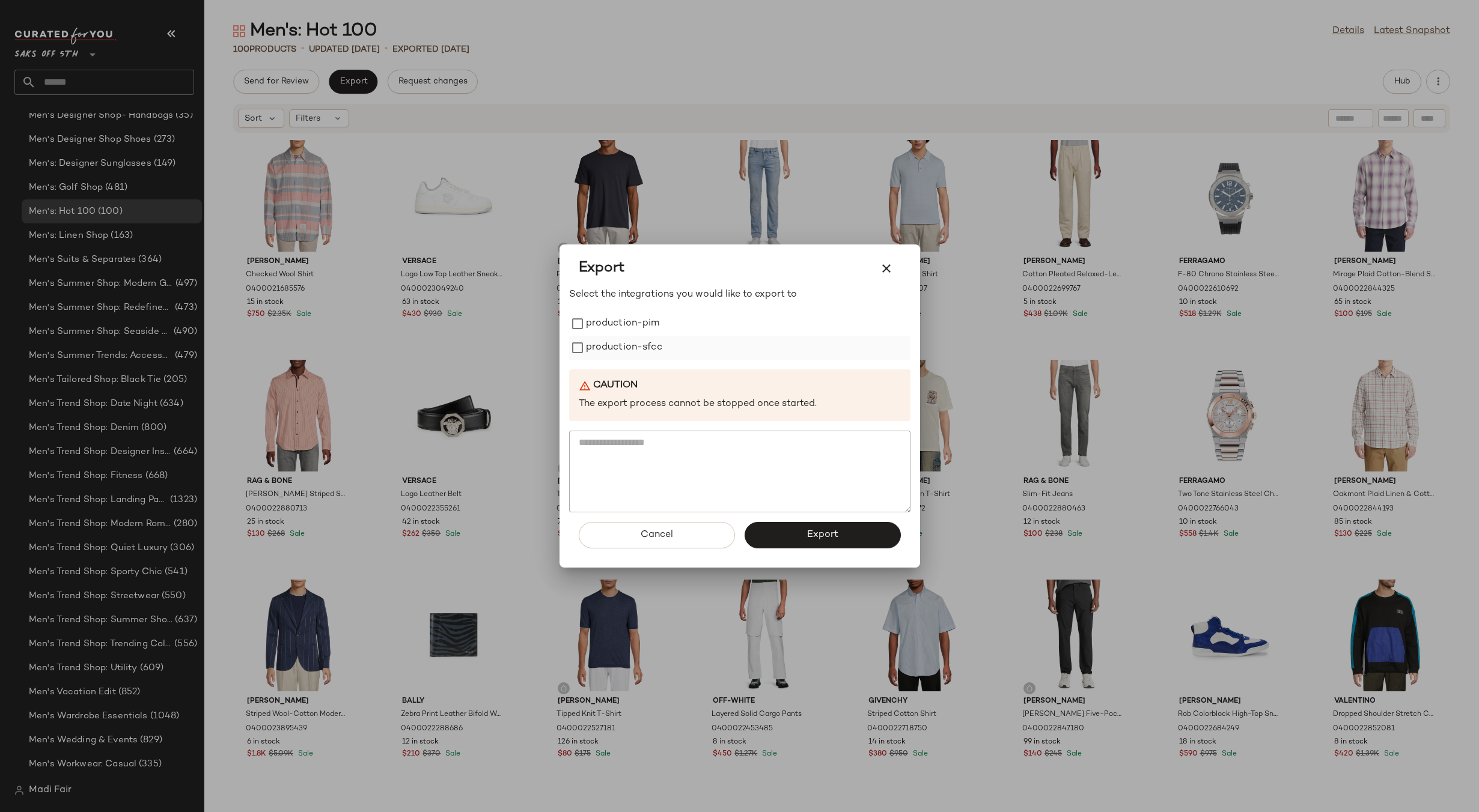
click at [646, 347] on label "production-sfcc" at bounding box center [624, 348] width 77 height 24
click at [798, 540] on button "Export" at bounding box center [822, 535] width 156 height 27
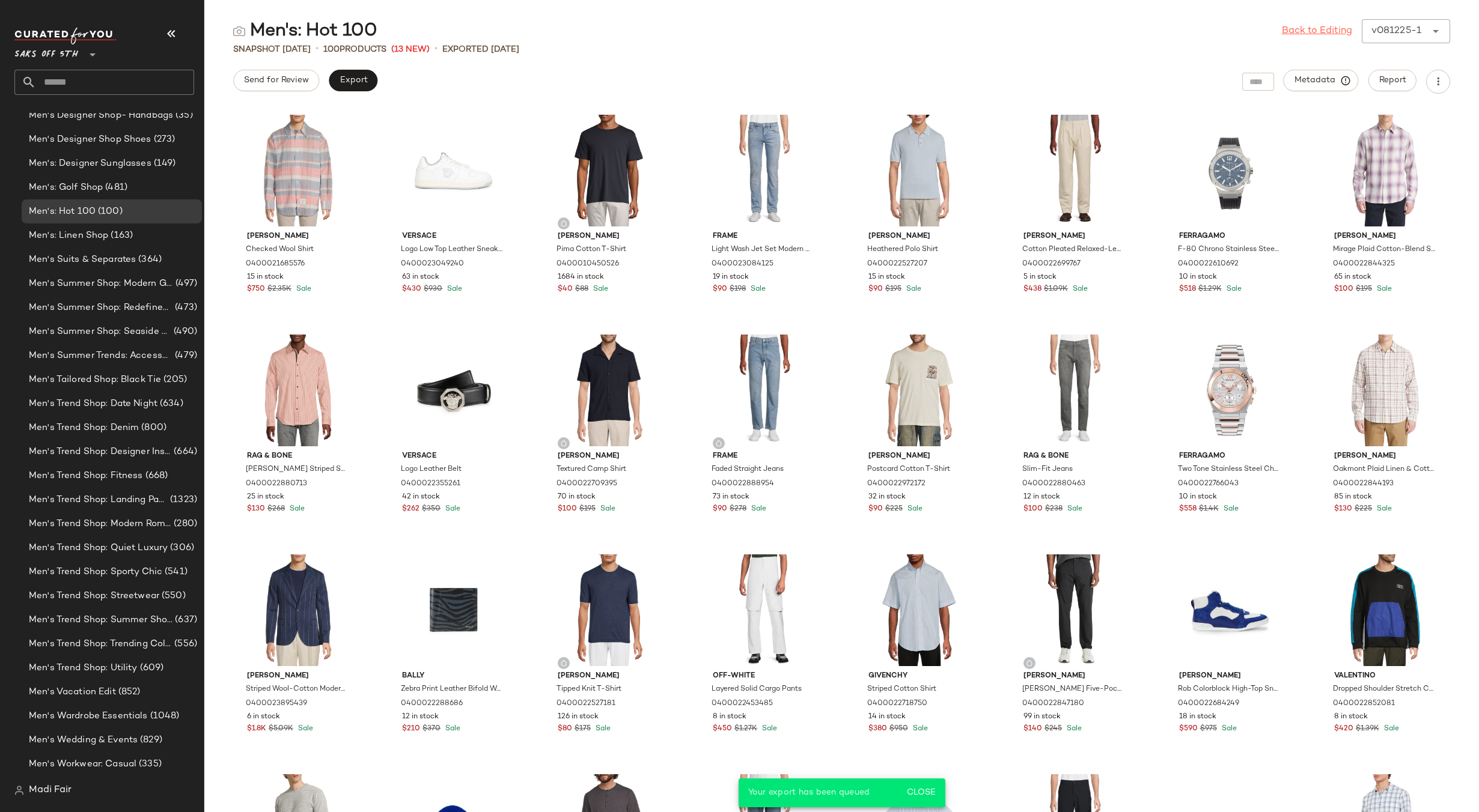
click at [1312, 31] on link "Back to Editing" at bounding box center [1316, 31] width 70 height 15
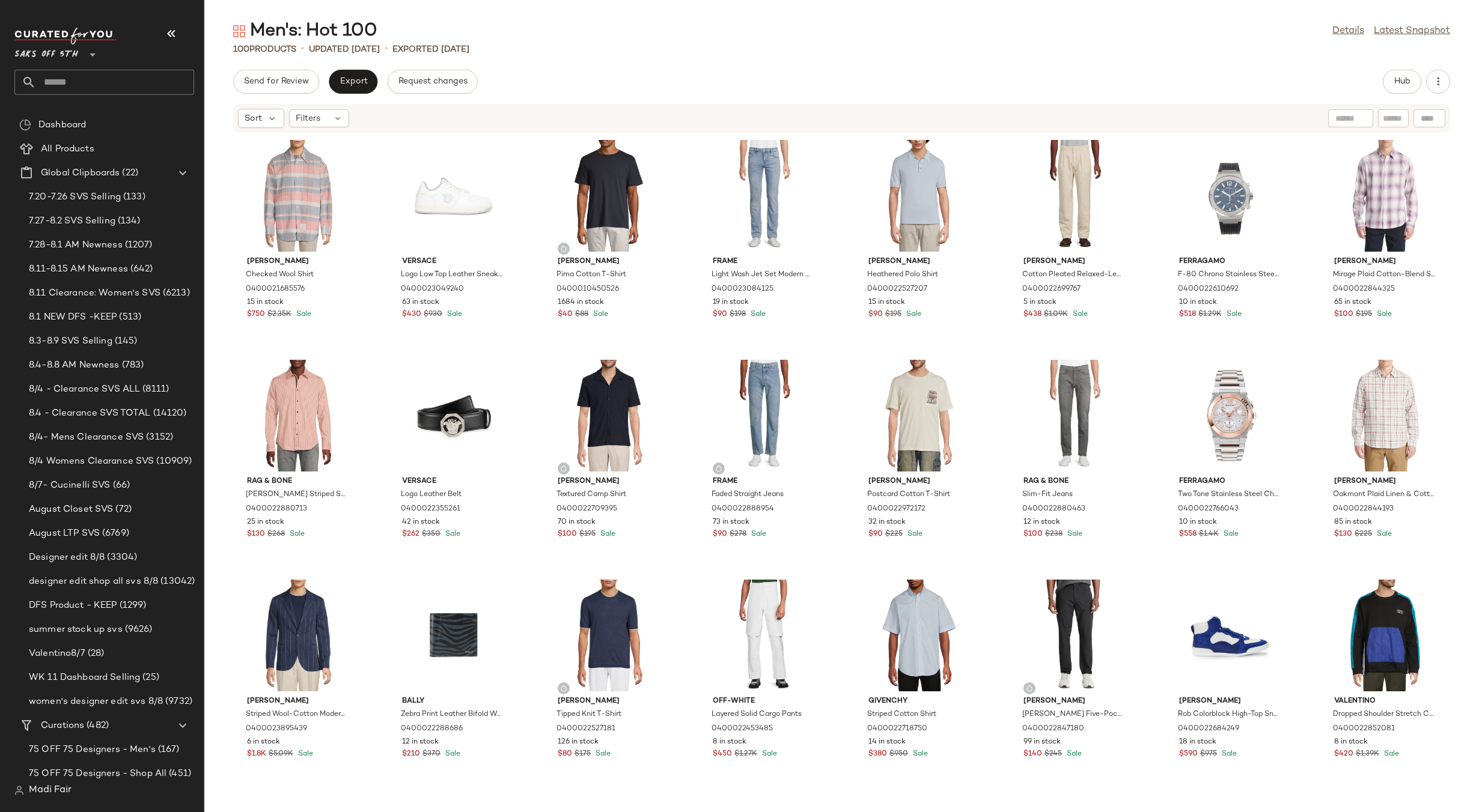
click at [576, 81] on div "Send for Review Export Request changes Hub" at bounding box center [841, 81] width 1217 height 24
click at [562, 42] on div "Men's: Hot 100 Details Latest Snapshot" at bounding box center [842, 31] width 1275 height 24
click at [98, 77] on input "text" at bounding box center [115, 81] width 158 height 25
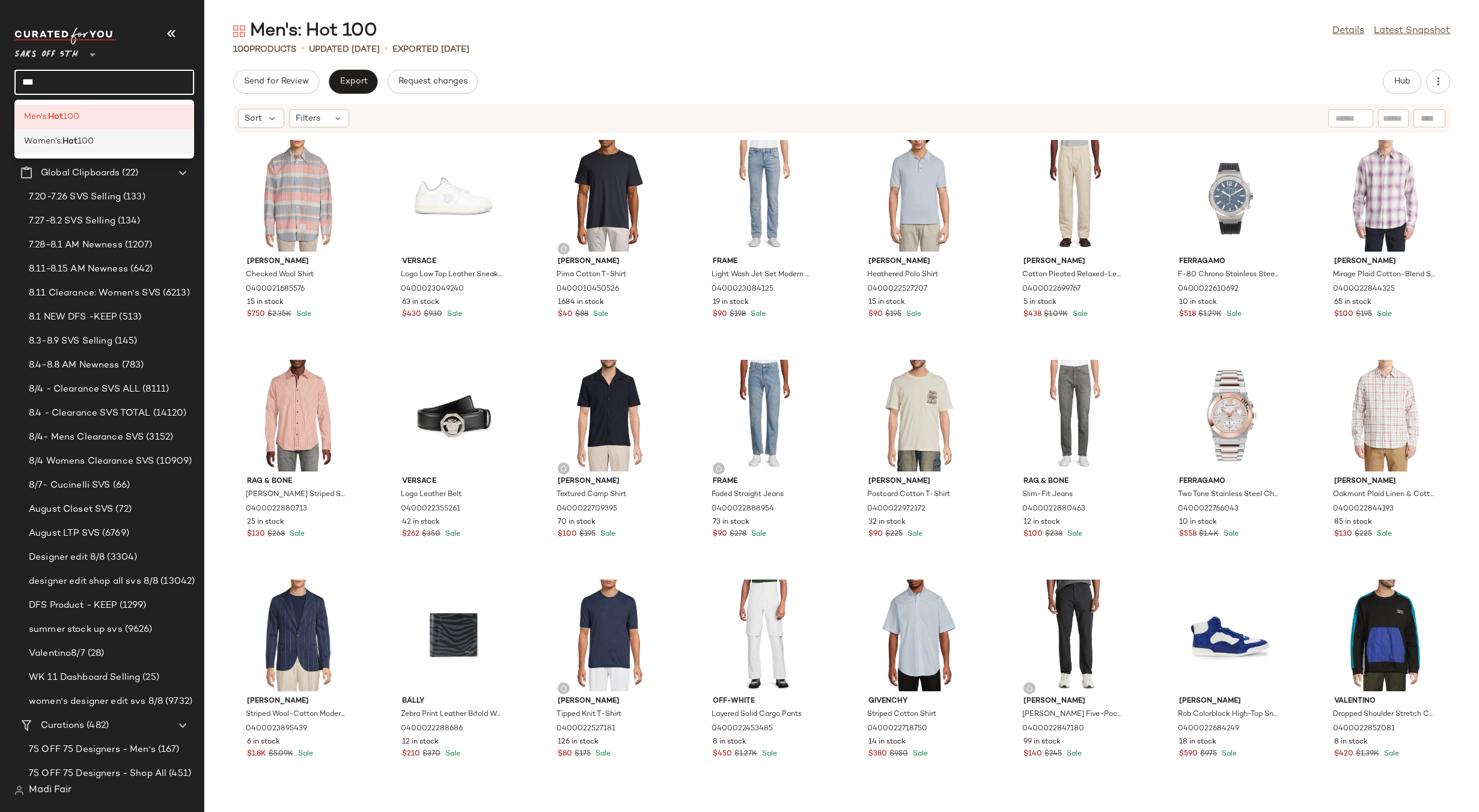
type input "***"
click at [92, 137] on span "100" at bounding box center [86, 141] width 17 height 13
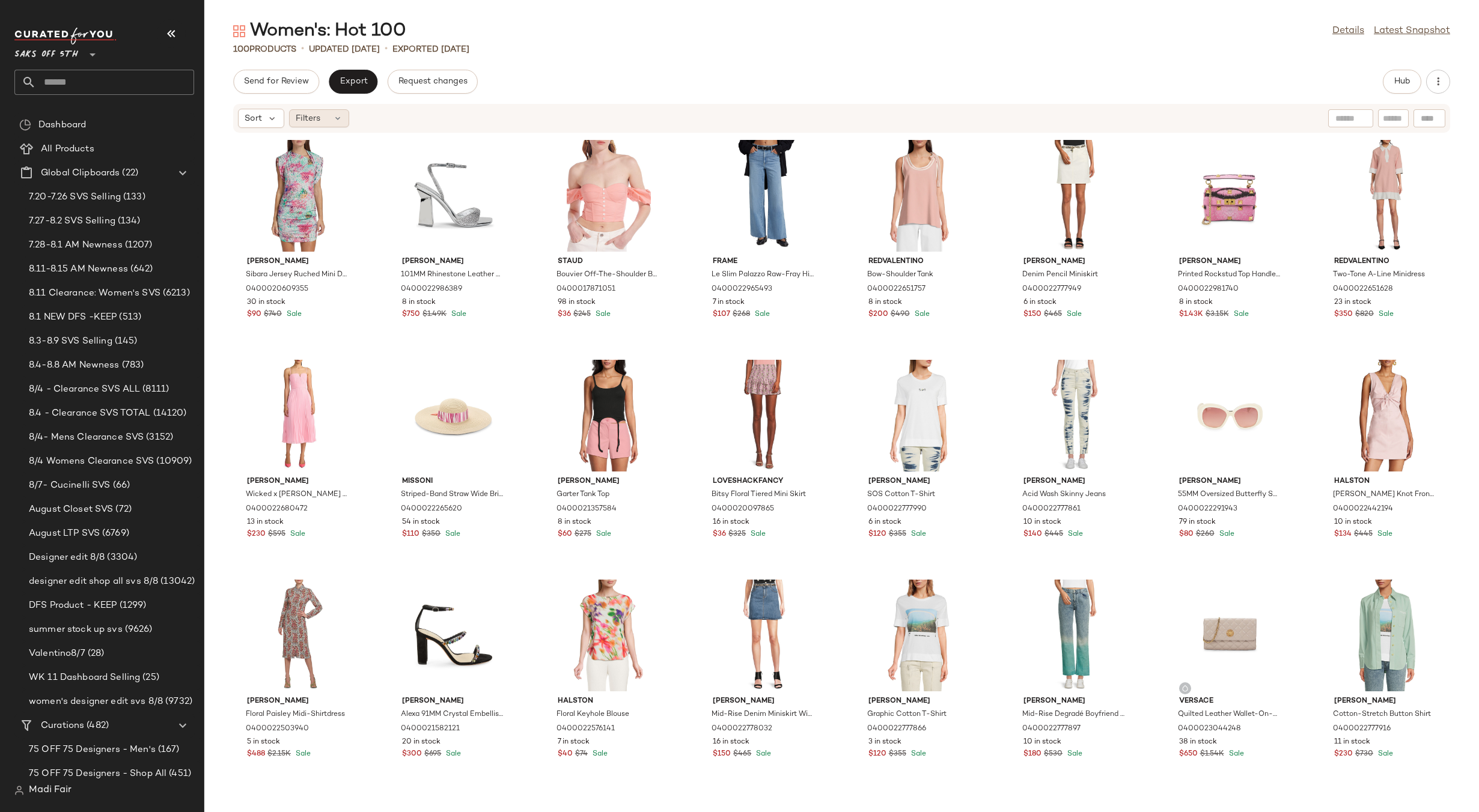
click at [332, 118] on div "Filters" at bounding box center [319, 118] width 60 height 18
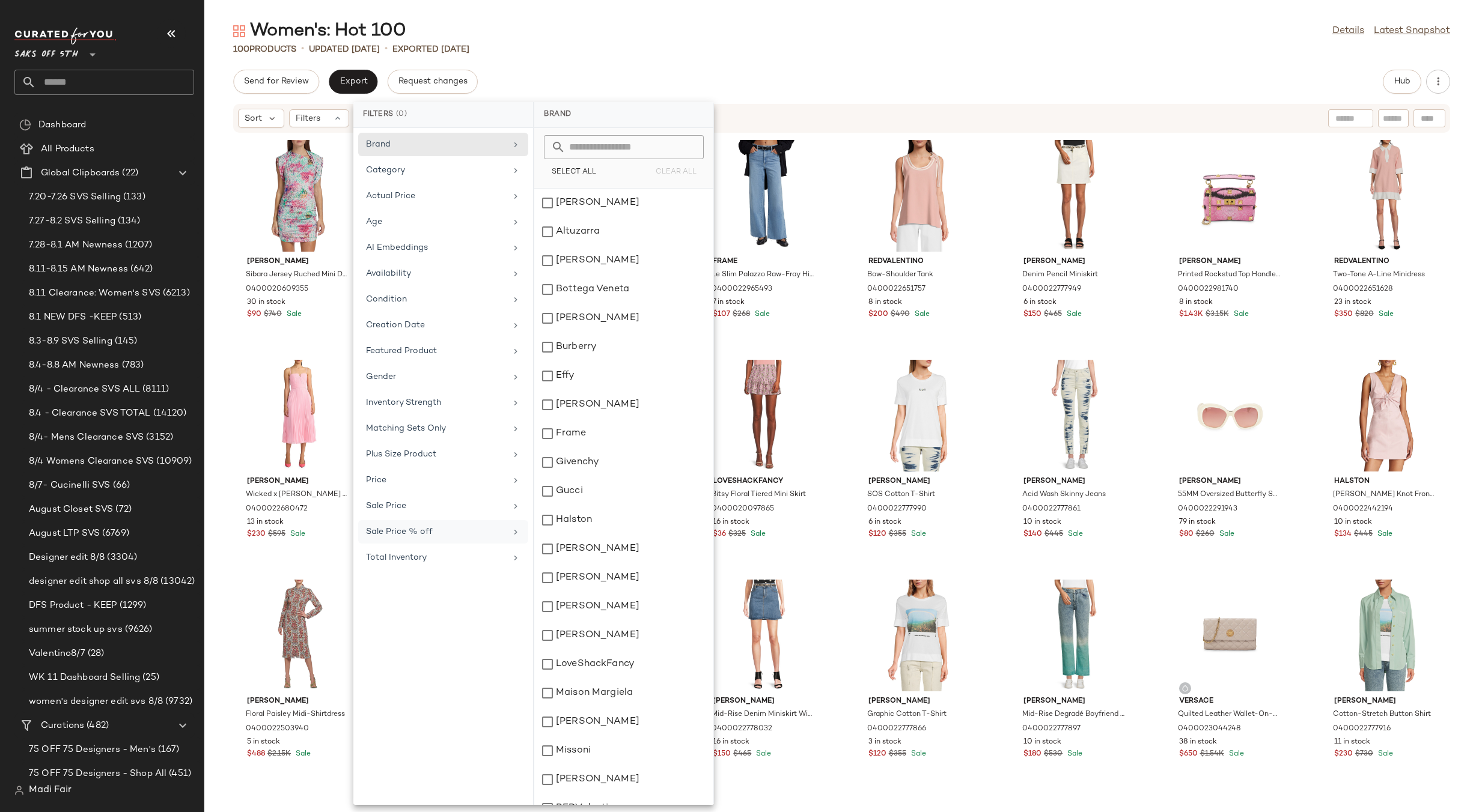
click at [439, 551] on div "Total Inventory" at bounding box center [443, 557] width 170 height 23
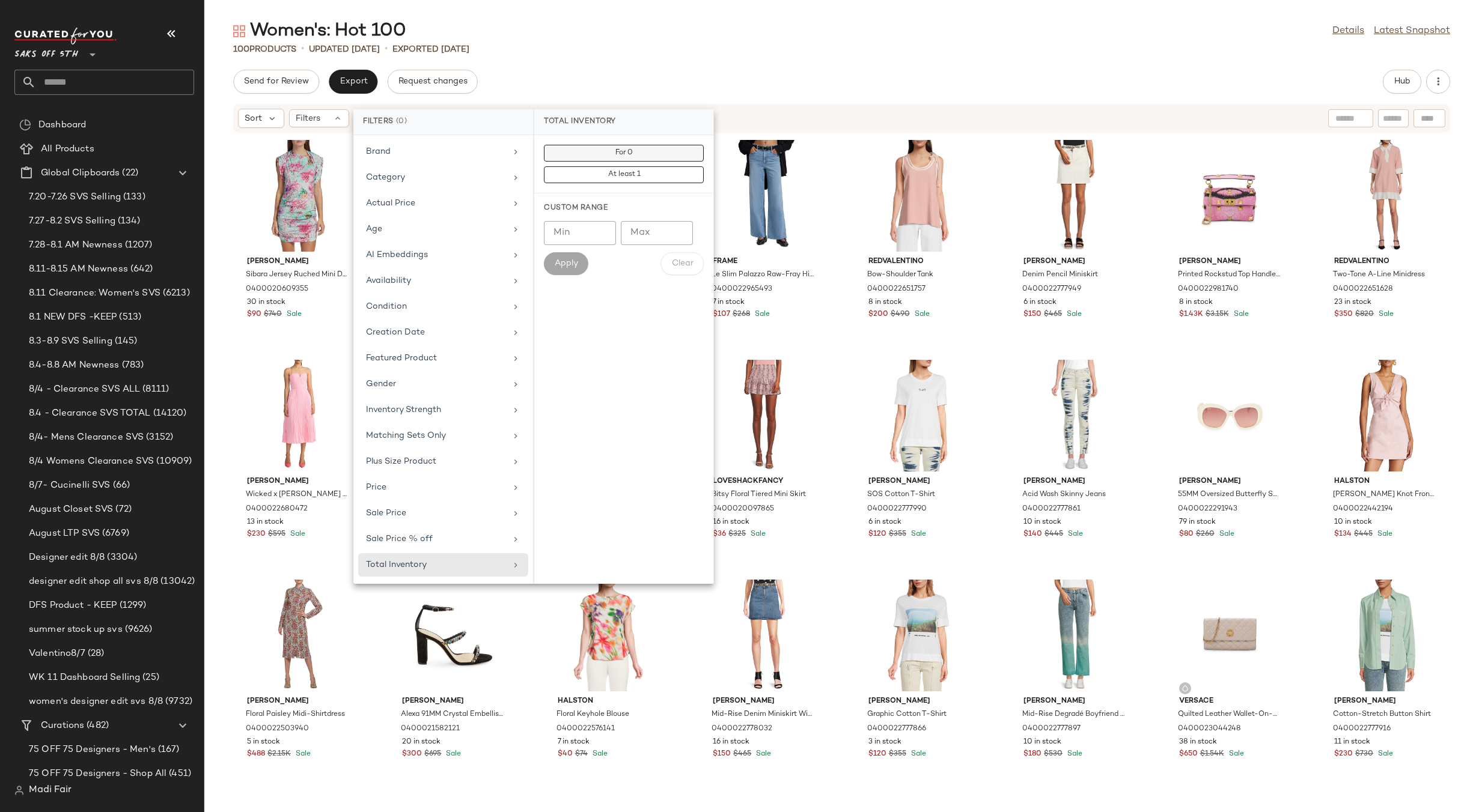
click at [621, 152] on span "For 0" at bounding box center [624, 152] width 18 height 8
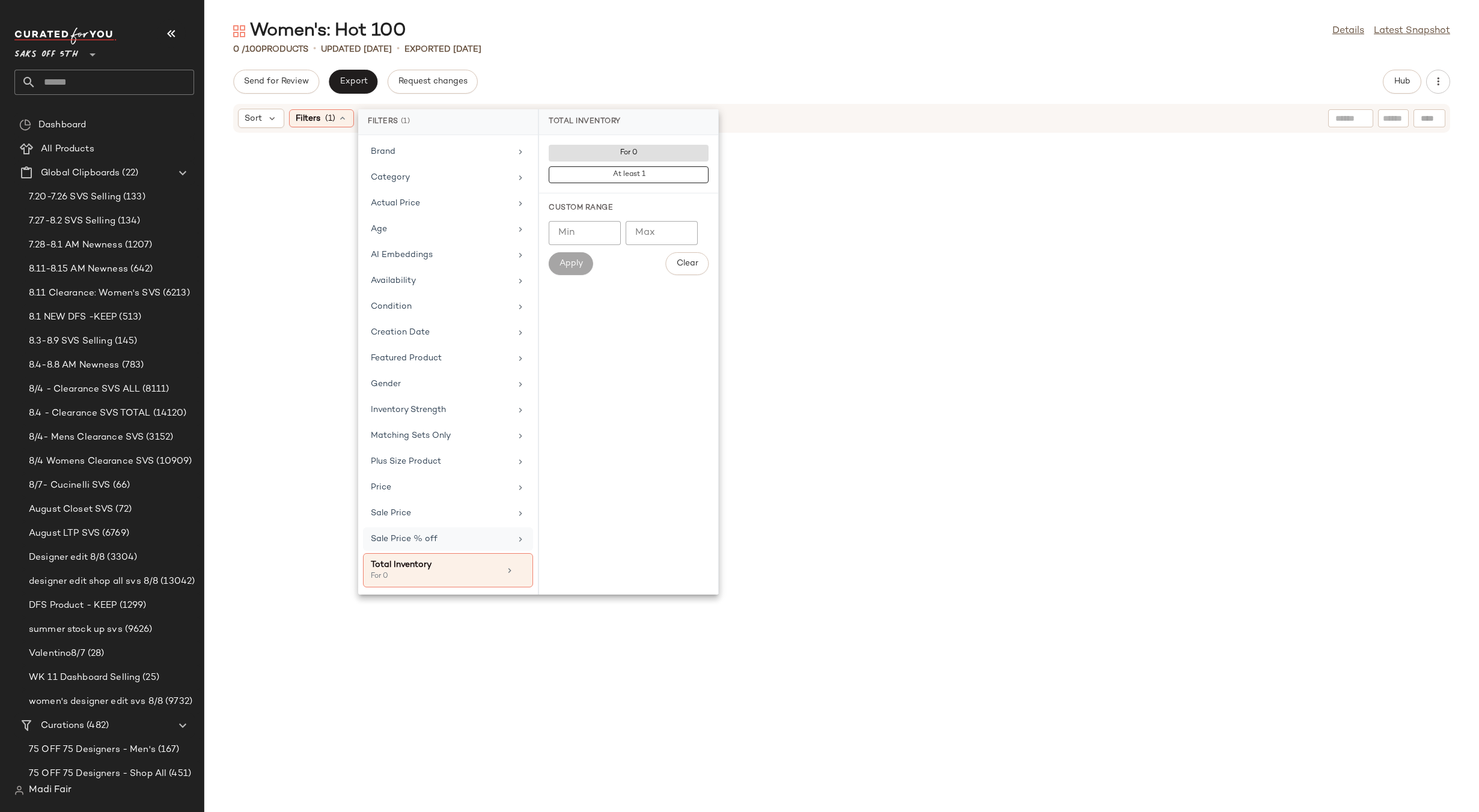
drag, startPoint x: 520, startPoint y: 567, endPoint x: 506, endPoint y: 535, distance: 34.9
click at [520, 568] on icon at bounding box center [520, 570] width 8 height 8
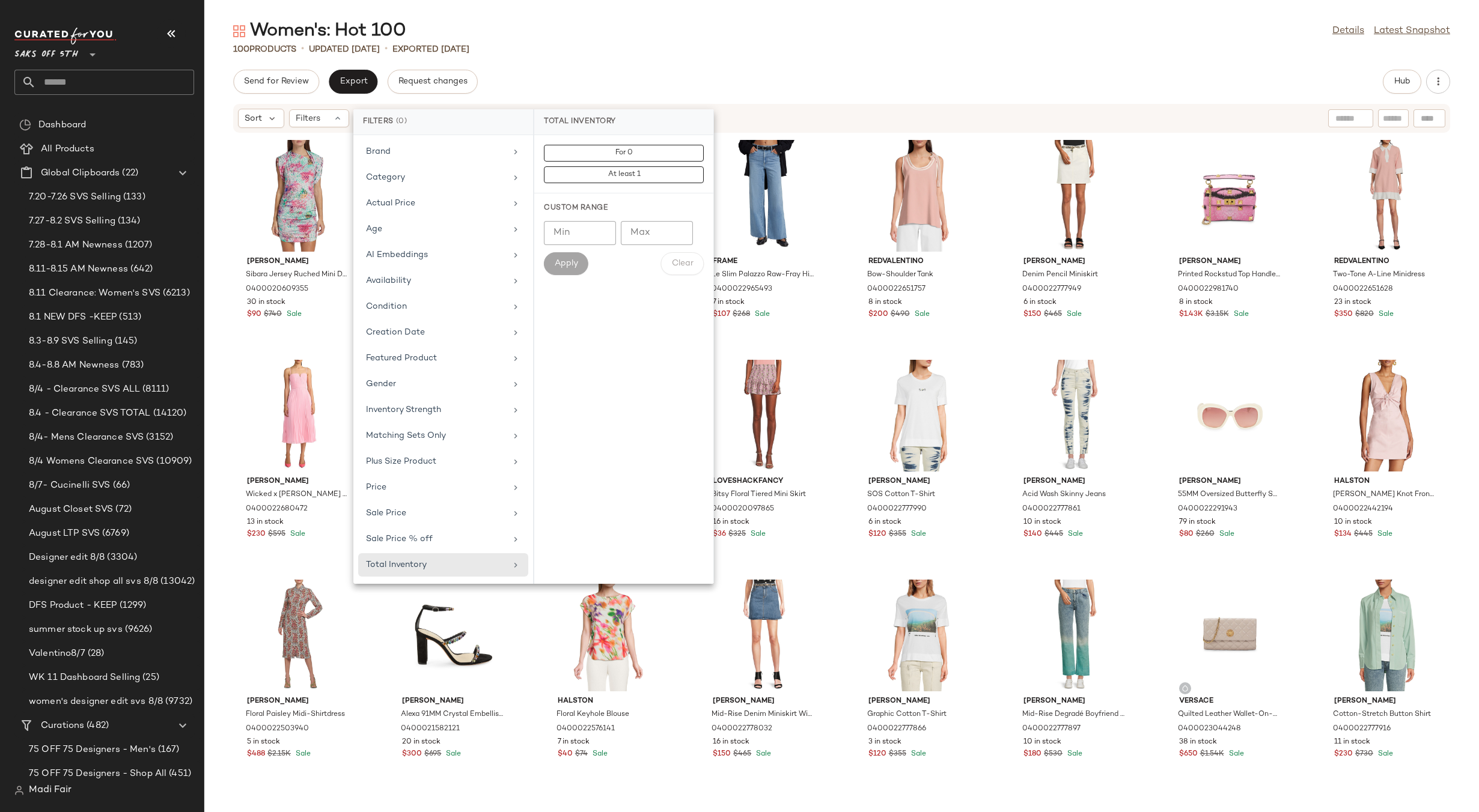
drag, startPoint x: 1044, startPoint y: 67, endPoint x: 1285, endPoint y: 117, distance: 246.1
click at [1044, 67] on div "Women's: Hot 100 Details Latest Snapshot 100 Products • updated [DATE] • Export…" at bounding box center [842, 416] width 1275 height 794
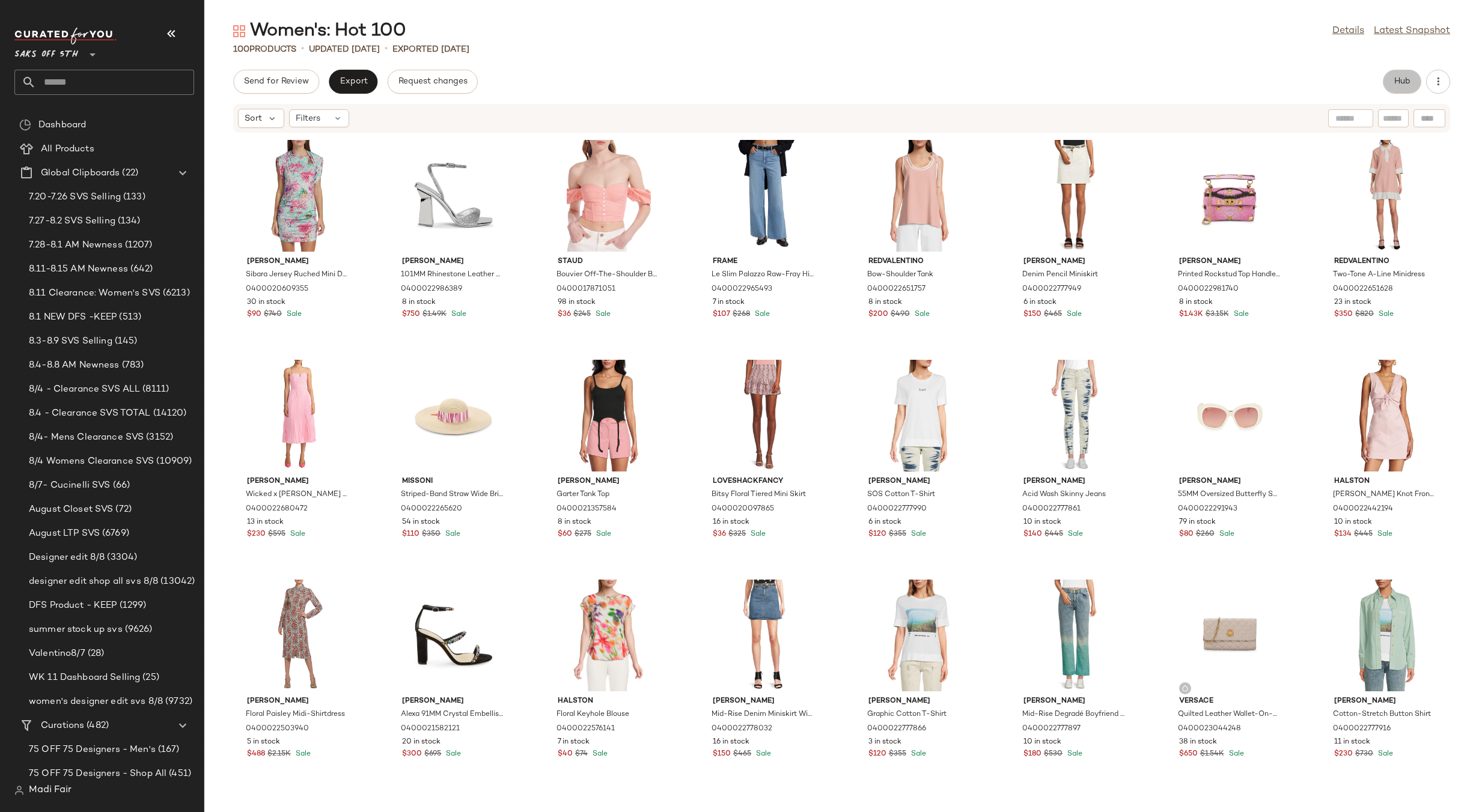
click at [1397, 75] on button "Hub" at bounding box center [1402, 81] width 39 height 24
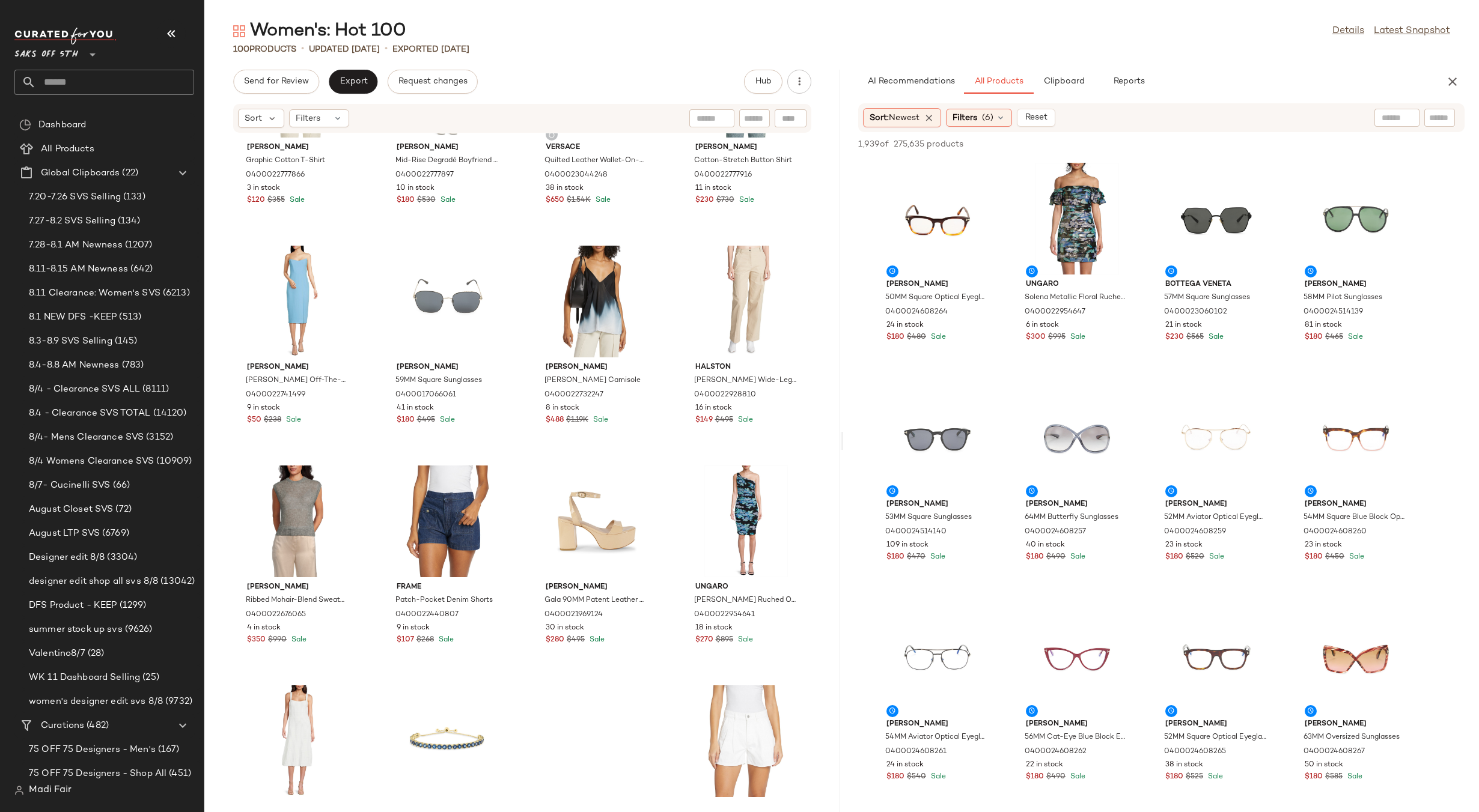
scroll to position [1331, 0]
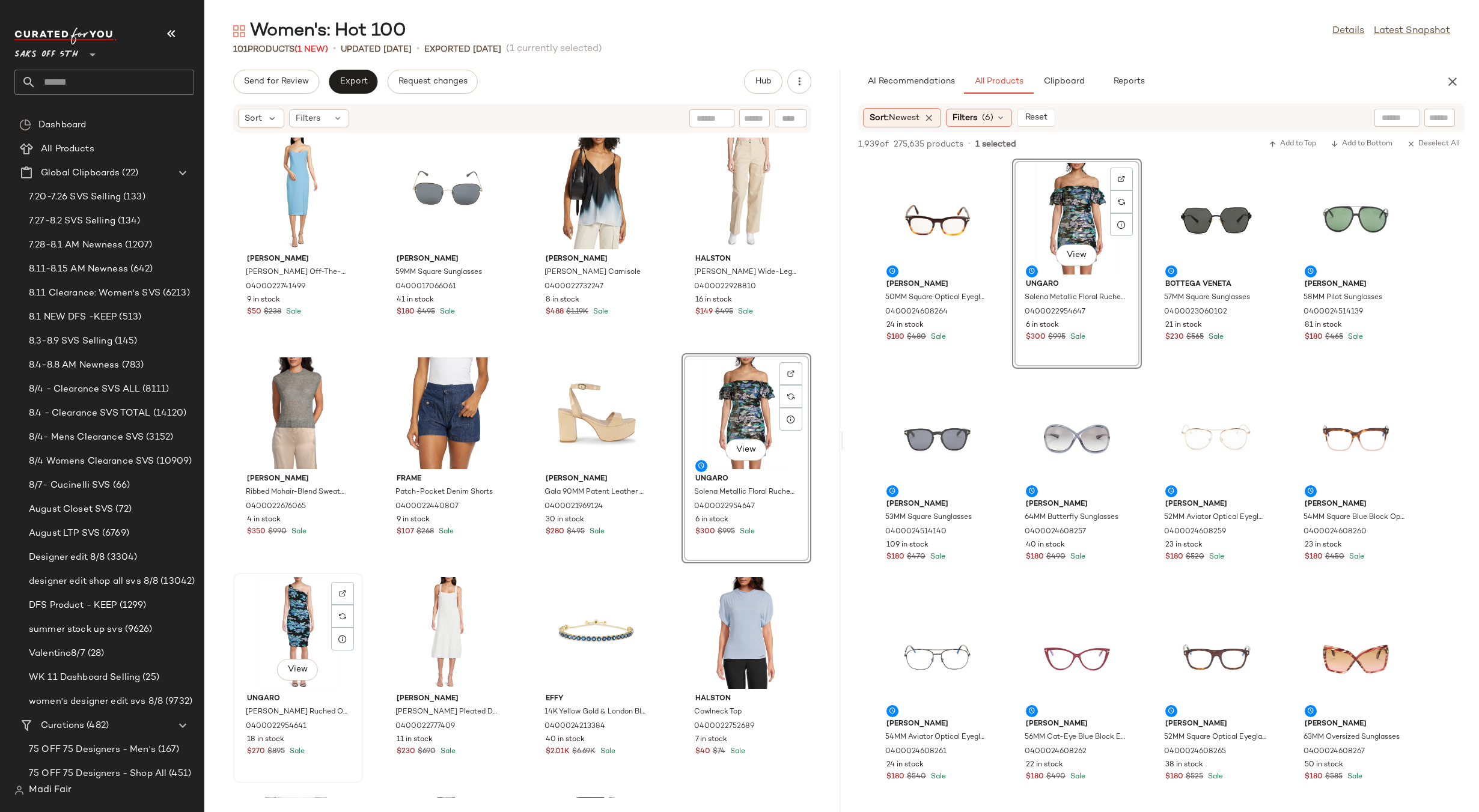
click at [283, 612] on div "View" at bounding box center [297, 633] width 121 height 112
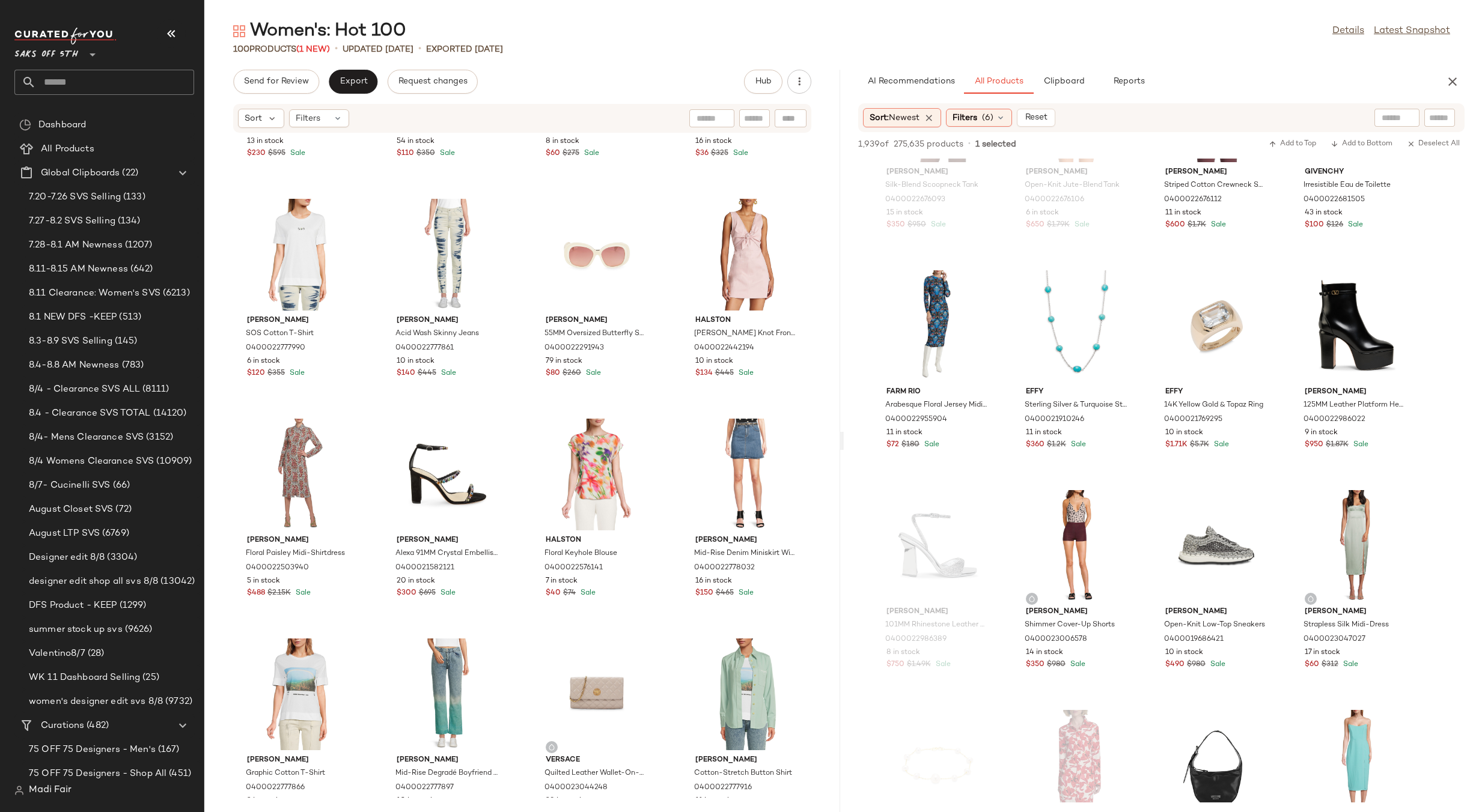
scroll to position [7390, 0]
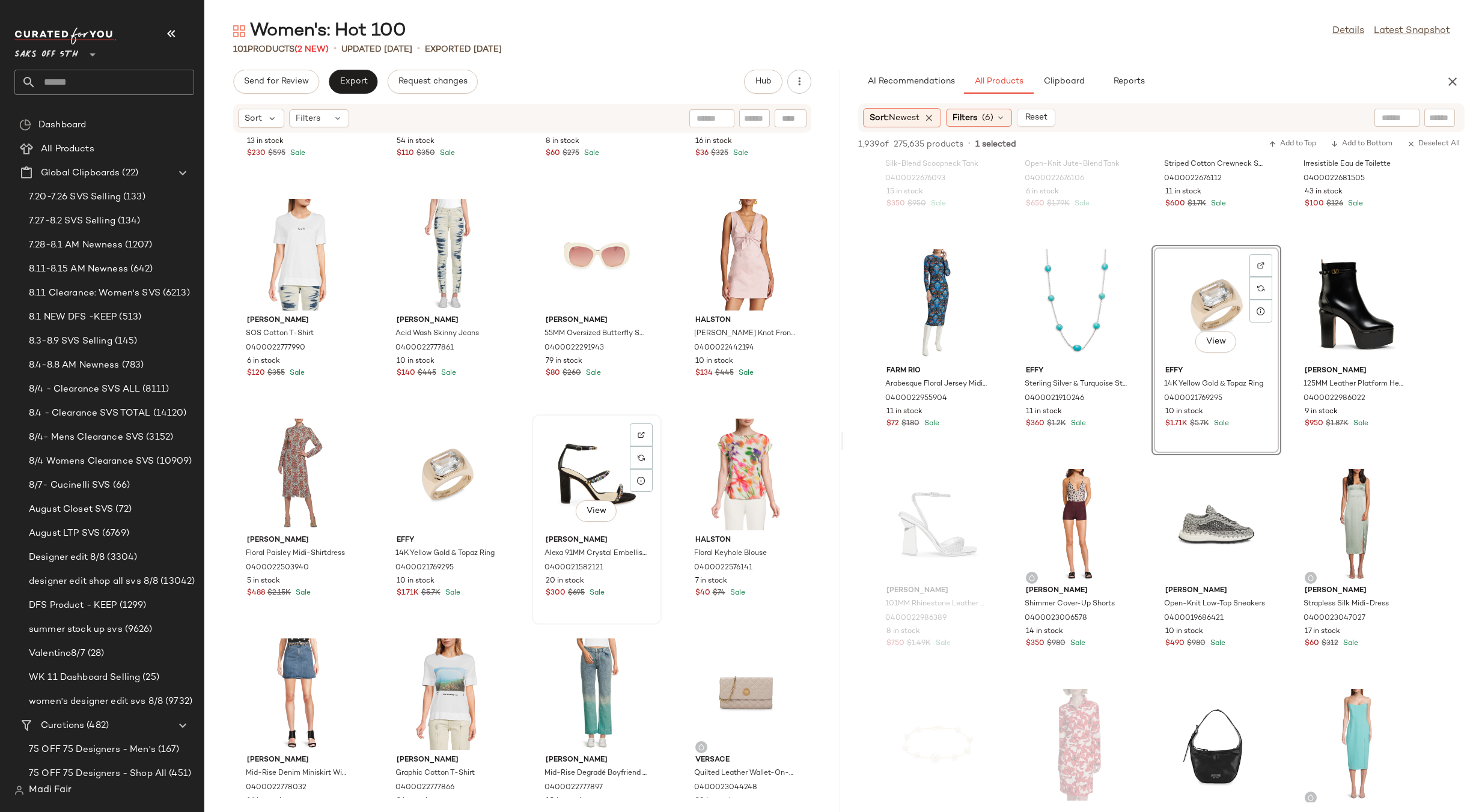
click at [586, 478] on div "View" at bounding box center [596, 474] width 121 height 112
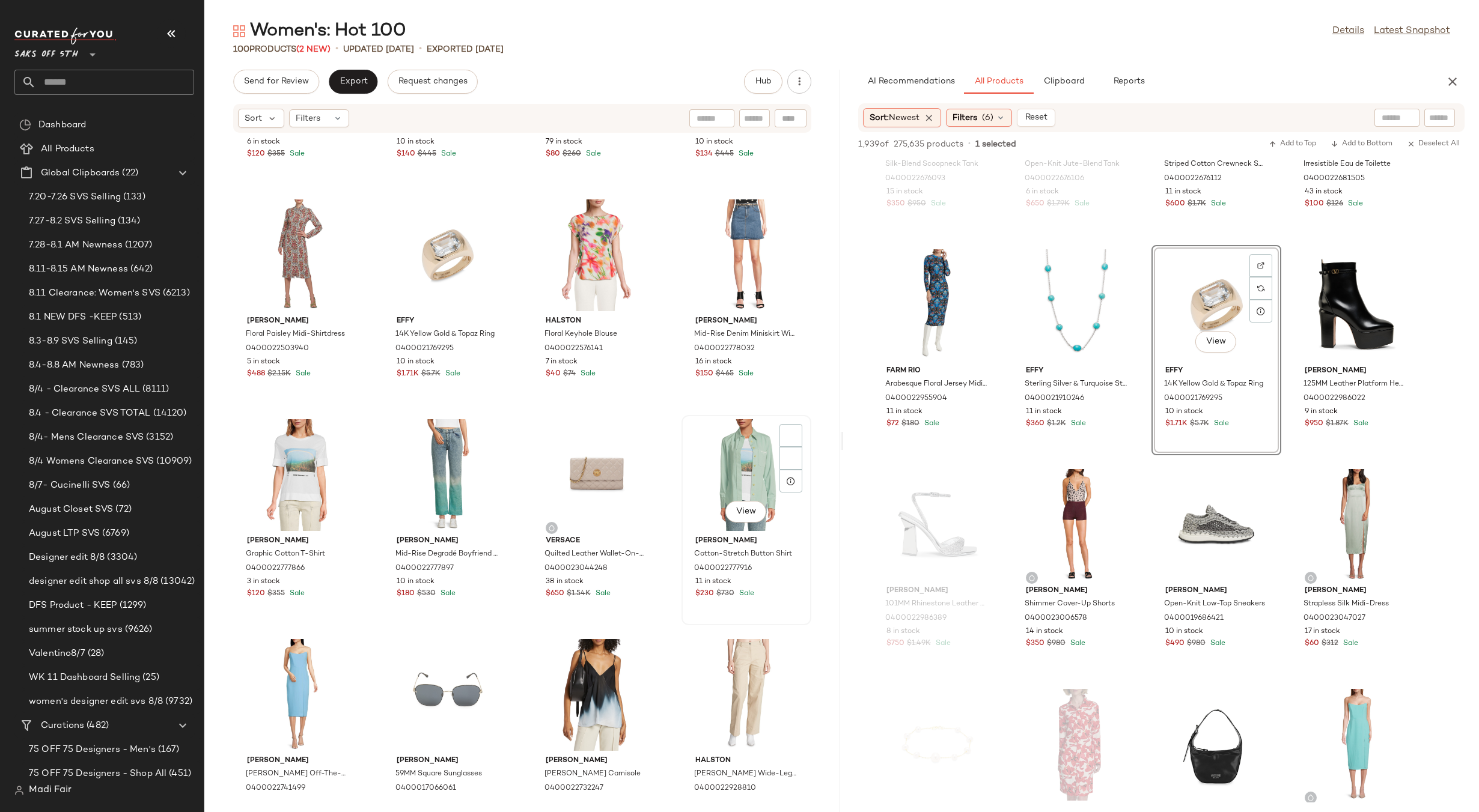
scroll to position [851, 0]
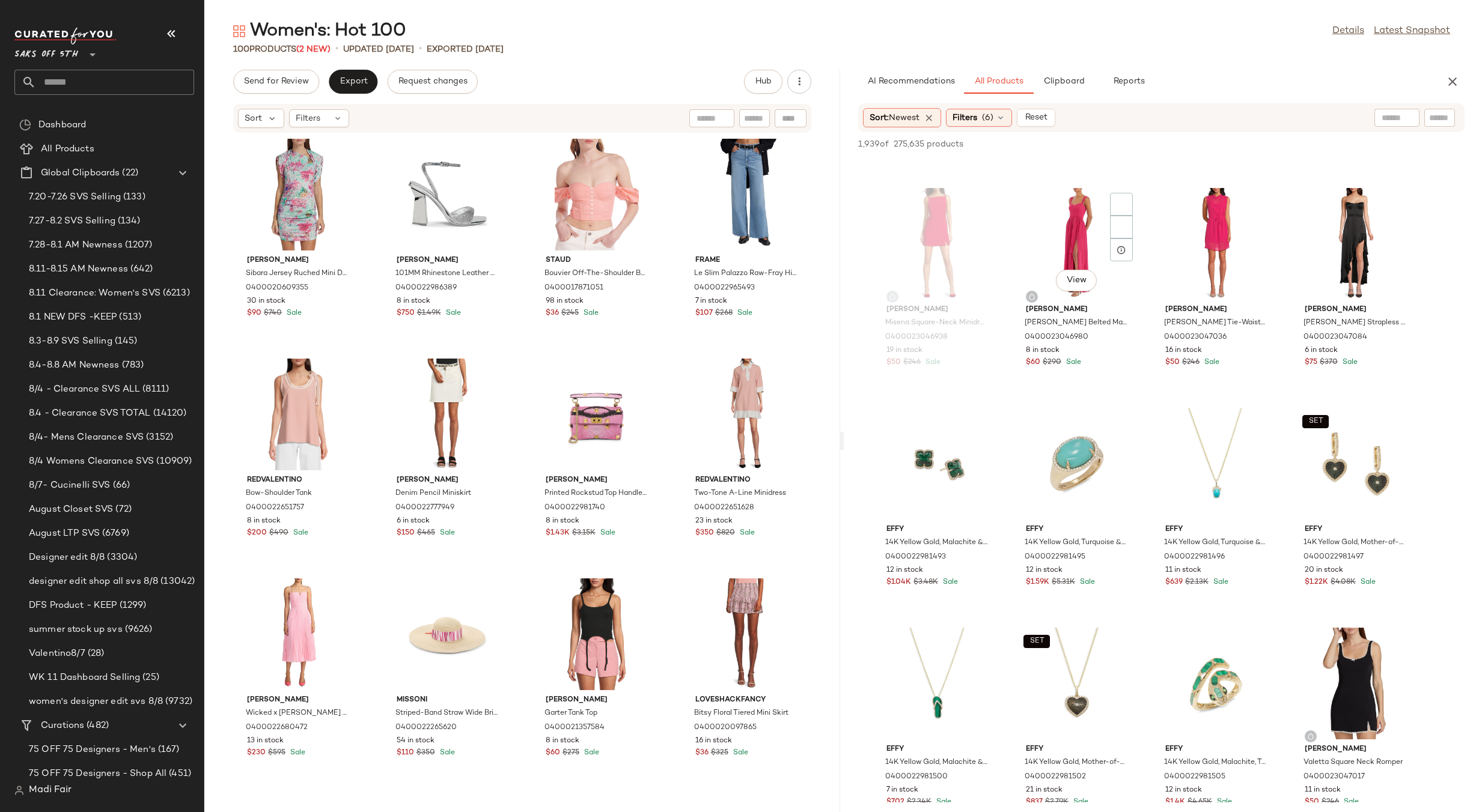
scroll to position [0, 0]
click at [1450, 83] on icon "button" at bounding box center [1452, 82] width 15 height 15
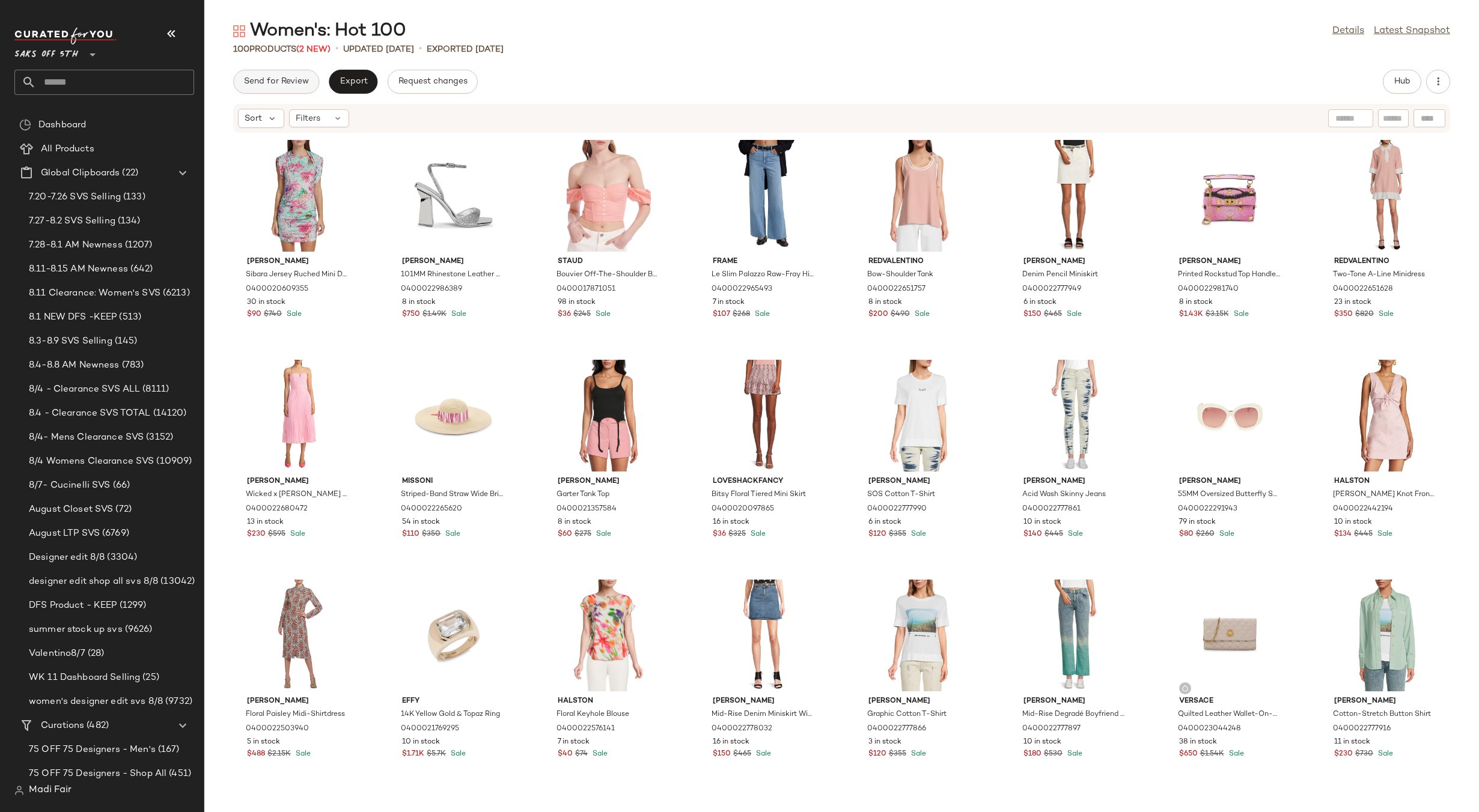
click at [298, 82] on span "Send for Review" at bounding box center [275, 81] width 66 height 9
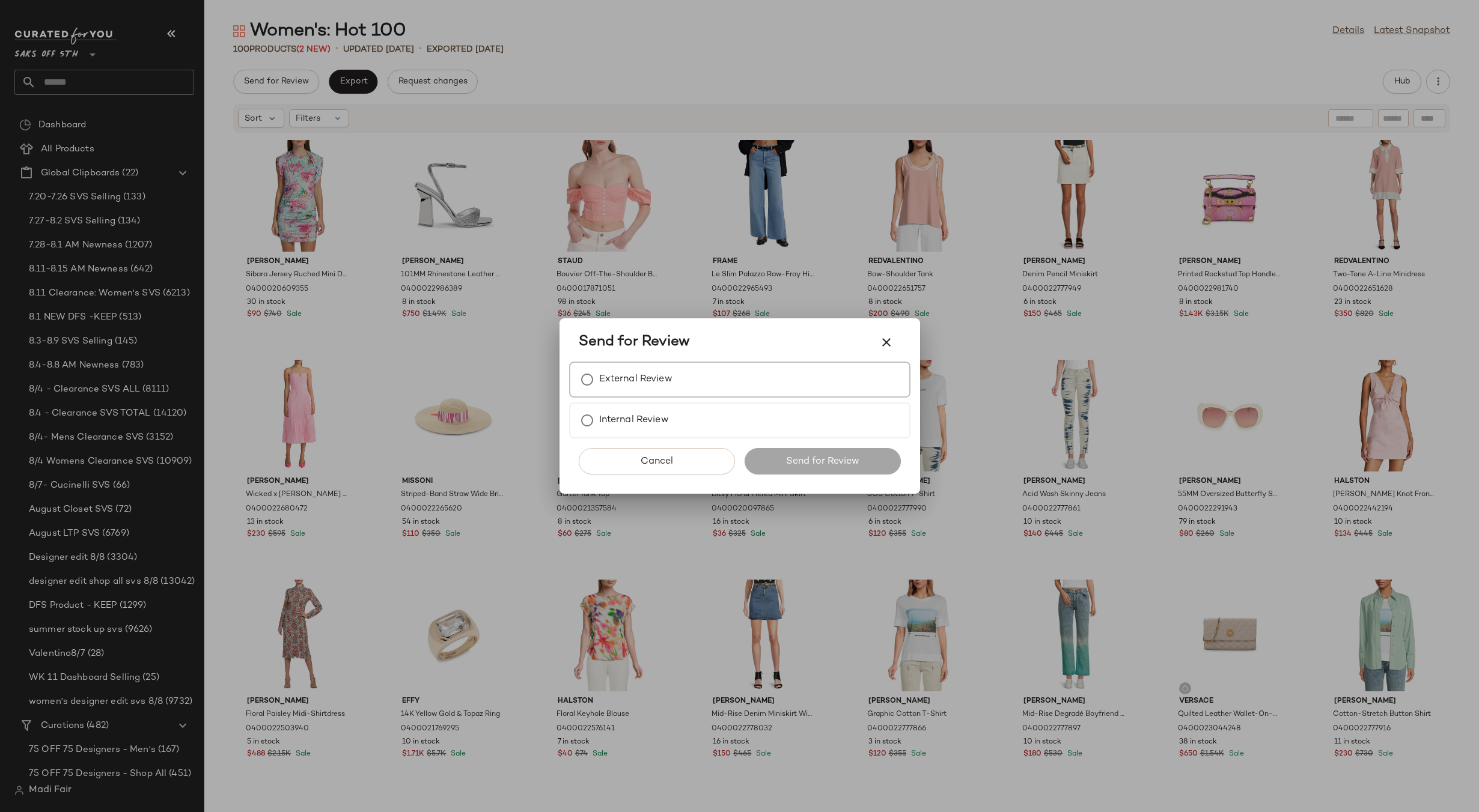
click at [641, 381] on label "External Review" at bounding box center [635, 380] width 73 height 24
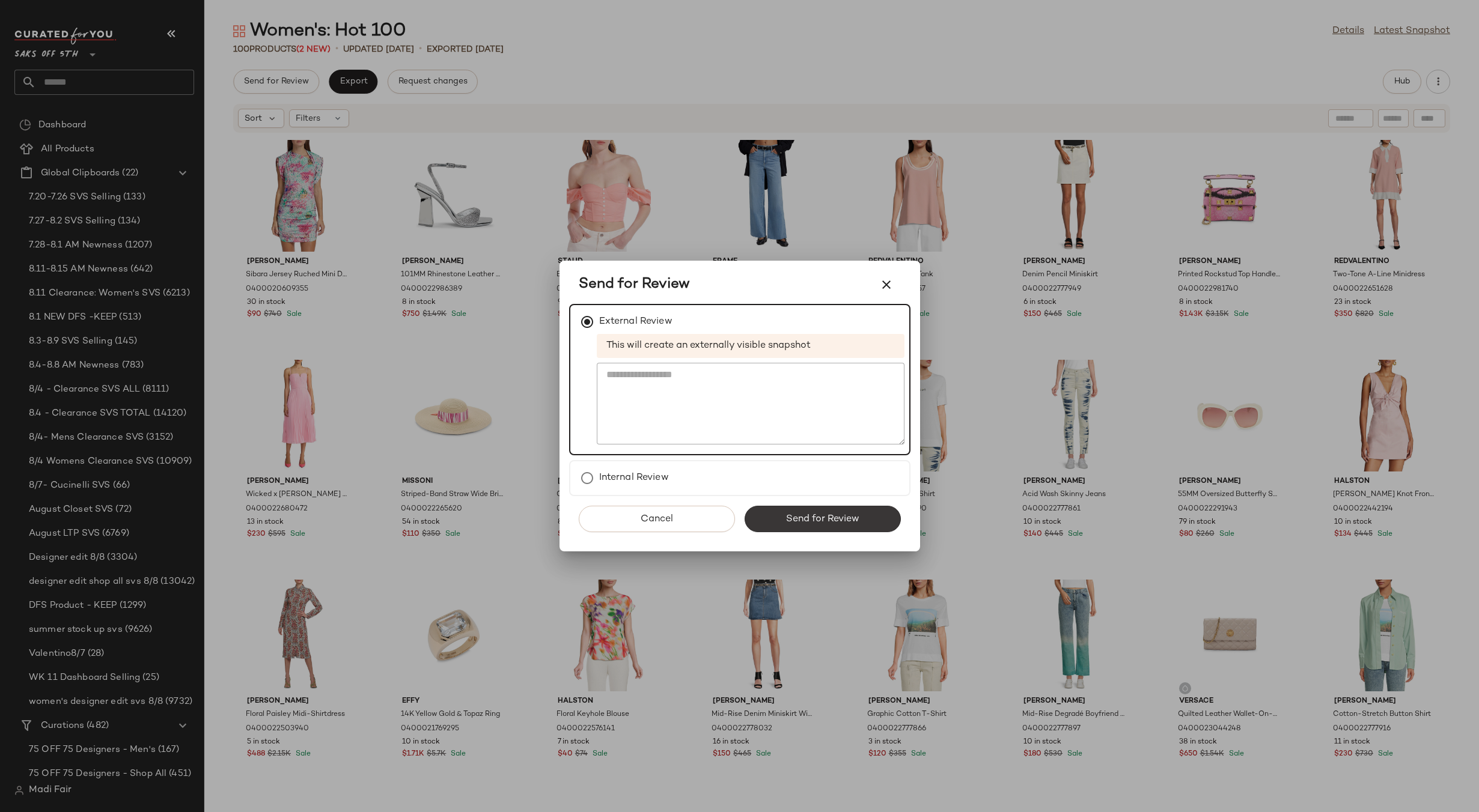
click at [856, 521] on span "Send for Review" at bounding box center [822, 519] width 74 height 11
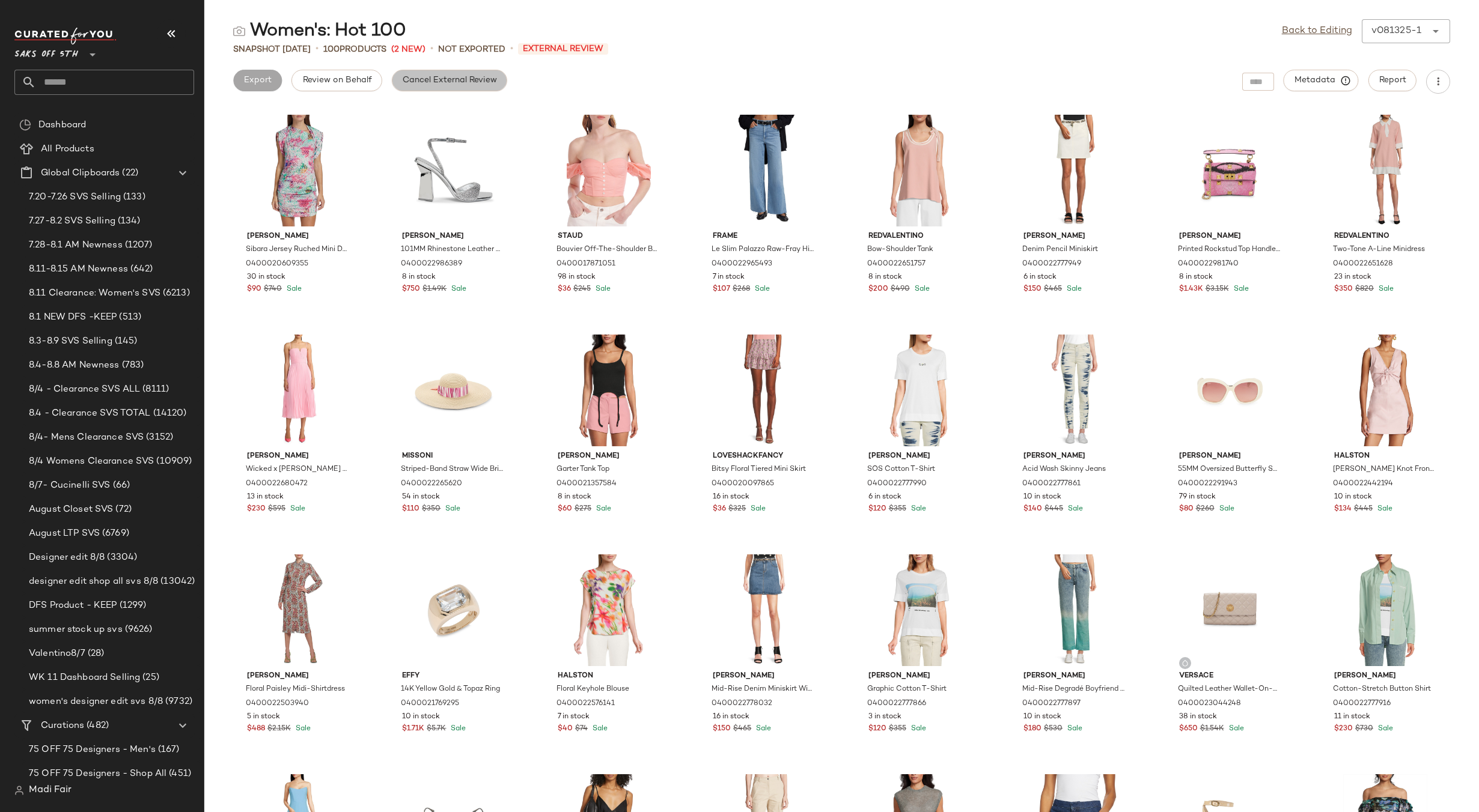
click at [444, 83] on span "Cancel External Review" at bounding box center [449, 80] width 95 height 9
click at [1336, 30] on link "Back to Editing" at bounding box center [1316, 31] width 70 height 15
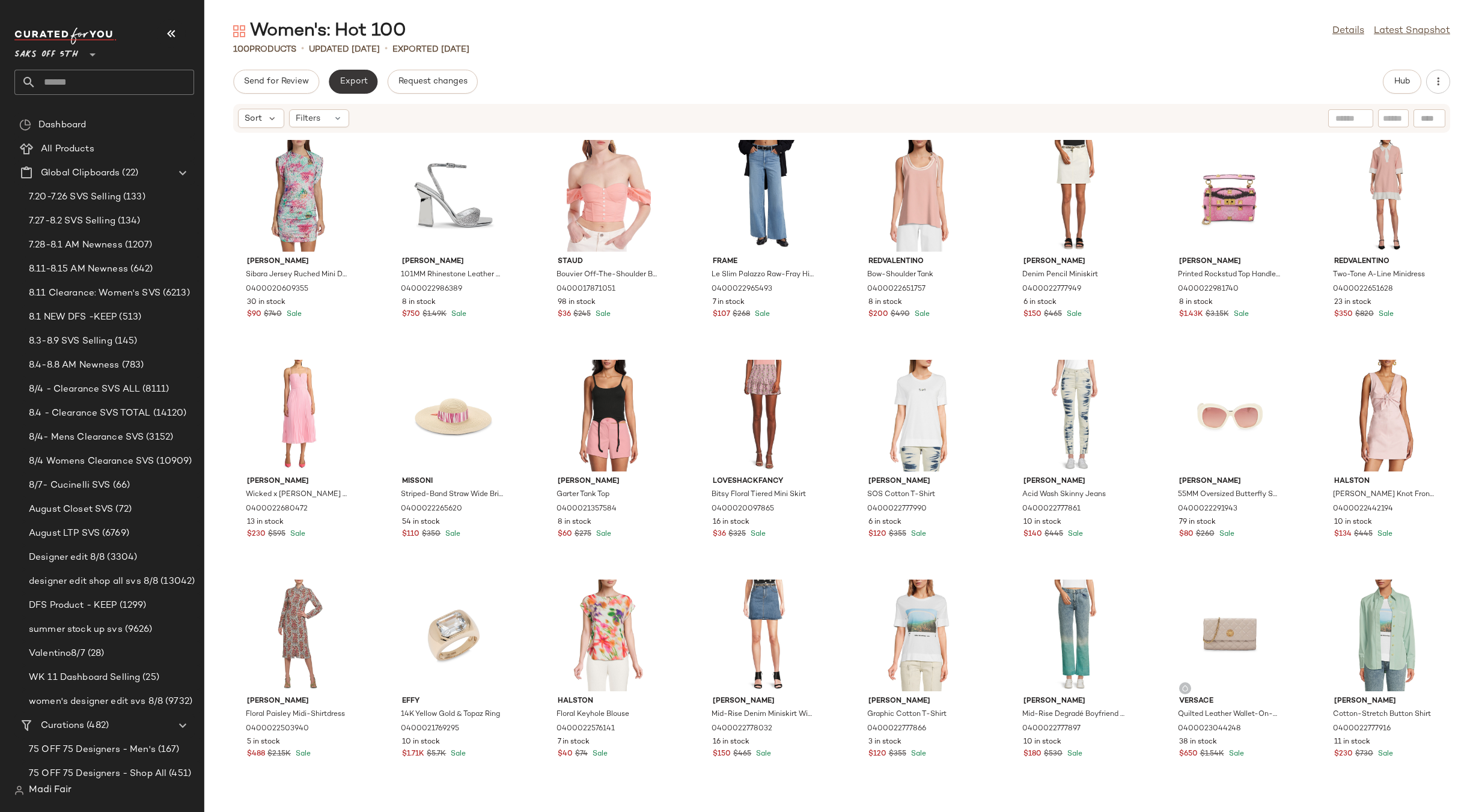
click at [357, 86] on span "Export" at bounding box center [353, 81] width 29 height 9
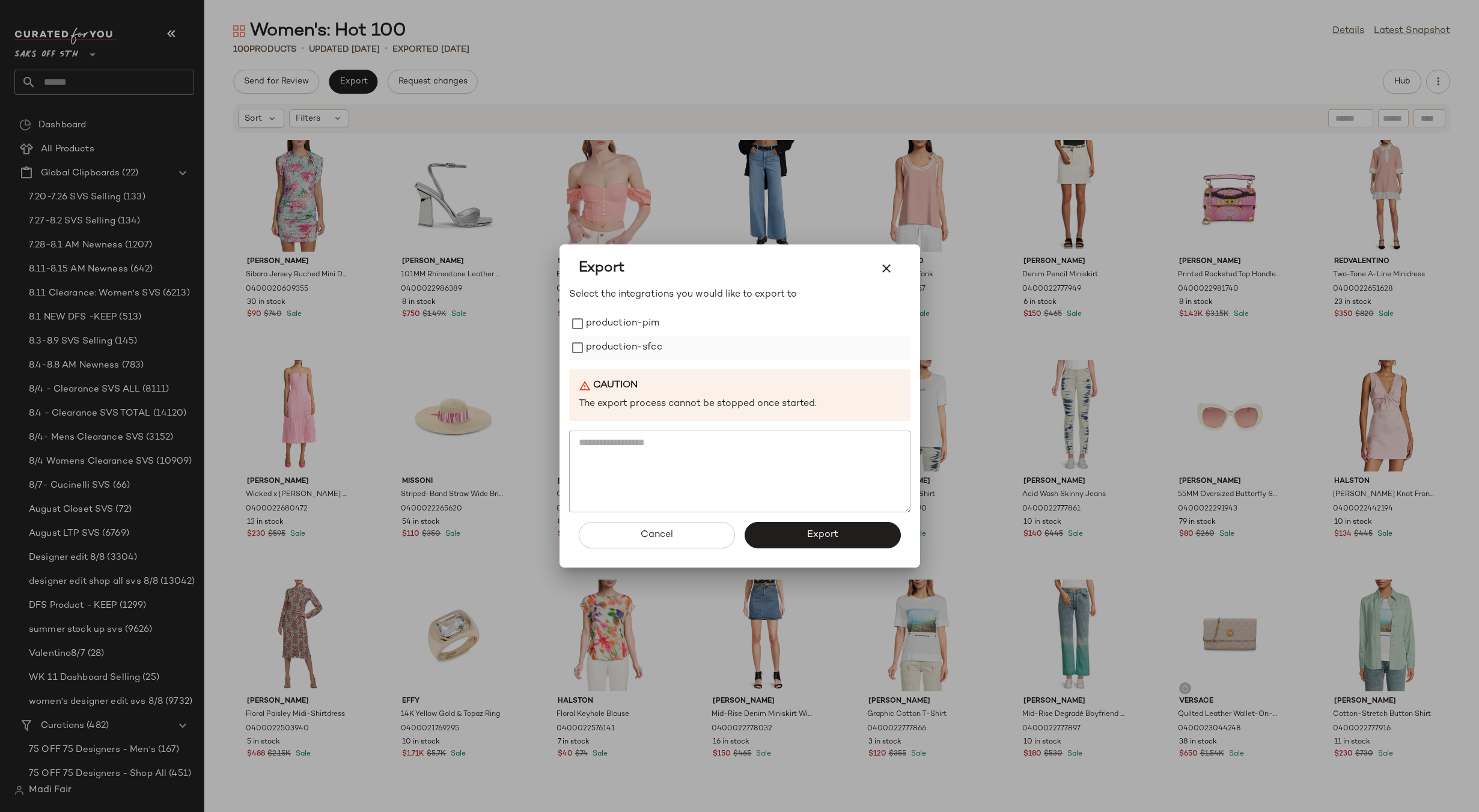
click at [647, 347] on label "production-sfcc" at bounding box center [624, 348] width 77 height 24
click at [808, 529] on span "Export" at bounding box center [822, 535] width 31 height 11
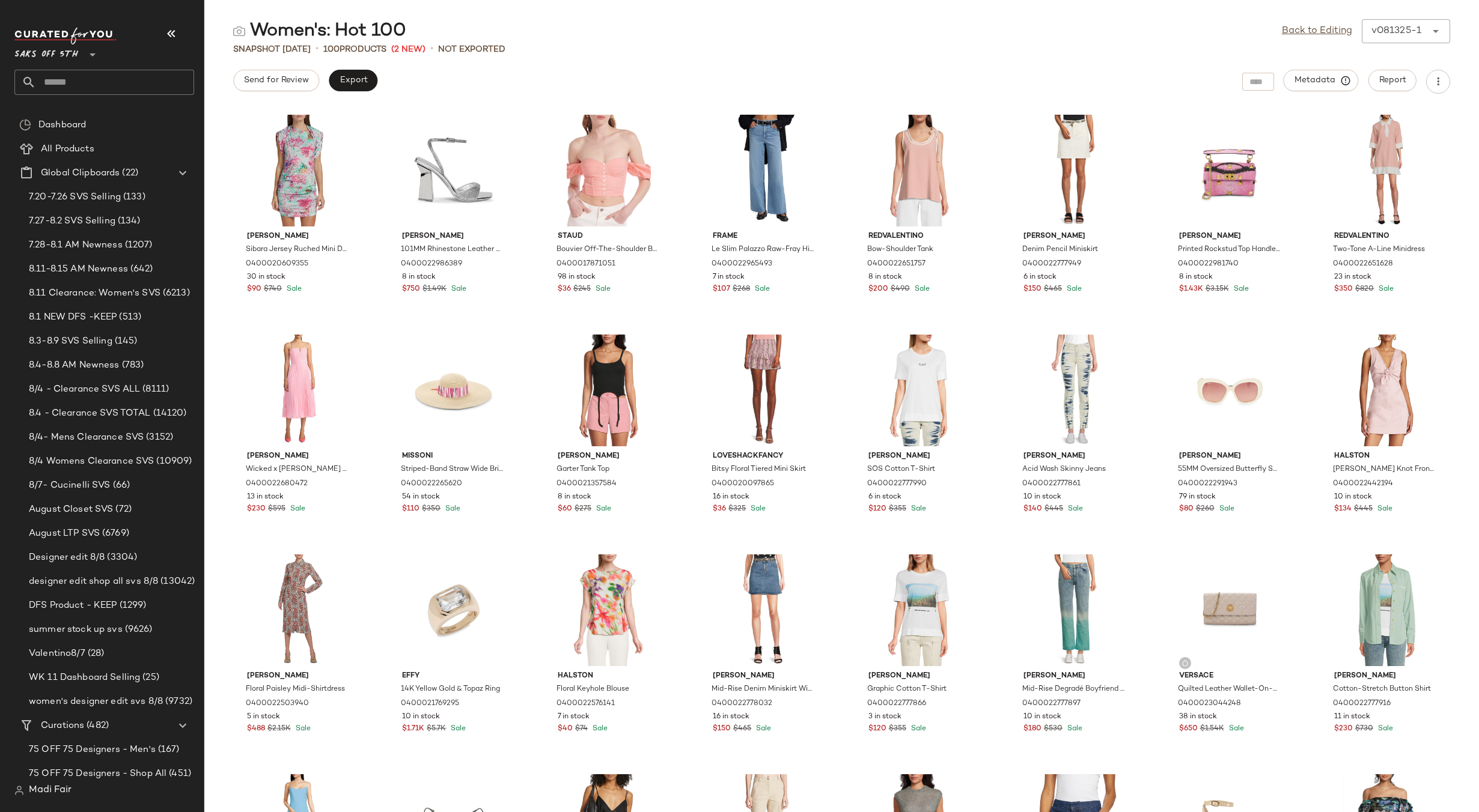
drag, startPoint x: 560, startPoint y: 44, endPoint x: 766, endPoint y: 17, distance: 207.8
click at [560, 44] on div "Snapshot [DATE] • 100 Products (2 New) • Not Exported" at bounding box center [842, 49] width 1275 height 12
drag, startPoint x: 1315, startPoint y: 26, endPoint x: 1306, endPoint y: 29, distance: 9.5
click at [1315, 26] on link "Back to Editing" at bounding box center [1316, 31] width 70 height 15
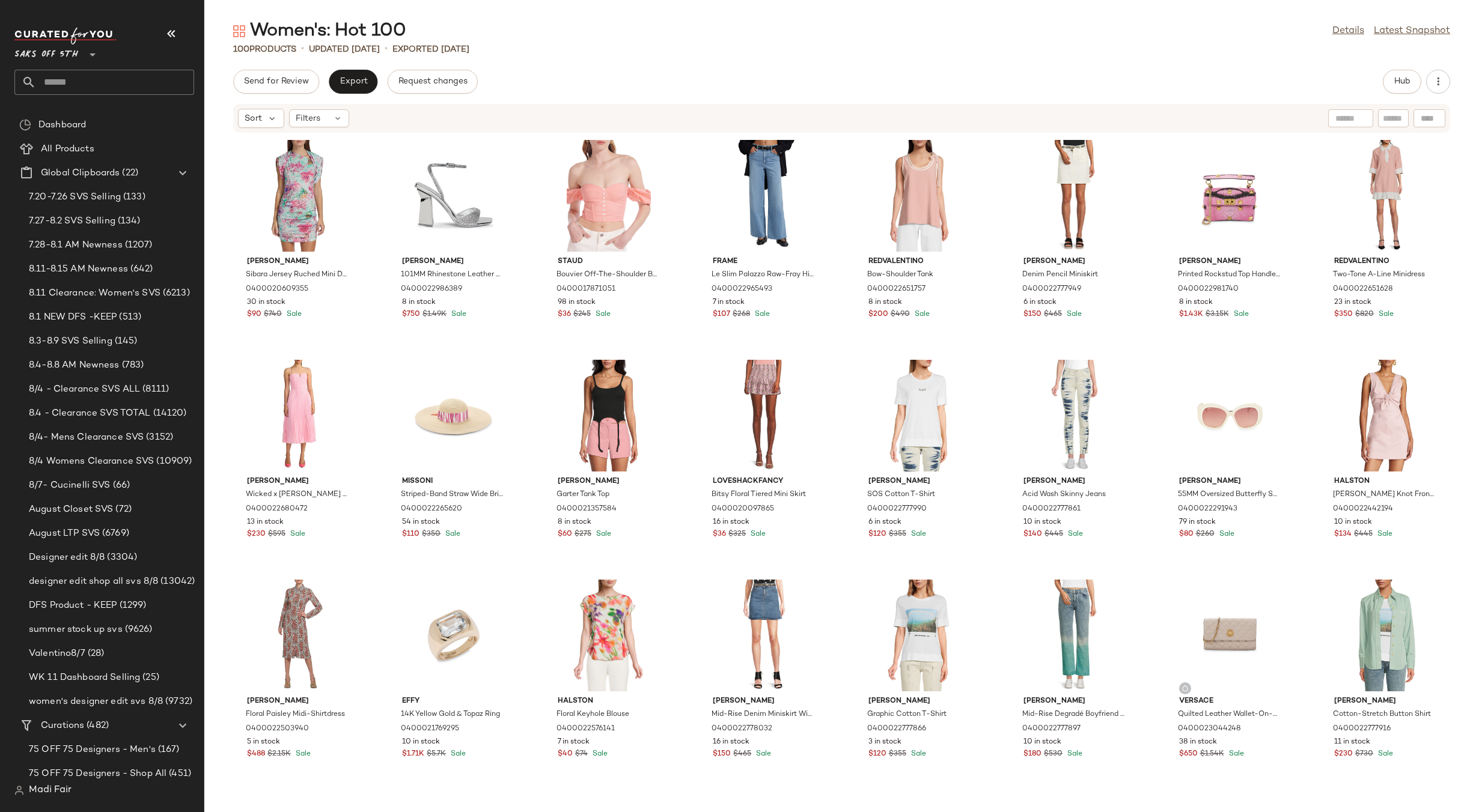
click at [1069, 31] on div "Women's: Hot 100 Details Latest Snapshot" at bounding box center [842, 31] width 1275 height 24
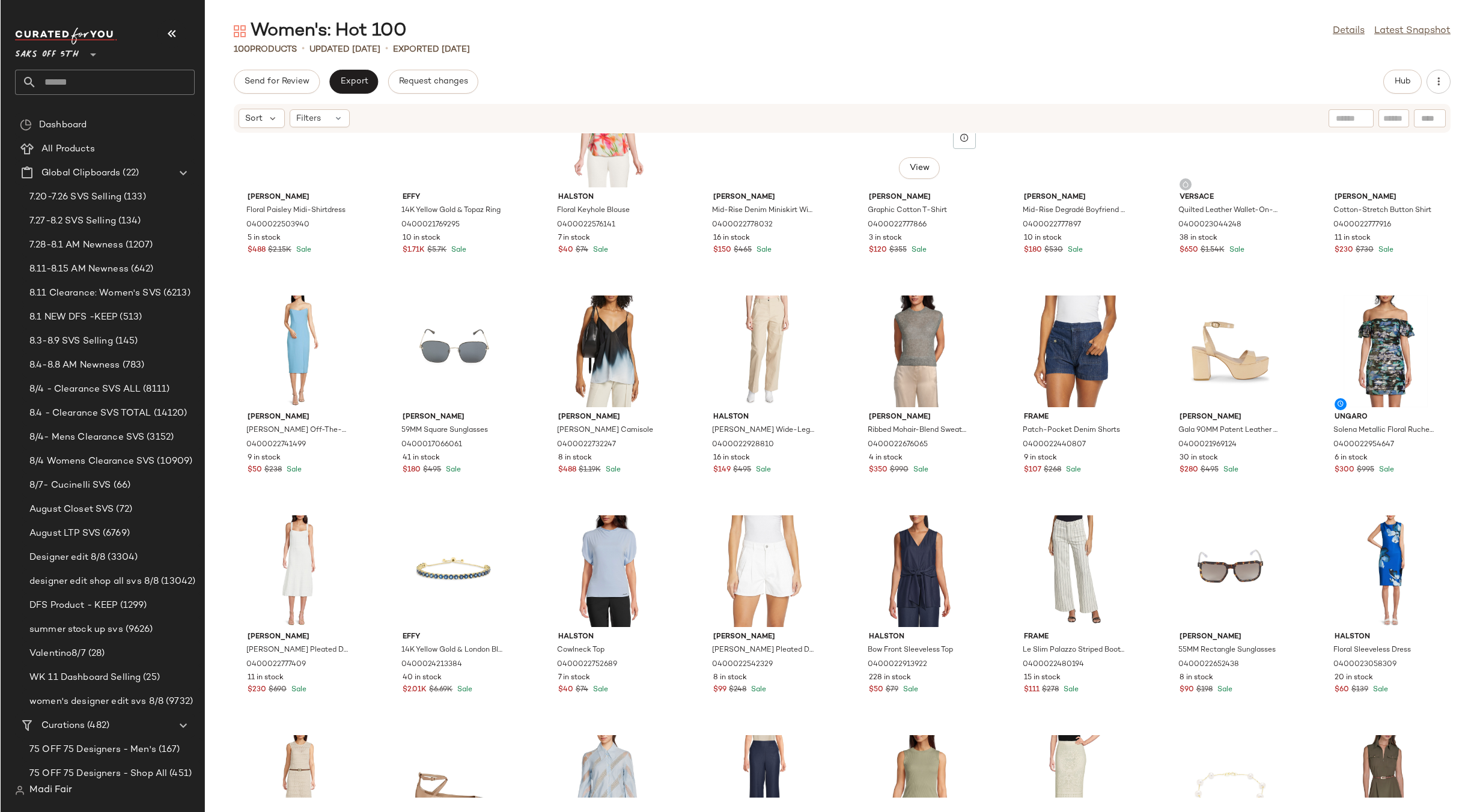
scroll to position [274, 0]
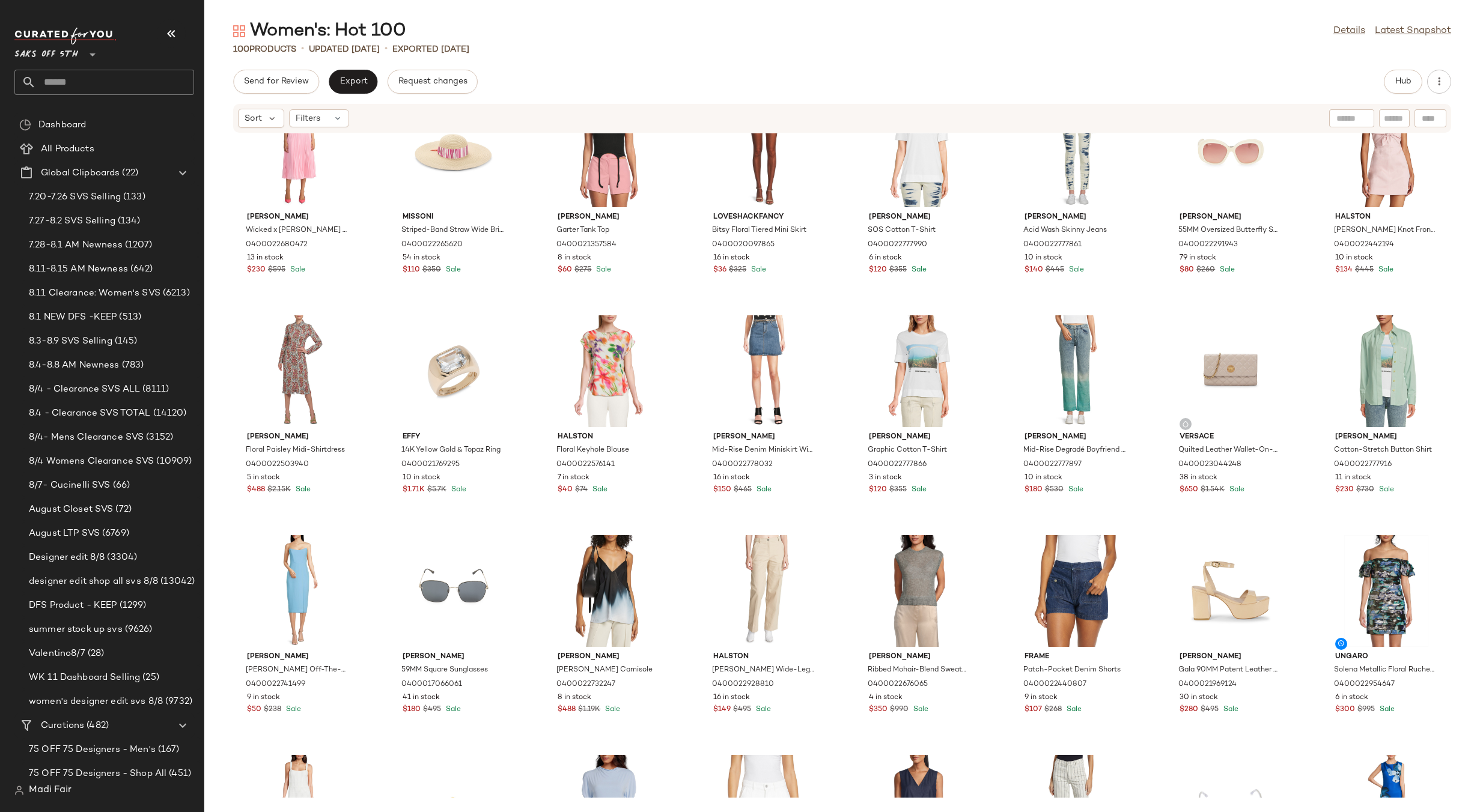
click at [72, 53] on span "Saks OFF 5TH" at bounding box center [46, 51] width 64 height 21
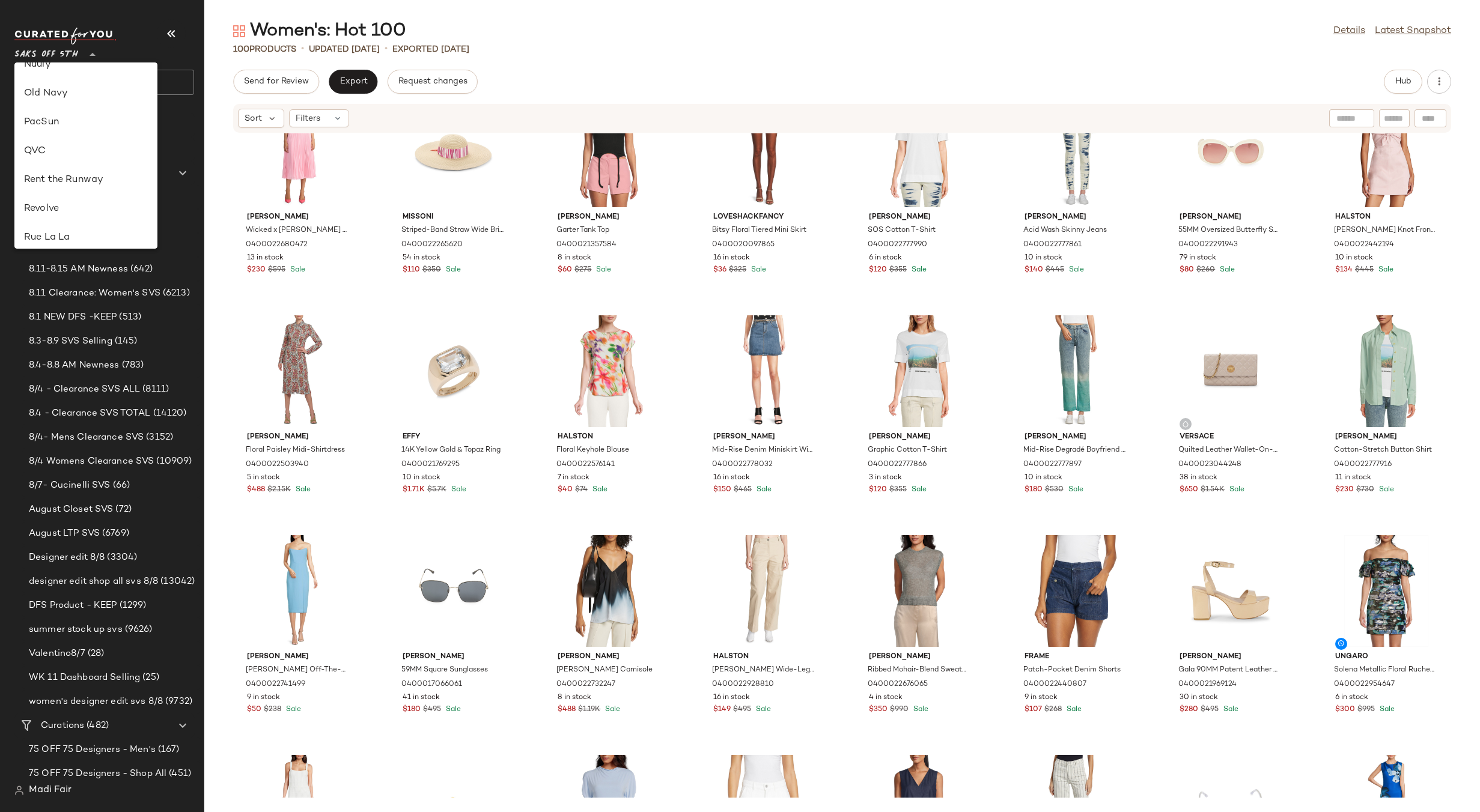
scroll to position [448, 0]
click at [86, 180] on div "Rent the Runway" at bounding box center [86, 182] width 124 height 15
type input "**"
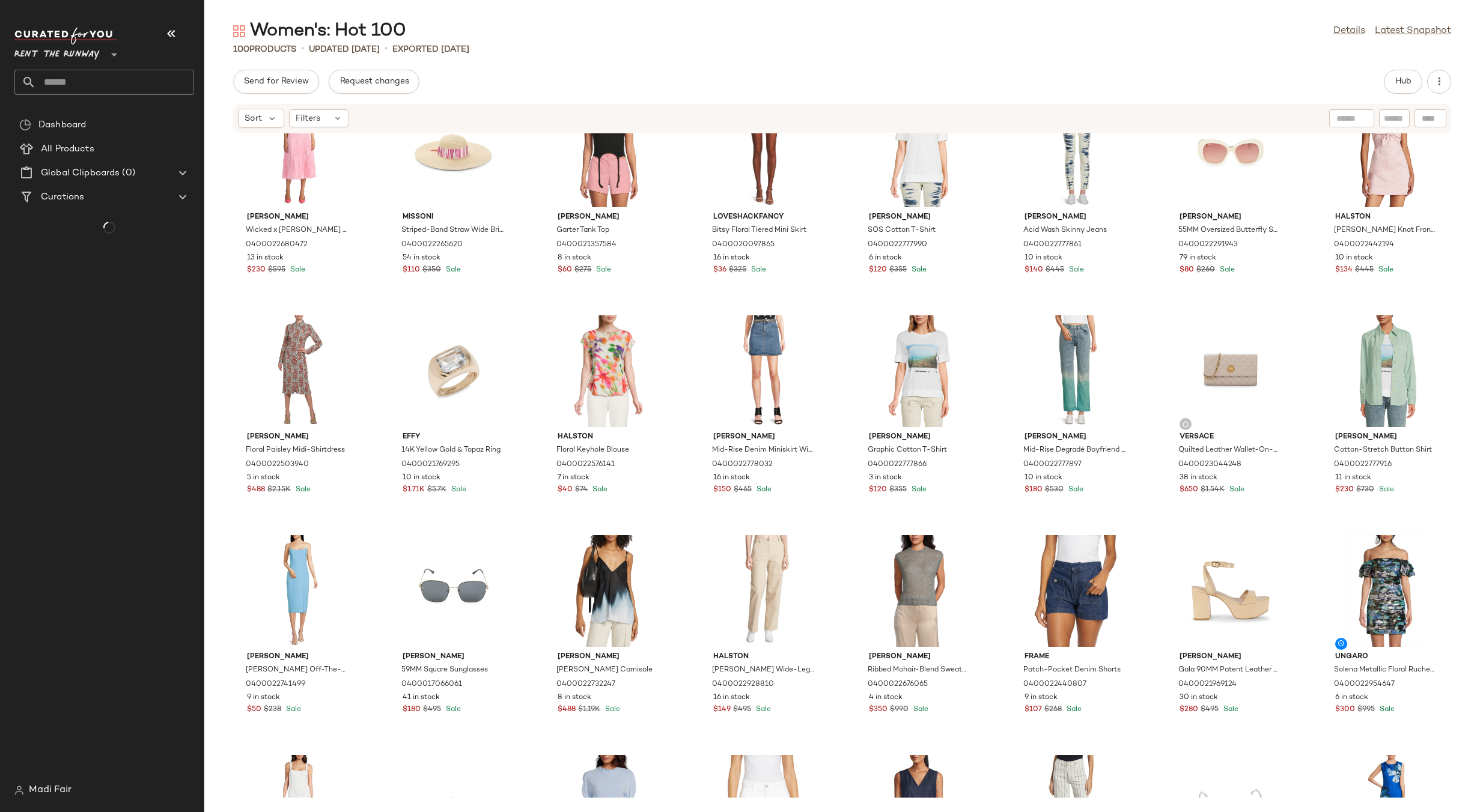
click at [79, 79] on input "text" at bounding box center [115, 81] width 158 height 25
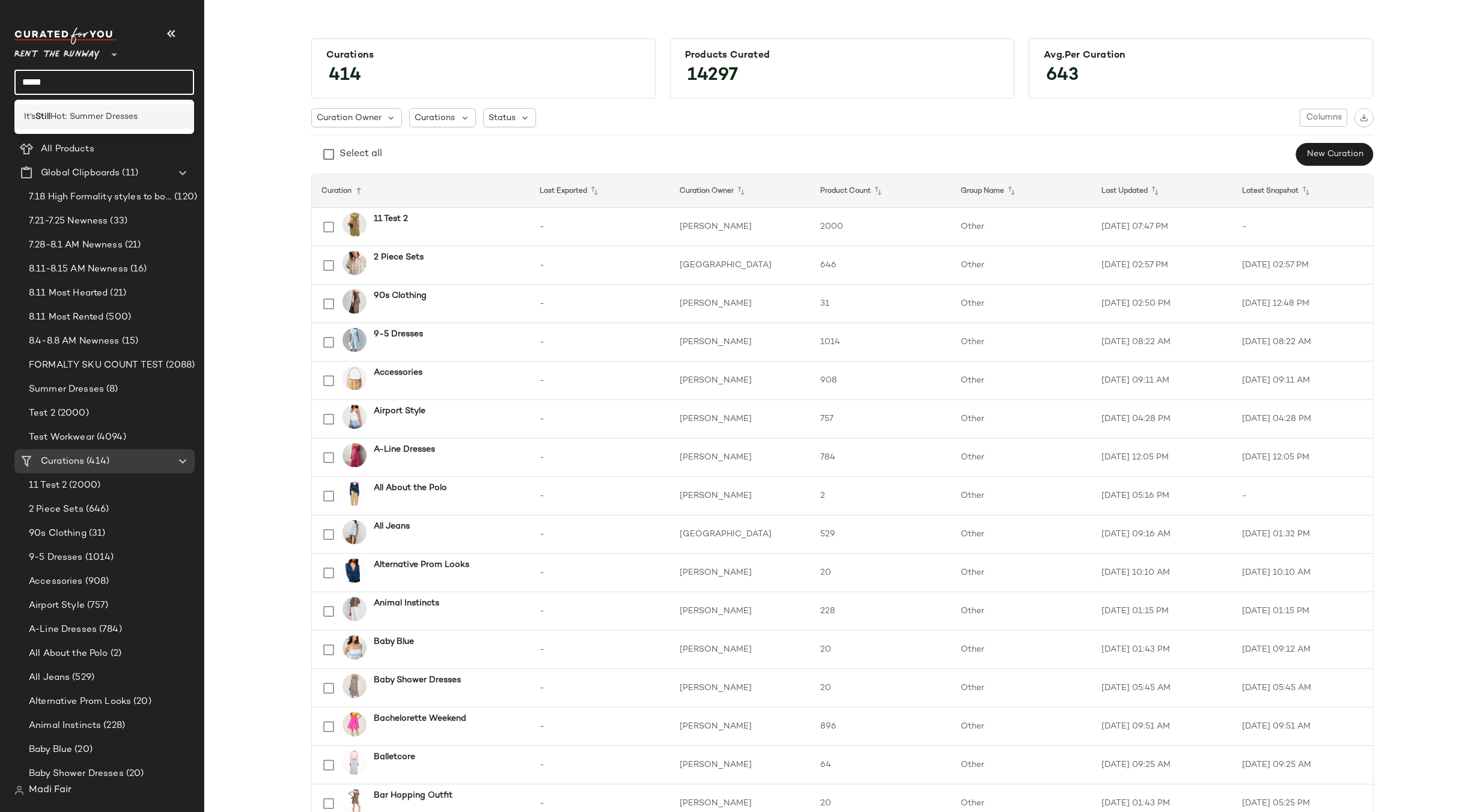
type input "*****"
click at [85, 112] on span "Hot: Summer Dresses" at bounding box center [94, 117] width 87 height 13
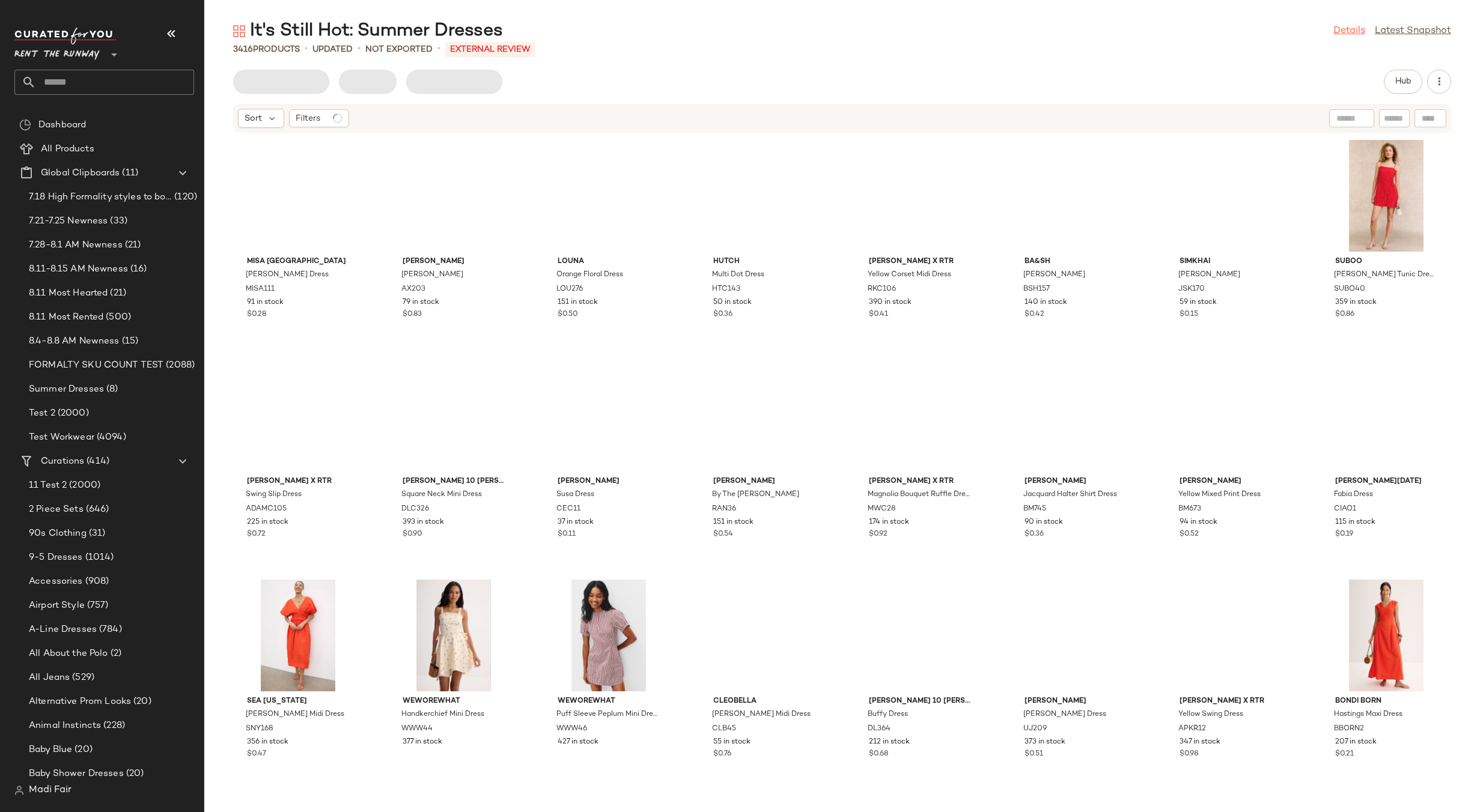
click at [1359, 30] on link "Details" at bounding box center [1349, 31] width 31 height 15
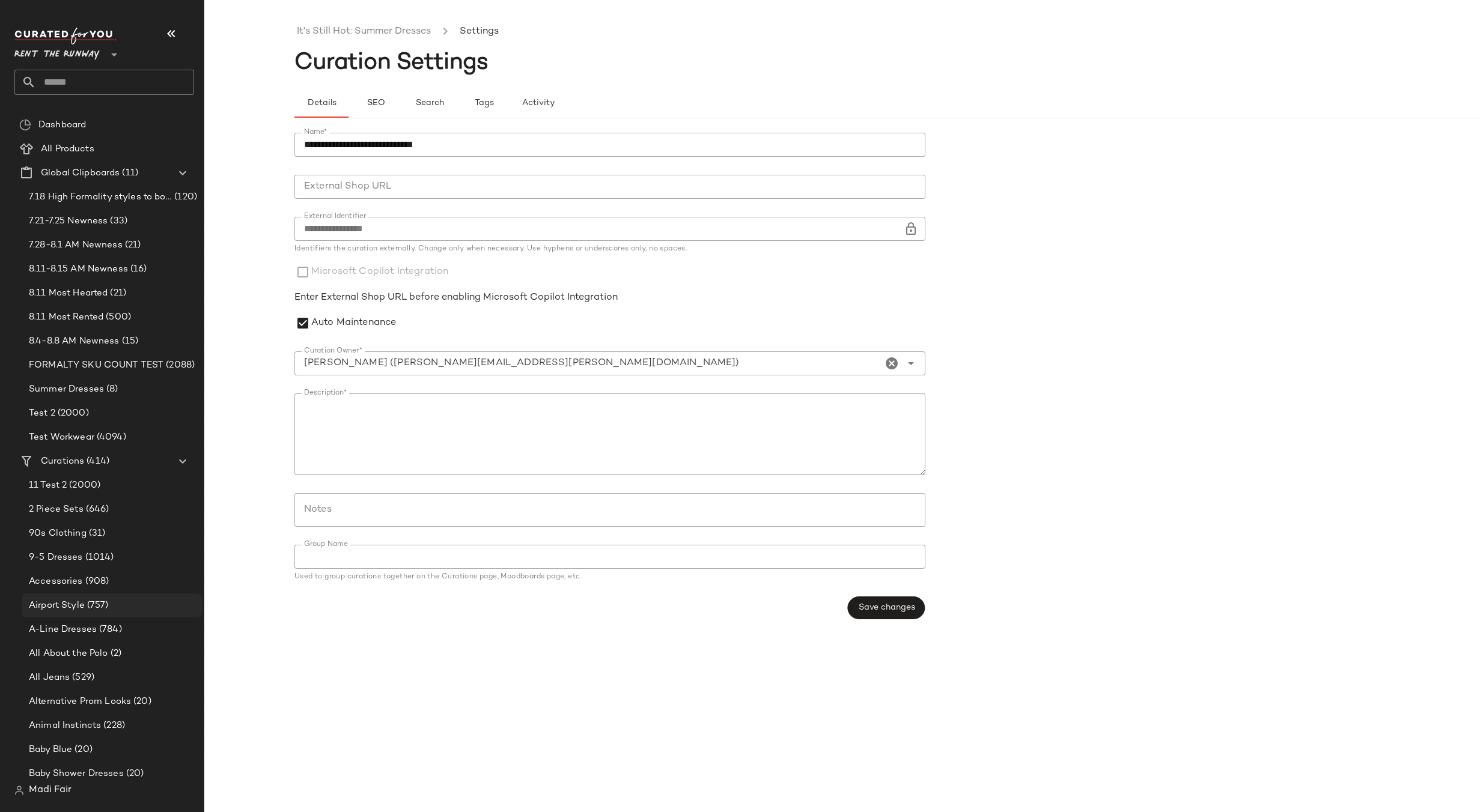
click at [67, 599] on span "Airport Style" at bounding box center [56, 605] width 55 height 14
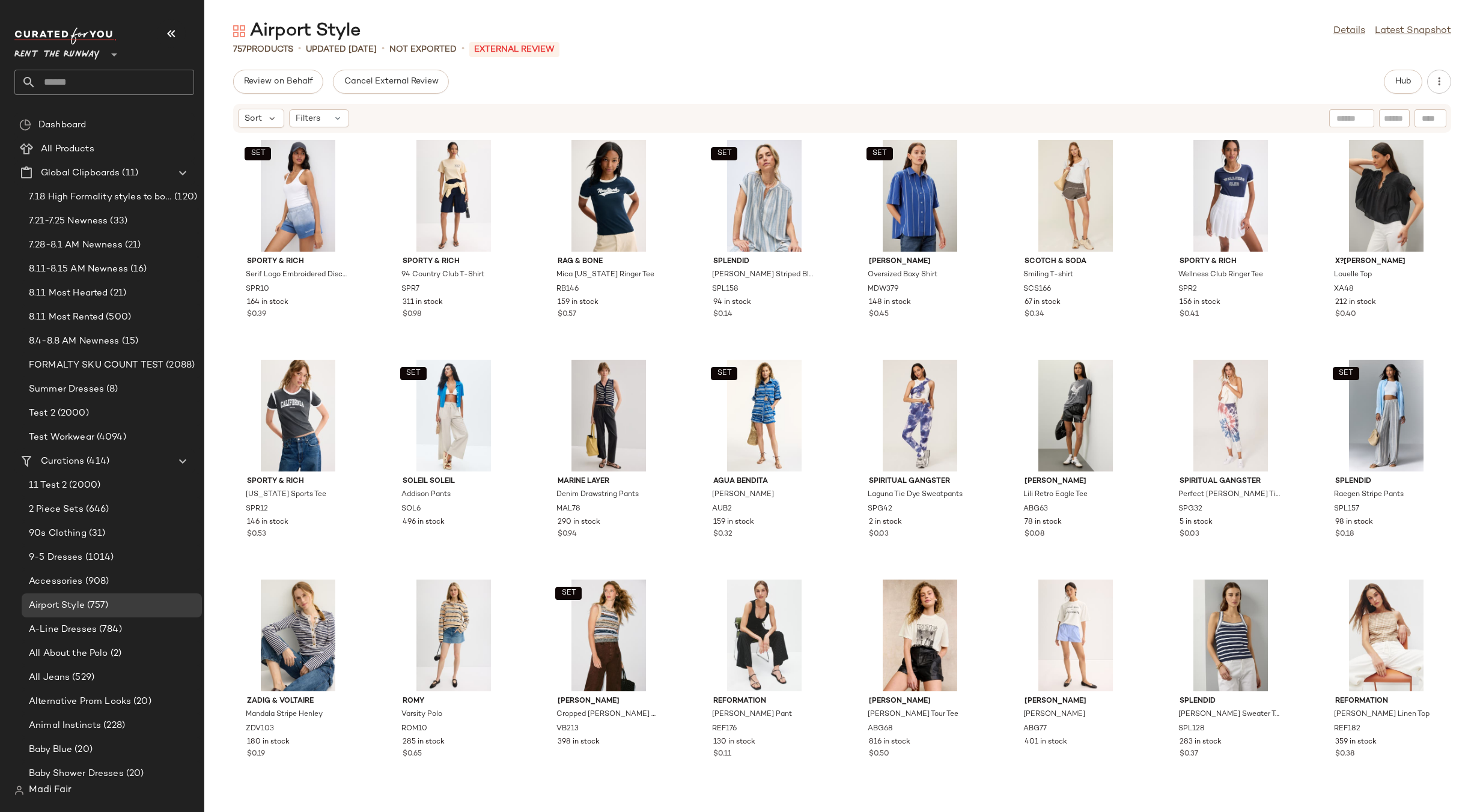
click at [71, 89] on input "text" at bounding box center [115, 81] width 158 height 25
type input "****"
click at [55, 124] on div "Euro pean Getaway" at bounding box center [104, 116] width 179 height 25
